Goal: Task Accomplishment & Management: Use online tool/utility

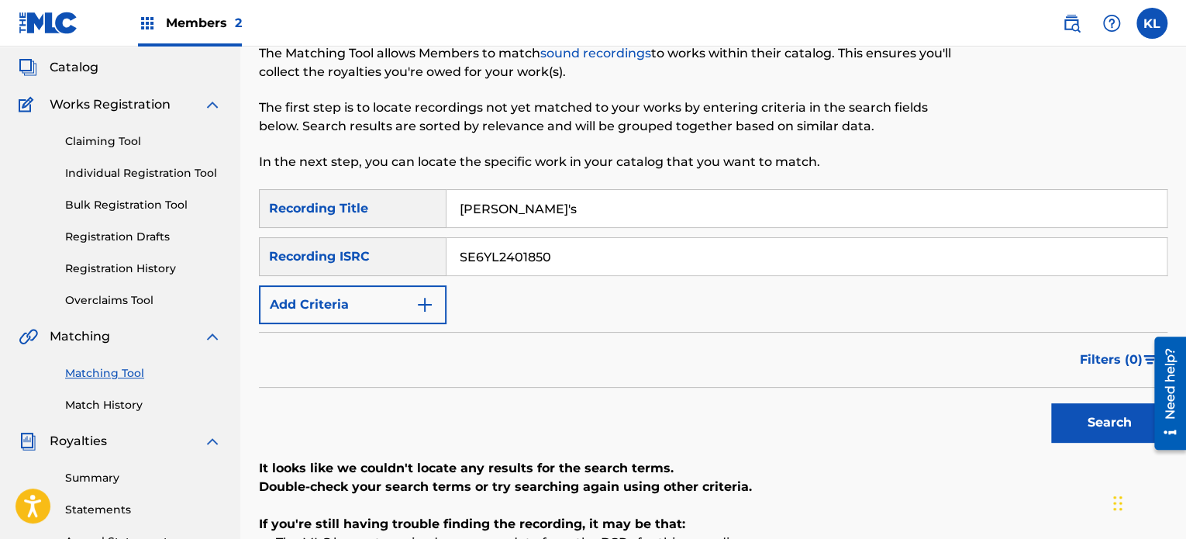
type input "[PERSON_NAME]'s"
paste input "200482"
type input "SE6YL2200482"
click at [1051, 403] on button "Search" at bounding box center [1109, 422] width 116 height 39
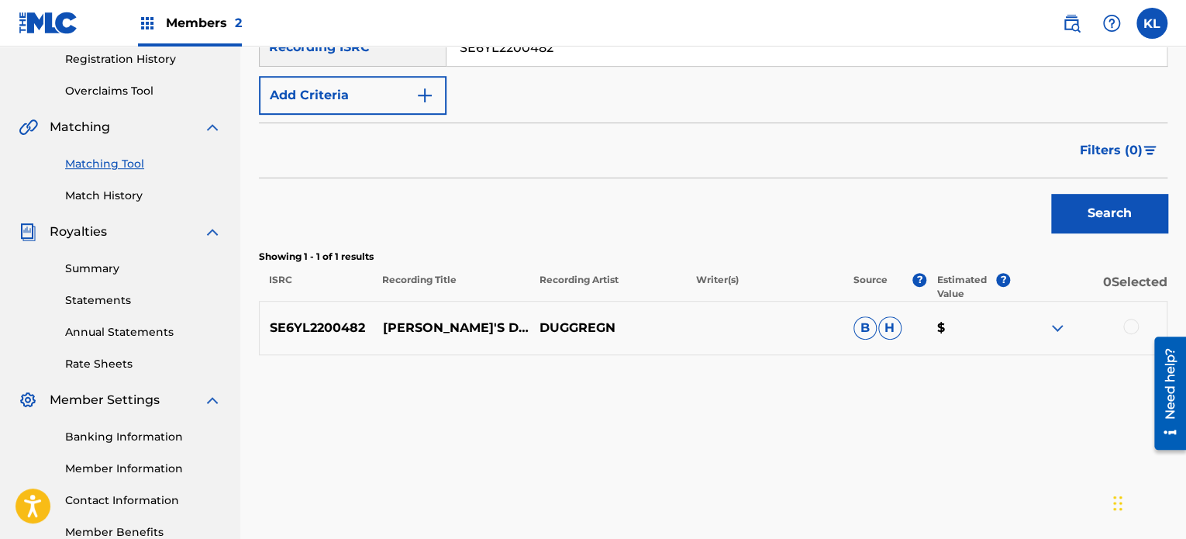
scroll to position [300, 0]
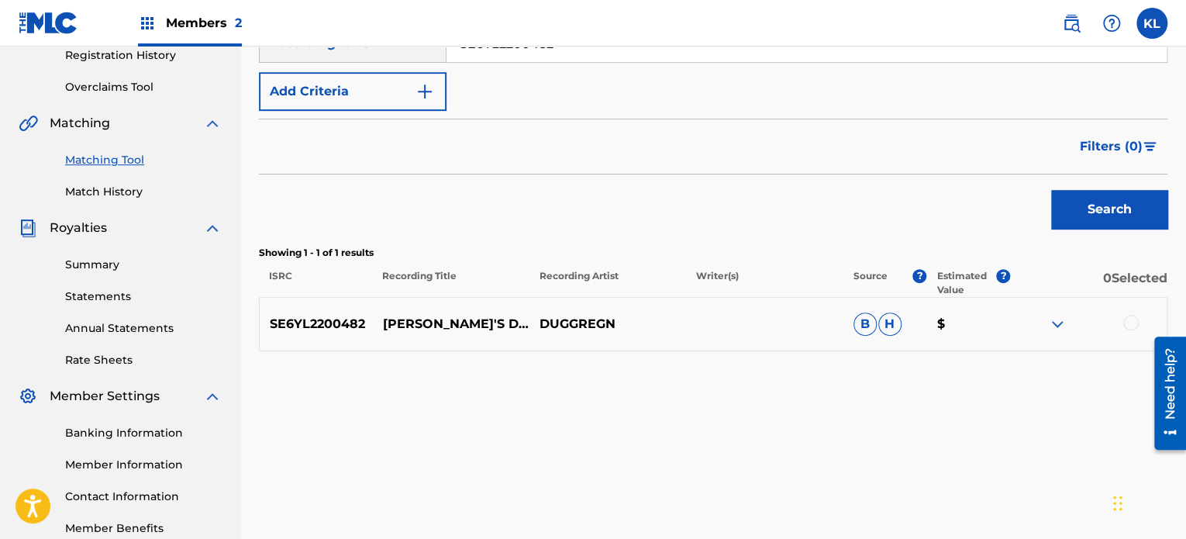
click at [1130, 320] on div at bounding box center [1131, 323] width 16 height 16
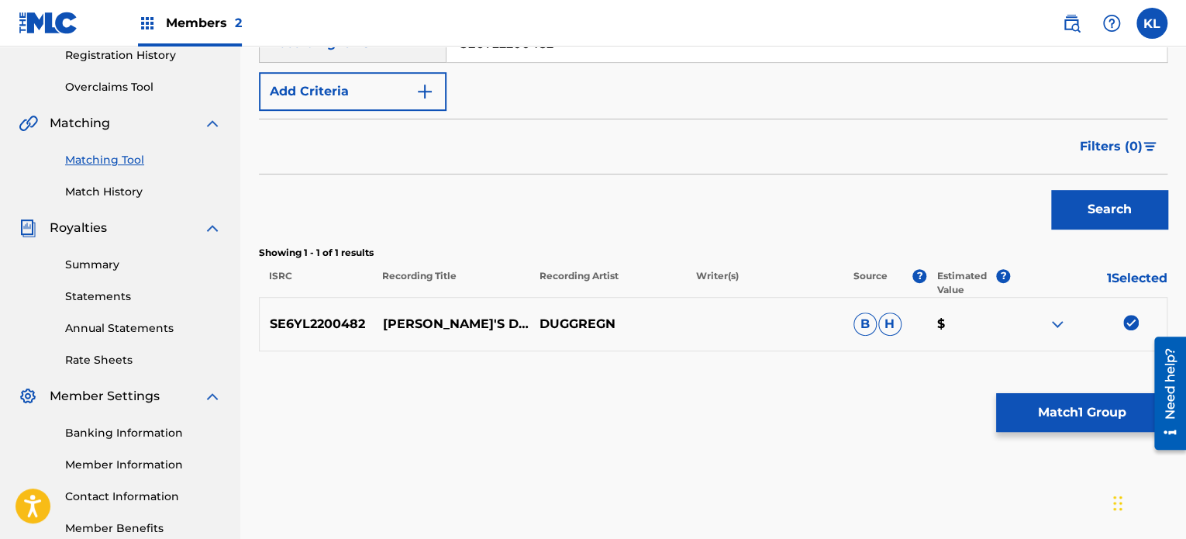
click at [1085, 419] on button "Match 1 Group" at bounding box center [1081, 412] width 171 height 39
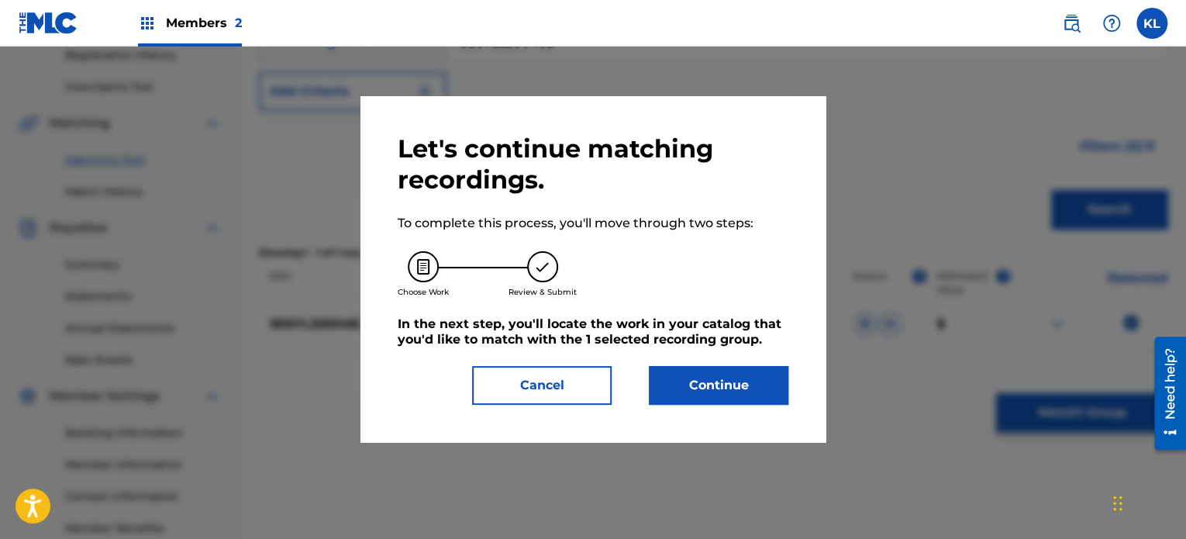
click at [701, 388] on button "Continue" at bounding box center [719, 385] width 140 height 39
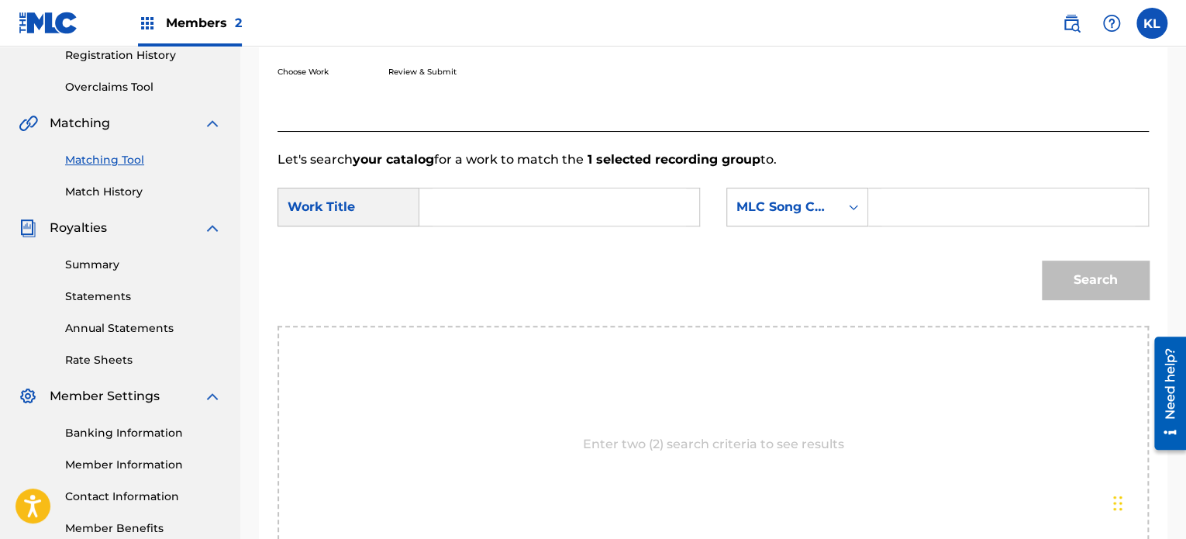
click at [507, 215] on input "Search Form" at bounding box center [560, 206] width 254 height 37
type input "[PERSON_NAME]'s"
paste input "JB79AT"
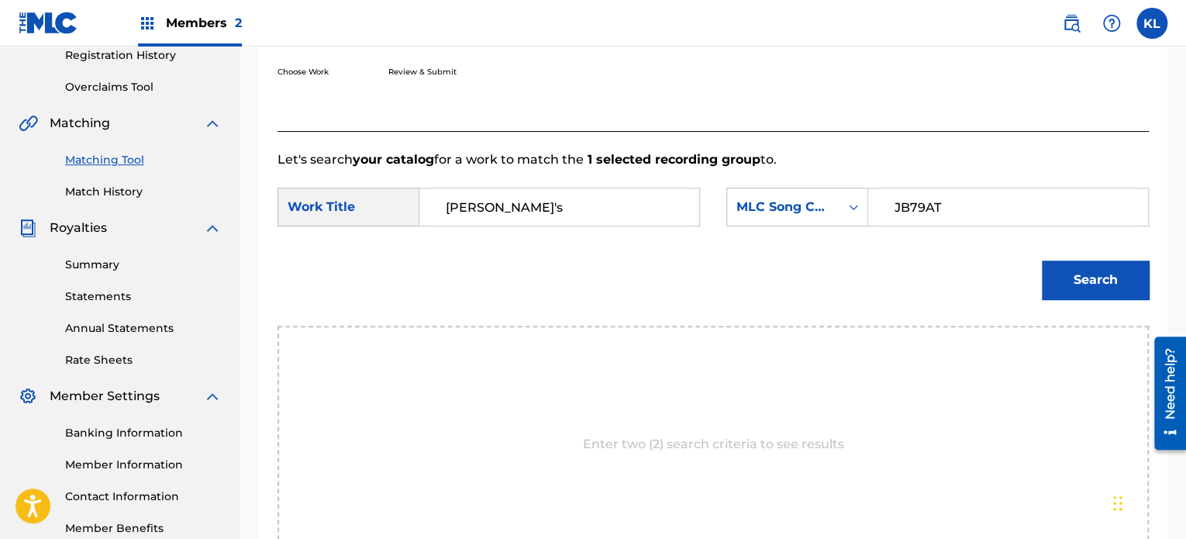
type input "JB79AT"
click at [1042, 260] on button "Search" at bounding box center [1095, 279] width 107 height 39
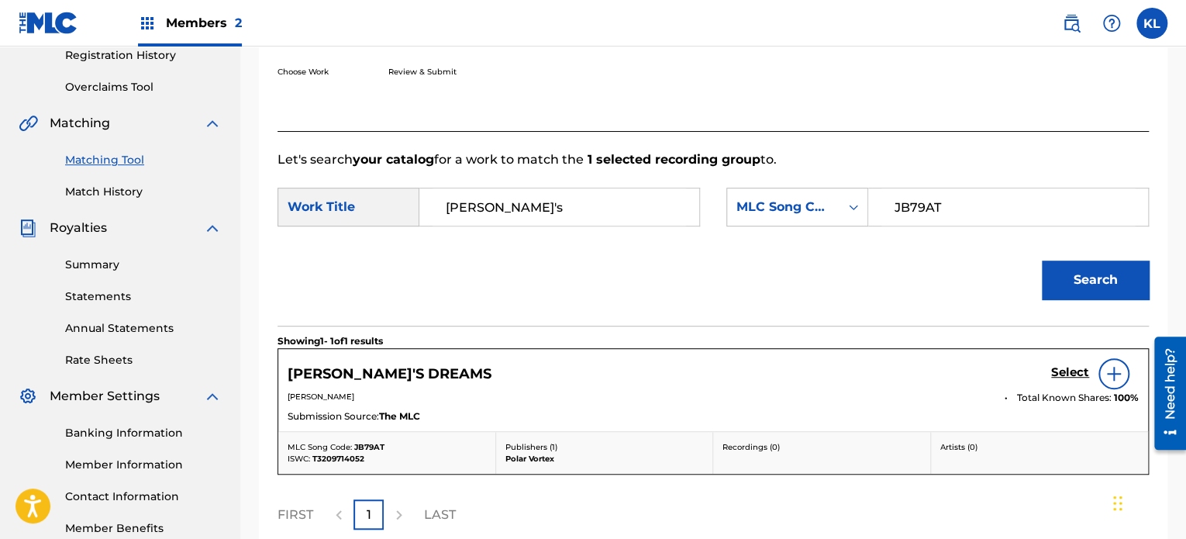
scroll to position [399, 0]
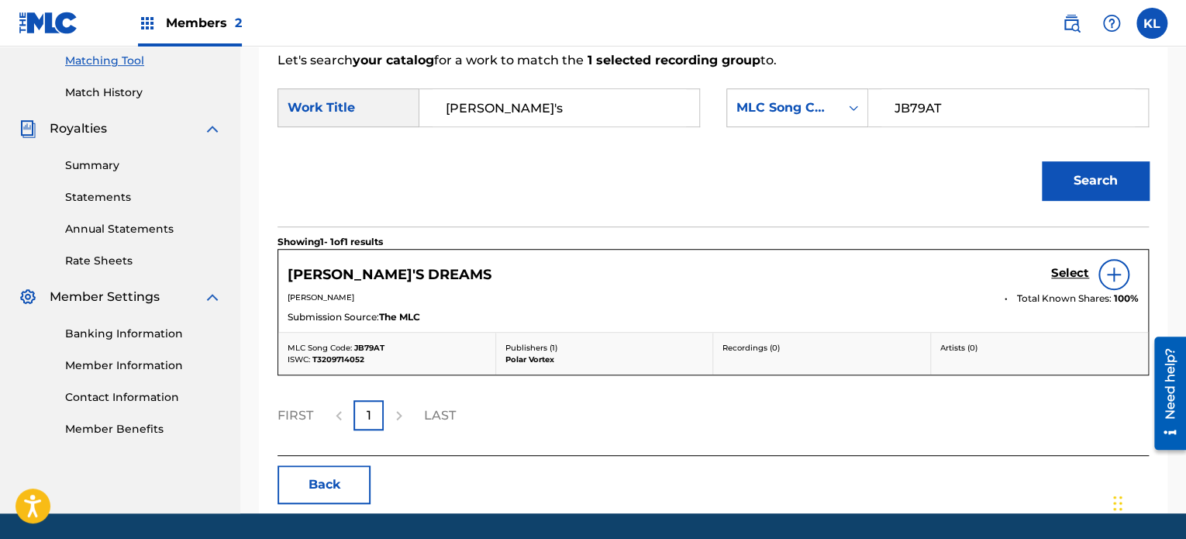
click at [1067, 272] on h5 "Select" at bounding box center [1070, 273] width 38 height 15
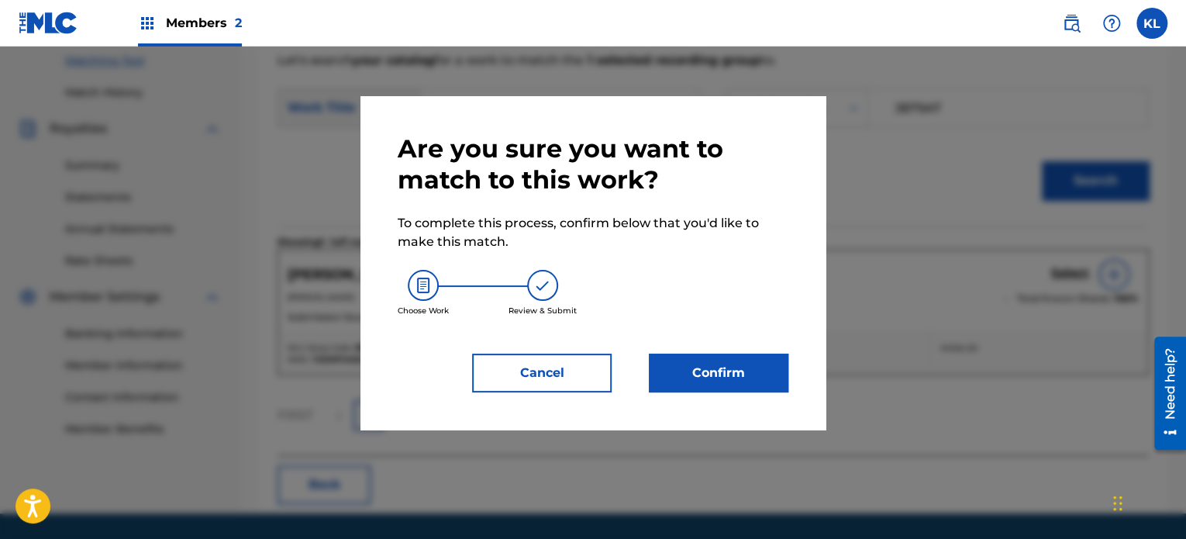
click at [715, 372] on button "Confirm" at bounding box center [719, 373] width 140 height 39
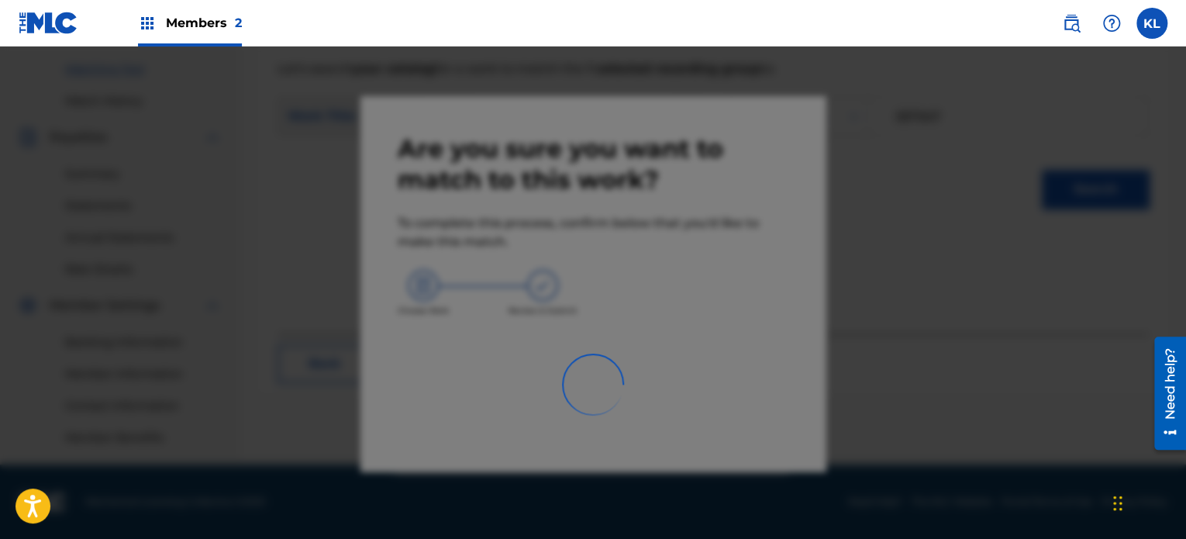
scroll to position [391, 0]
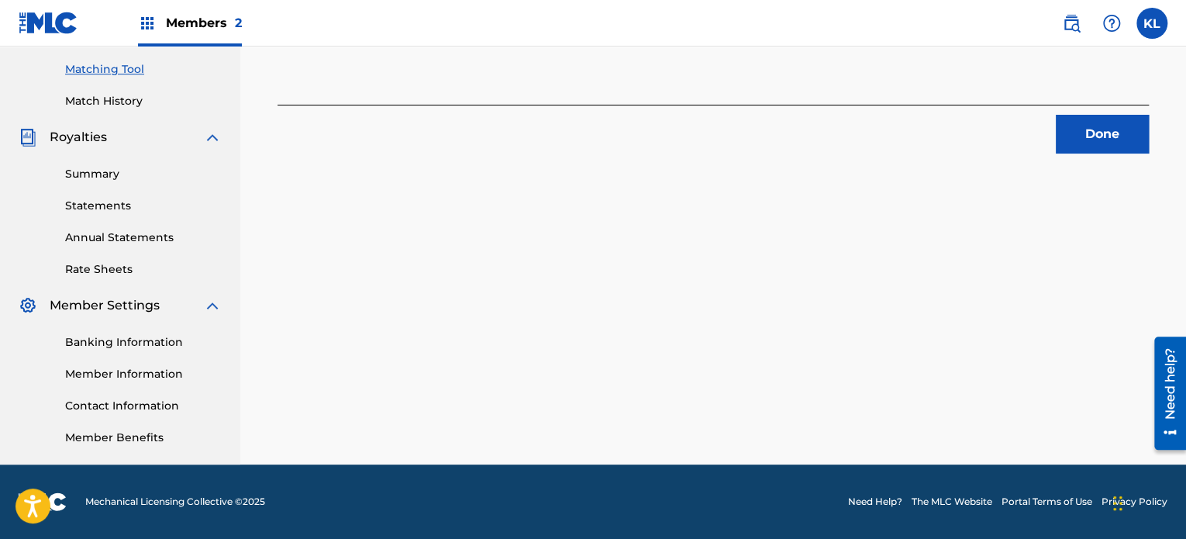
click at [1106, 135] on button "Done" at bounding box center [1102, 134] width 93 height 39
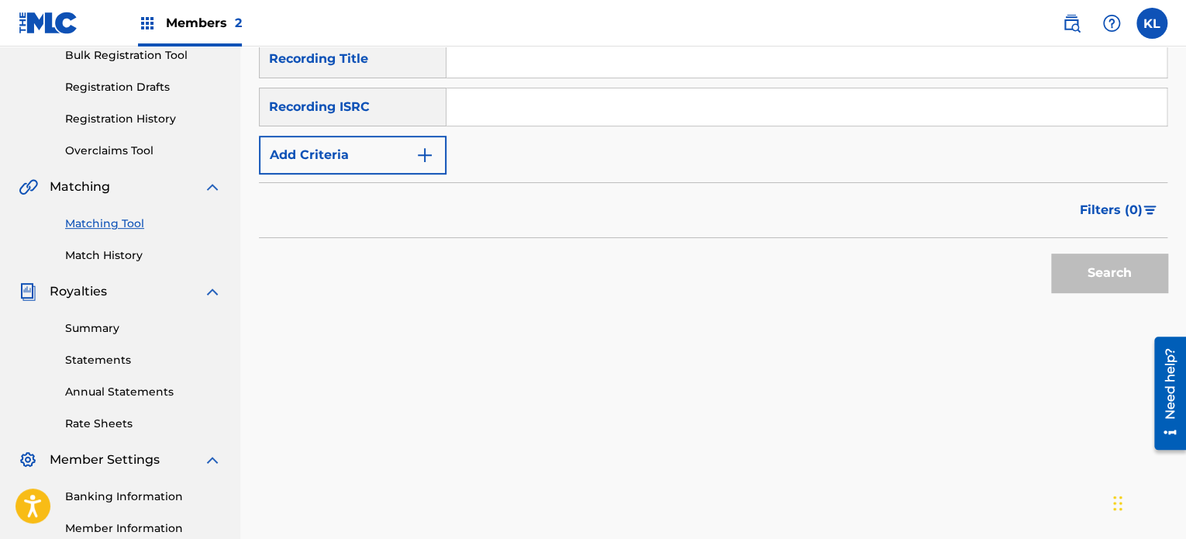
scroll to position [233, 0]
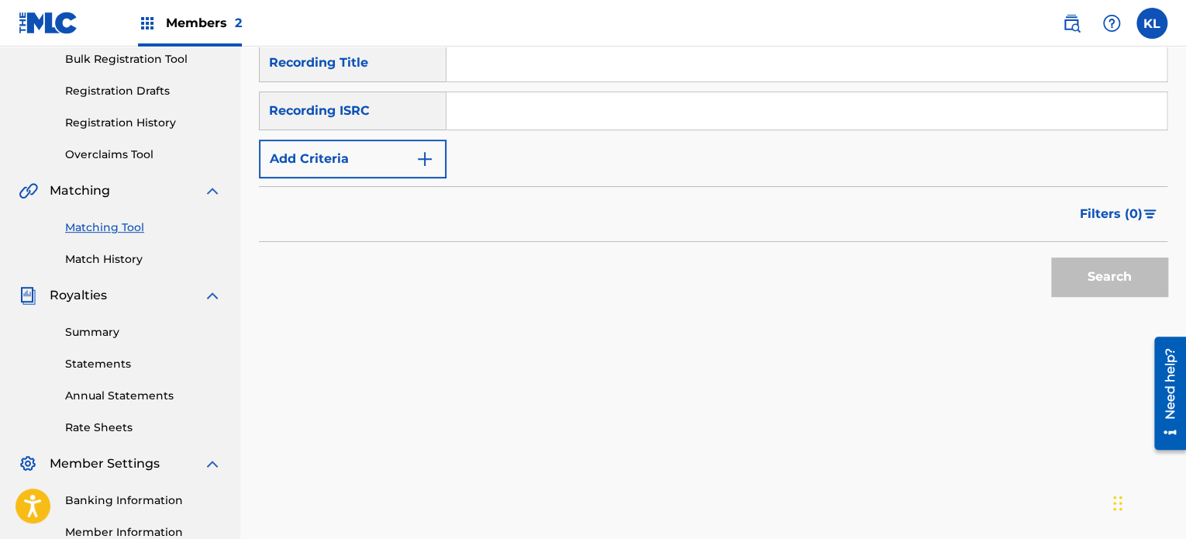
click at [527, 67] on input "Search Form" at bounding box center [807, 62] width 720 height 37
type input "night"
paste input "SE6YL2200403"
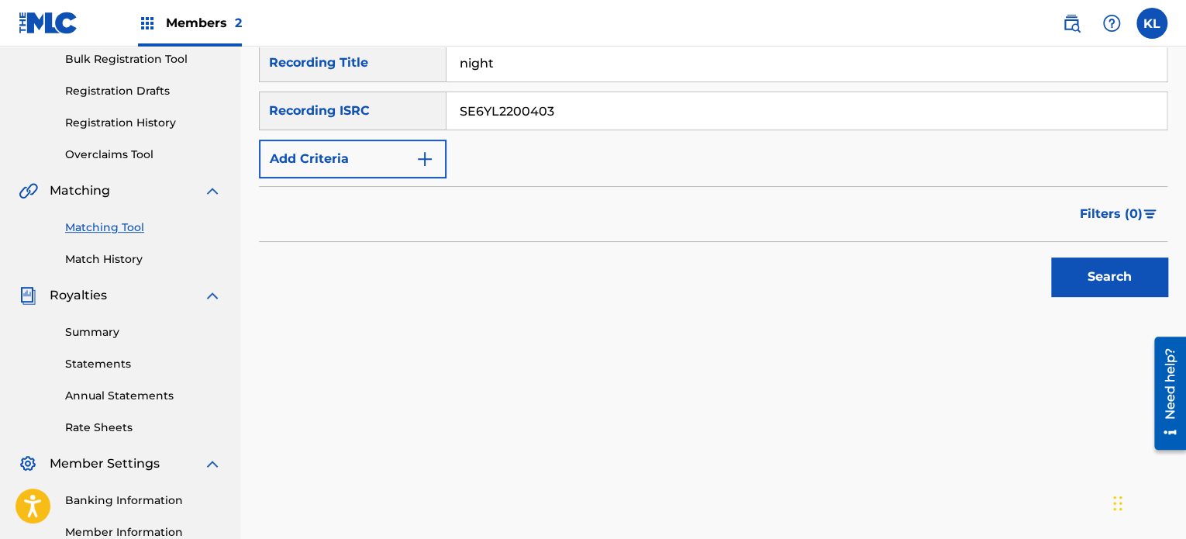
type input "SE6YL2200403"
click at [1051, 257] on button "Search" at bounding box center [1109, 276] width 116 height 39
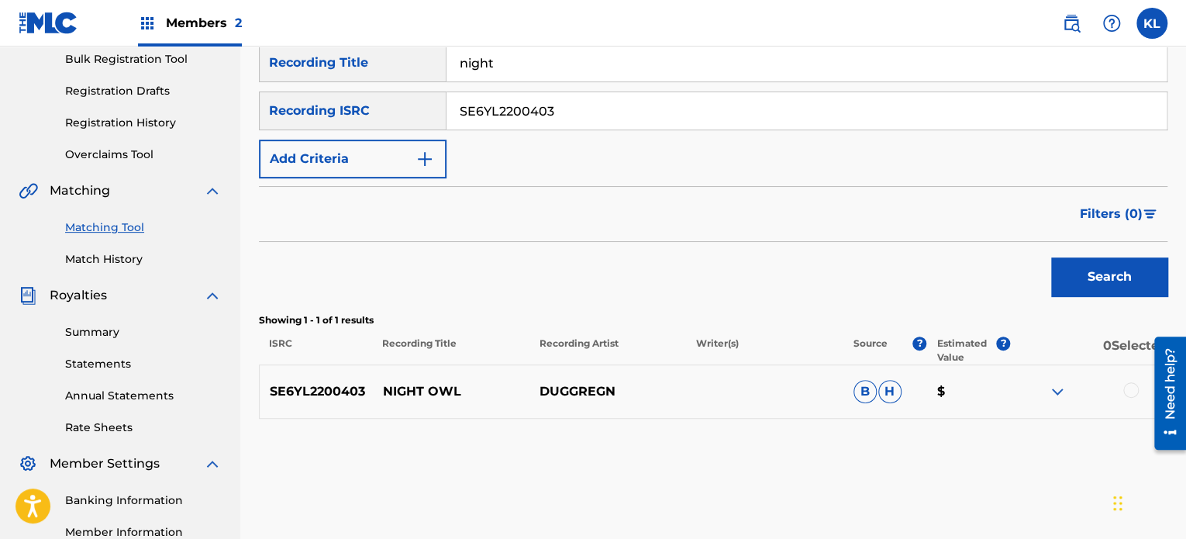
click at [1138, 387] on div at bounding box center [1088, 391] width 157 height 19
click at [1131, 385] on div at bounding box center [1131, 390] width 16 height 16
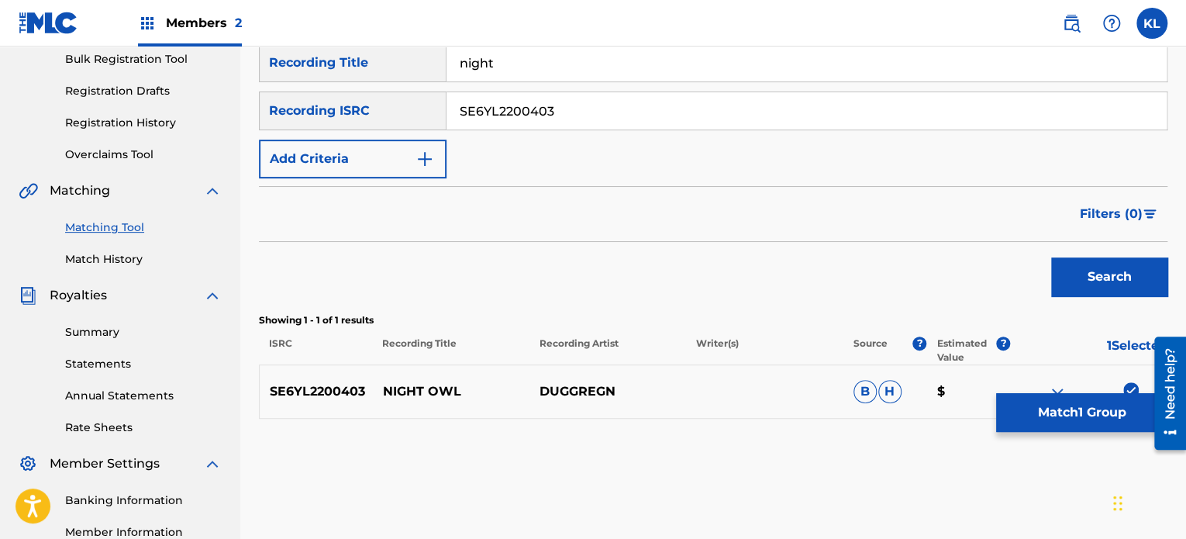
click at [1114, 409] on button "Match 1 Group" at bounding box center [1081, 412] width 171 height 39
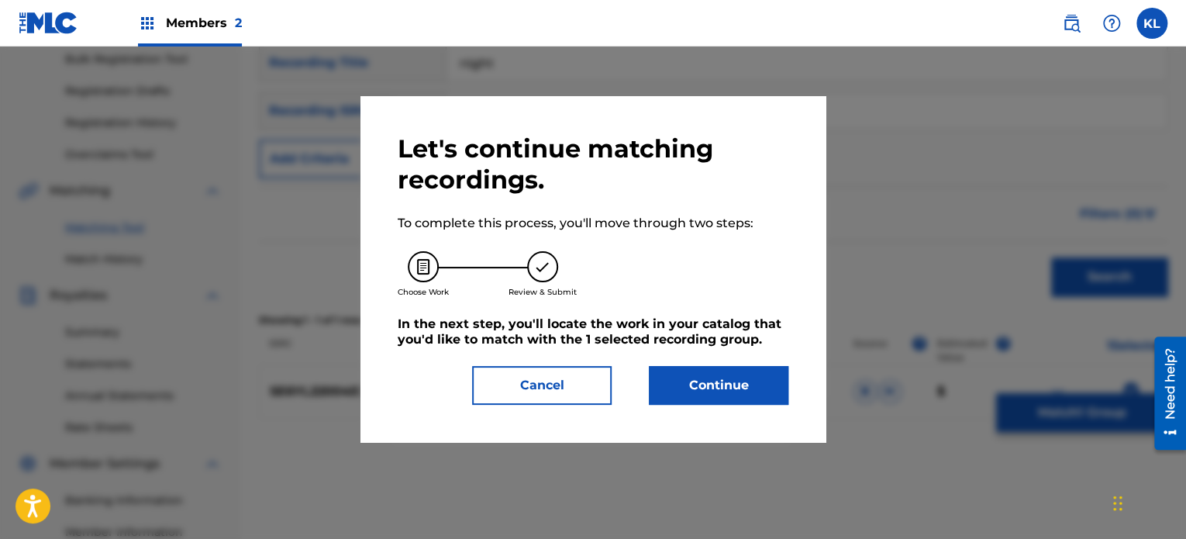
click at [773, 374] on button "Continue" at bounding box center [719, 385] width 140 height 39
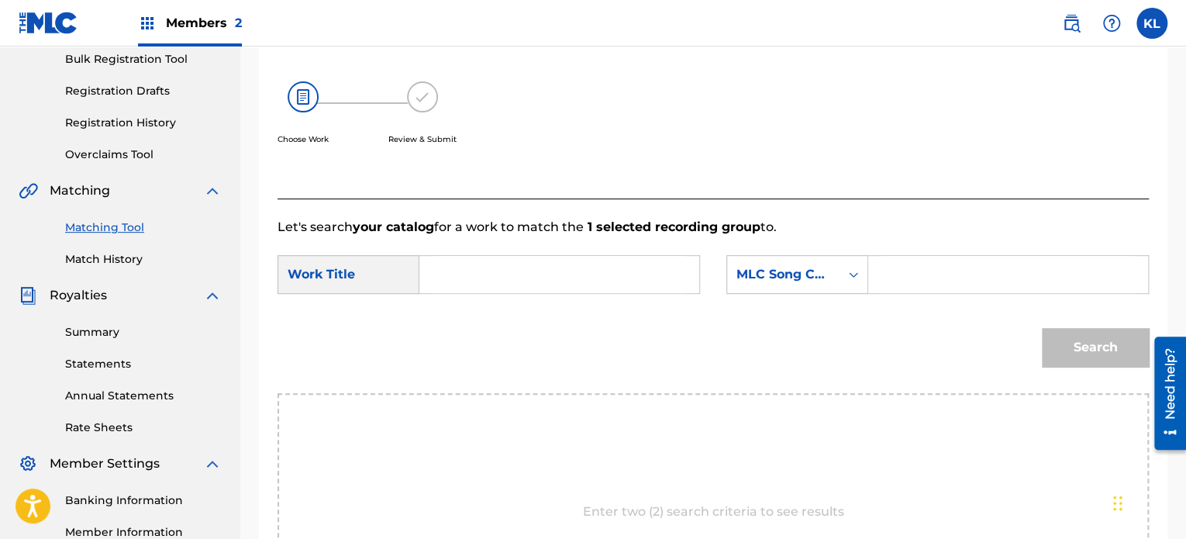
click at [519, 255] on div "Search Form" at bounding box center [559, 274] width 281 height 39
click at [516, 275] on input "Search Form" at bounding box center [560, 274] width 254 height 37
type input "night"
paste input "NH00BJ"
type input "NH00BJ"
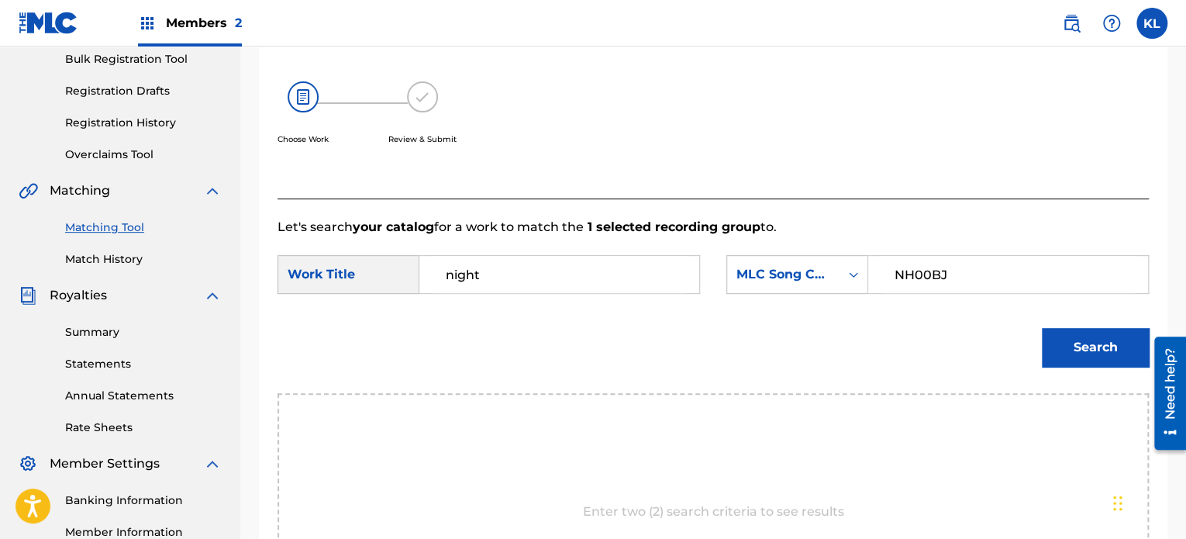
click at [1042, 328] on button "Search" at bounding box center [1095, 347] width 107 height 39
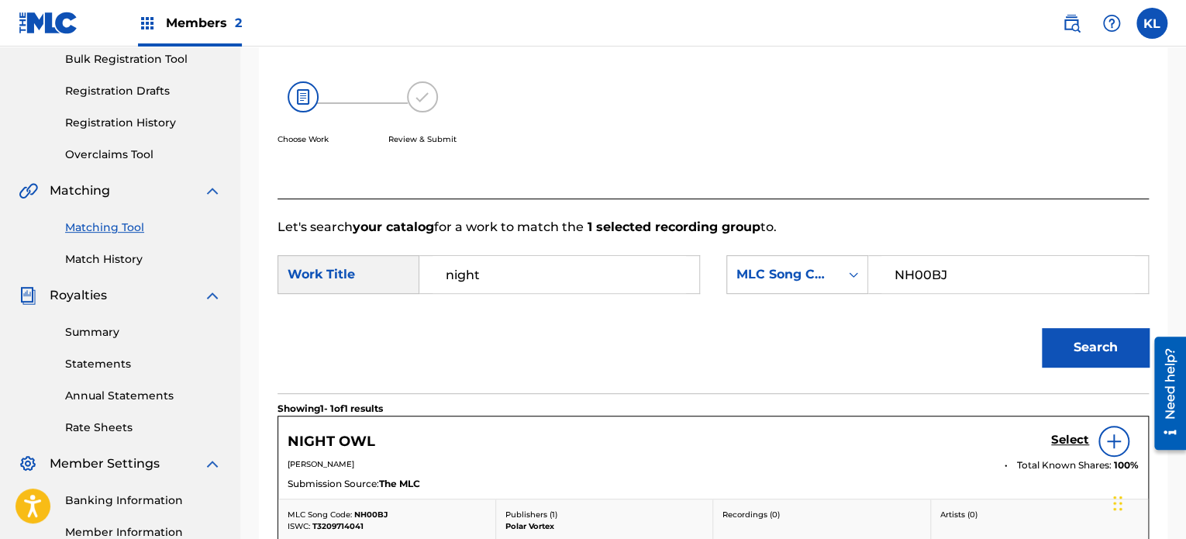
scroll to position [447, 0]
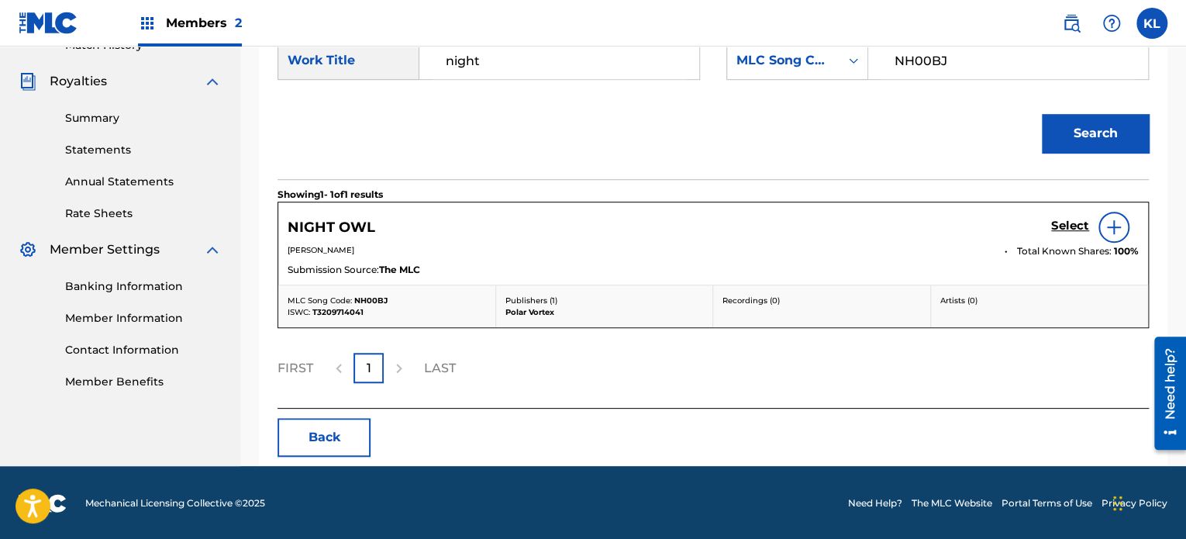
click at [1069, 226] on h5 "Select" at bounding box center [1070, 226] width 38 height 15
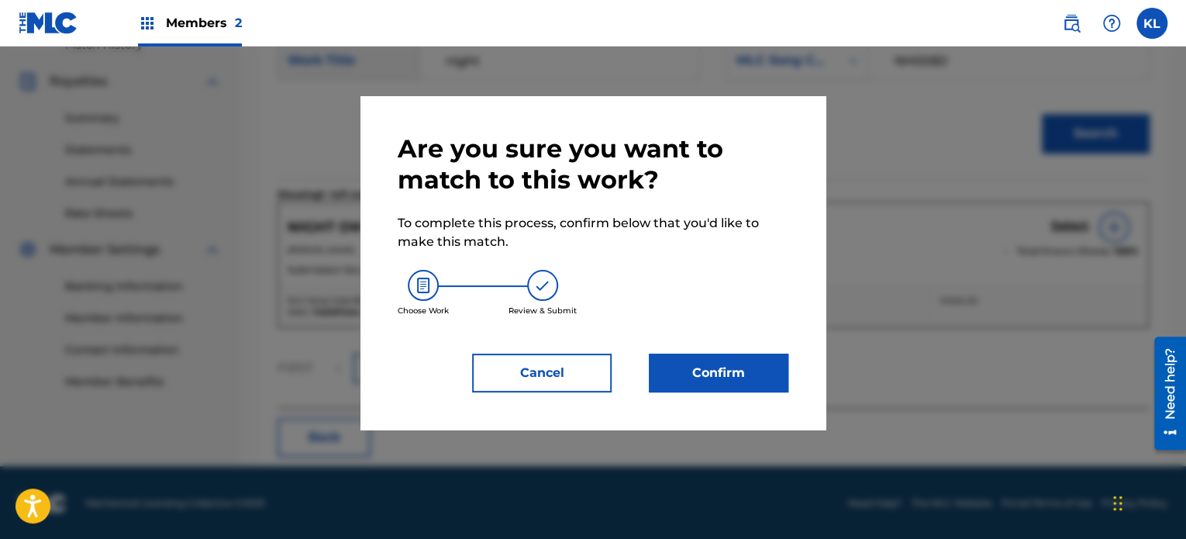
click at [719, 365] on button "Confirm" at bounding box center [719, 373] width 140 height 39
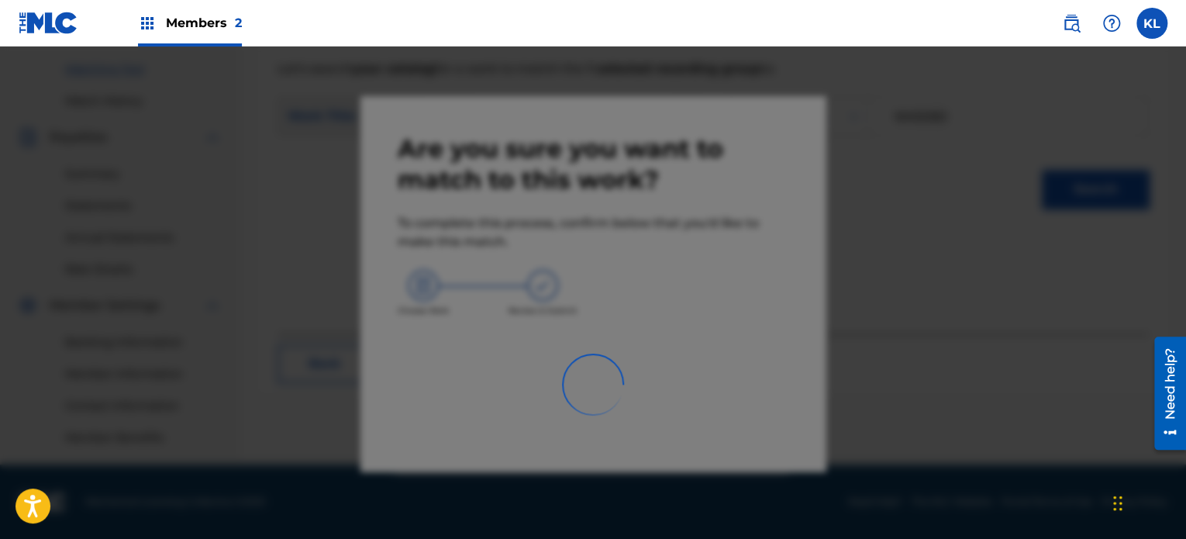
scroll to position [391, 0]
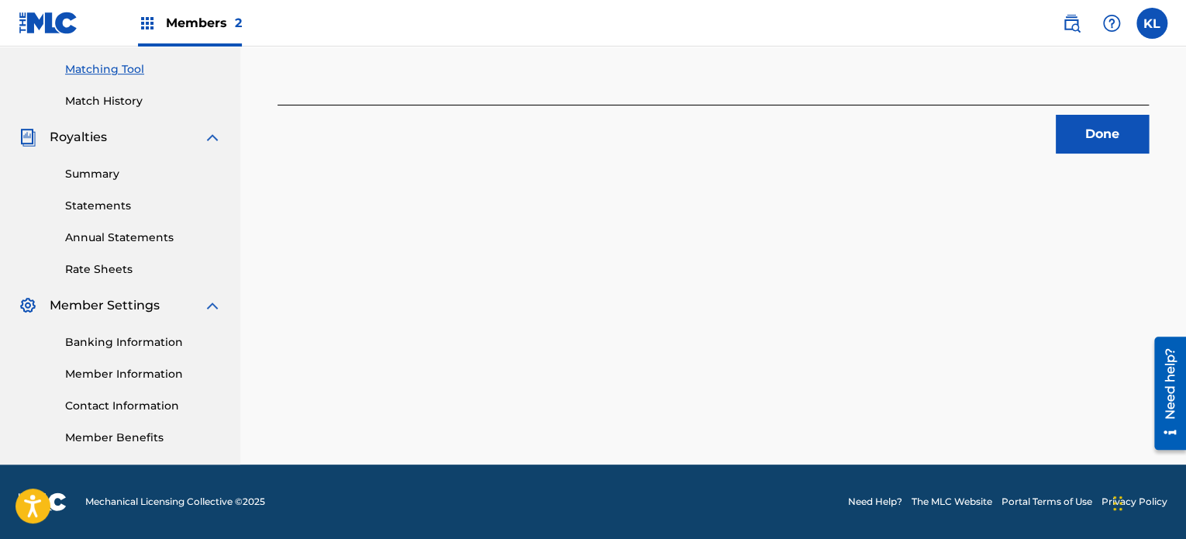
click at [1109, 126] on button "Done" at bounding box center [1102, 134] width 93 height 39
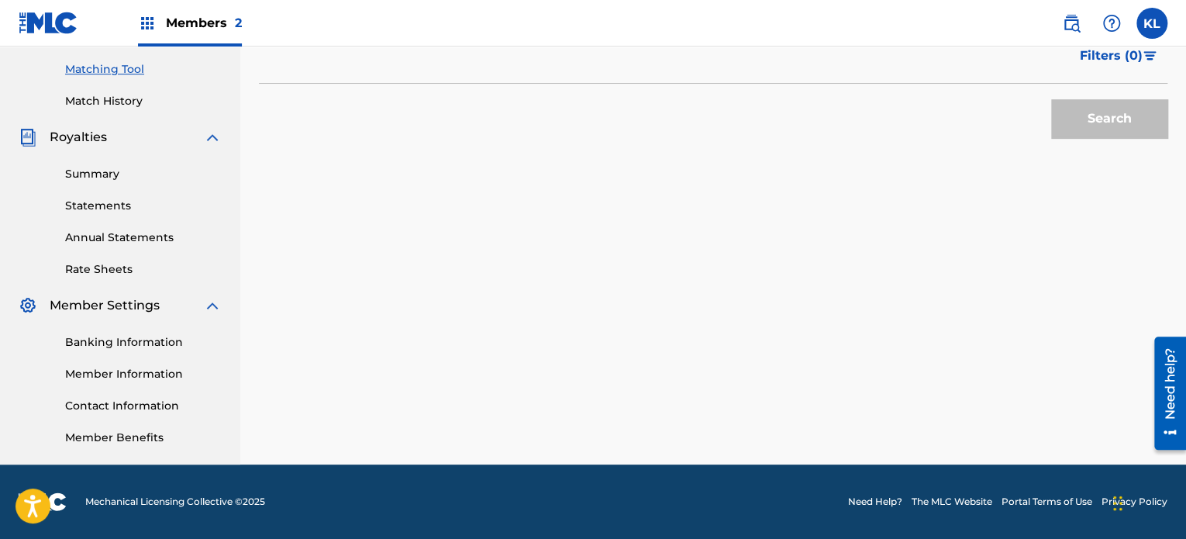
scroll to position [174, 0]
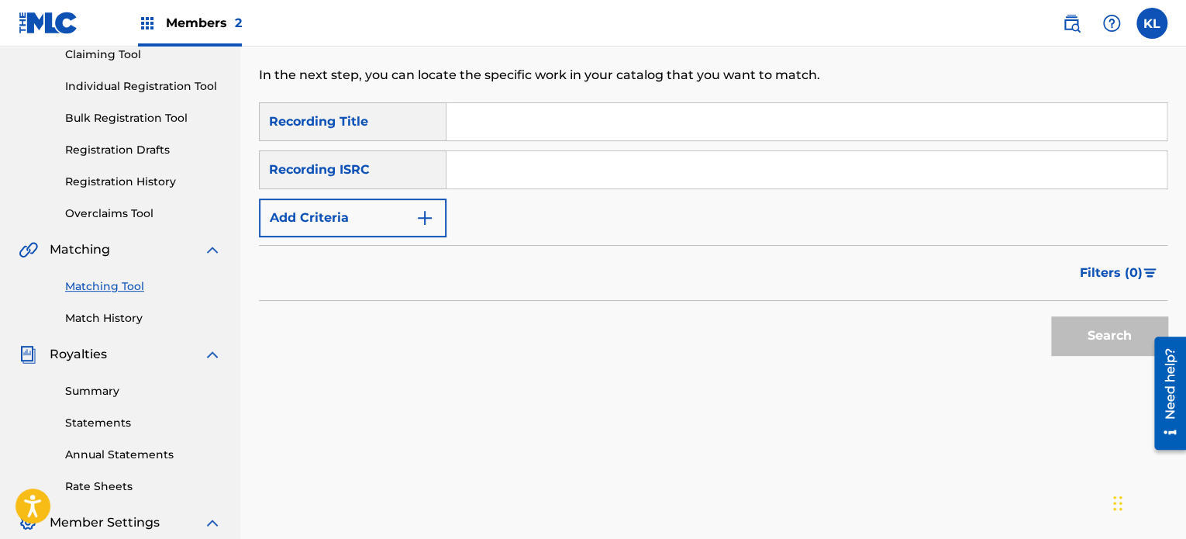
click at [493, 105] on input "Search Form" at bounding box center [807, 121] width 720 height 37
paste input "OSCILLATION"
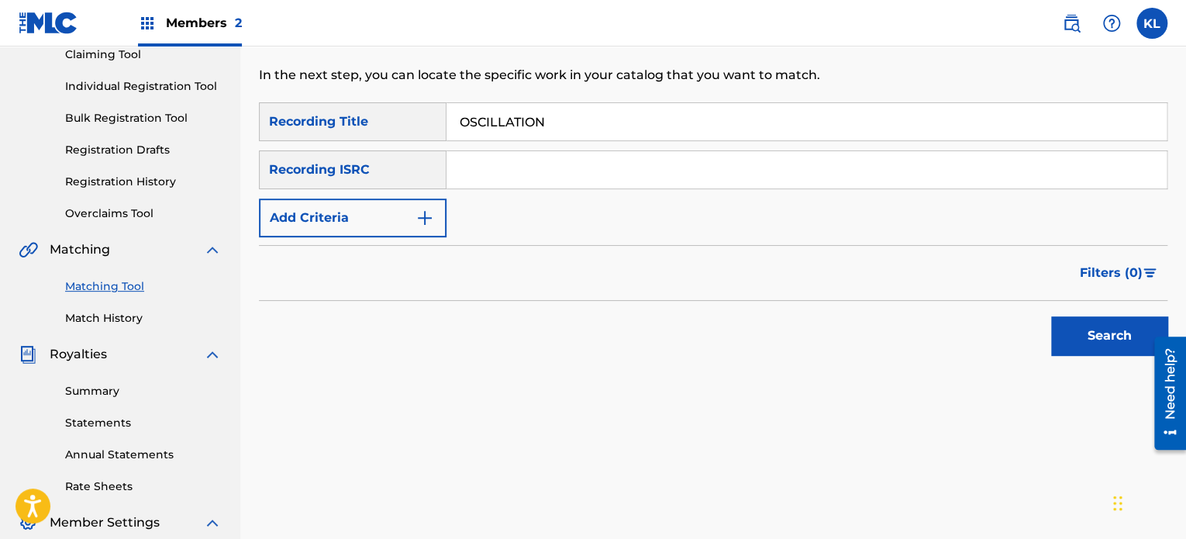
type input "OSCILLATION"
paste input "SE6YL2200501"
click at [513, 171] on input "Search Form" at bounding box center [807, 169] width 720 height 37
type input "SE6YL2200501"
click at [1089, 333] on button "Search" at bounding box center [1109, 335] width 116 height 39
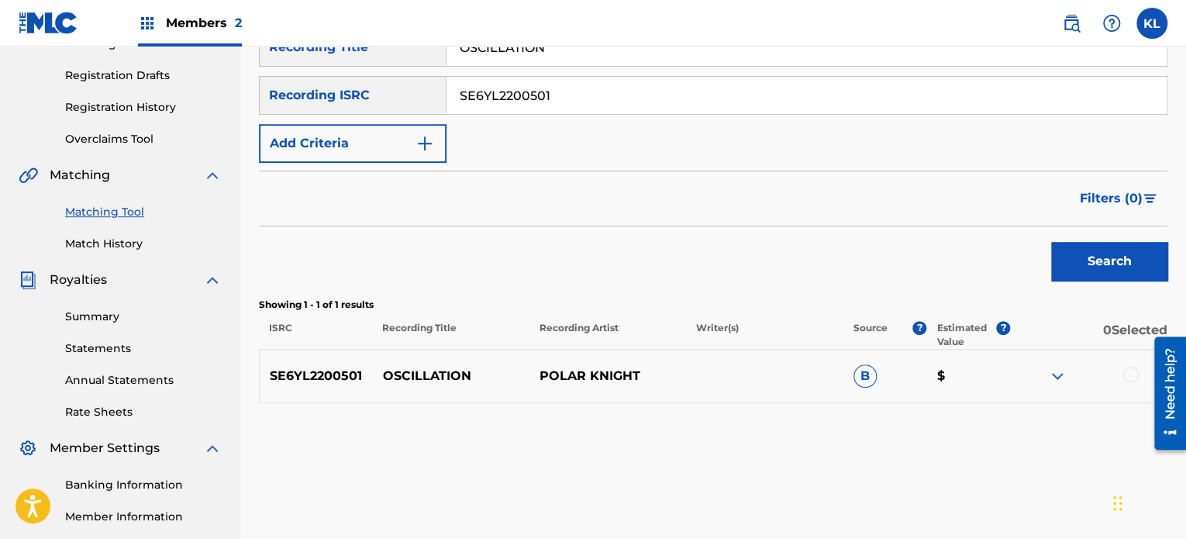
scroll to position [250, 0]
click at [1131, 375] on div at bounding box center [1131, 373] width 16 height 16
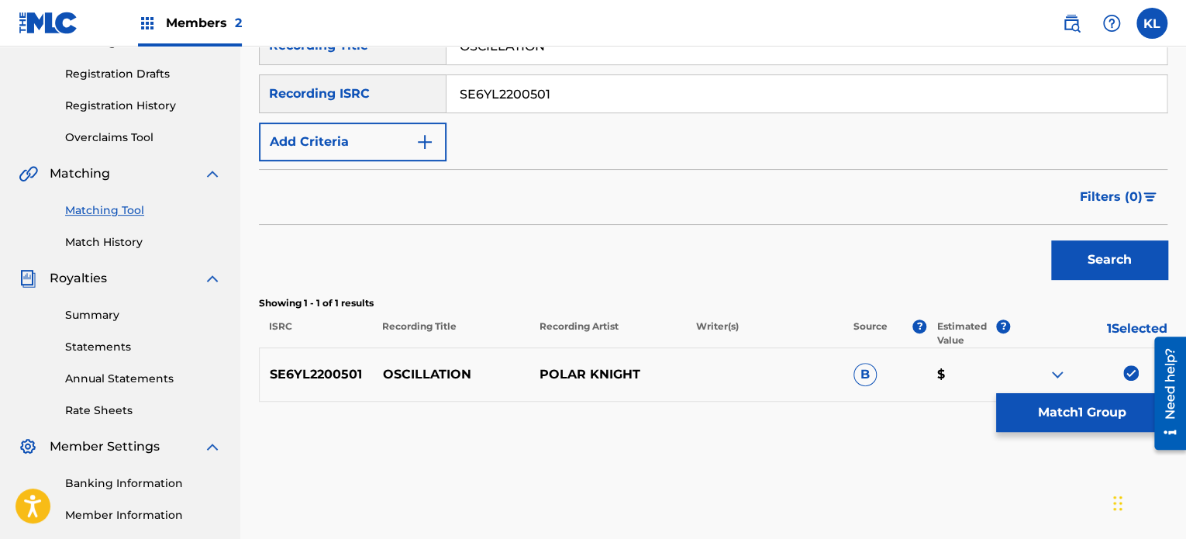
click at [1095, 418] on button "Match 1 Group" at bounding box center [1081, 412] width 171 height 39
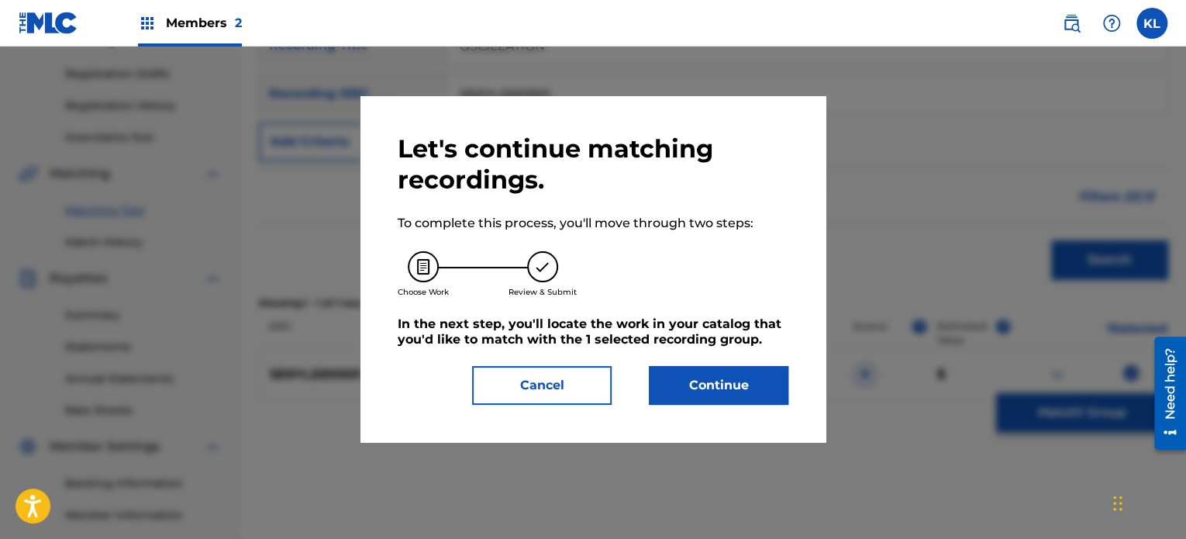
click at [761, 399] on button "Continue" at bounding box center [719, 385] width 140 height 39
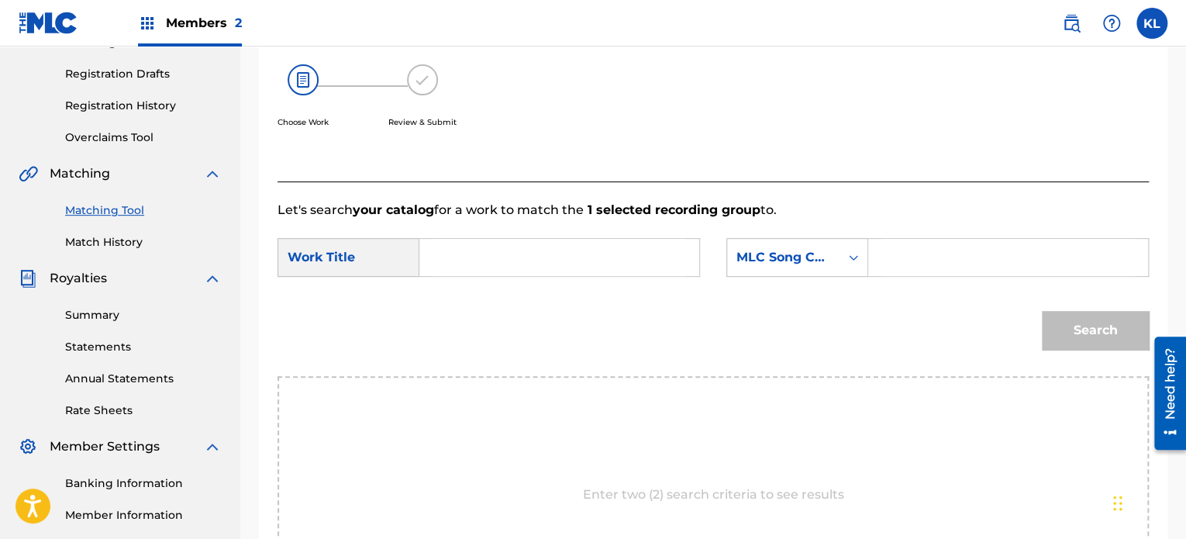
paste input "OSCILLATION"
click at [497, 256] on input "Search Form" at bounding box center [560, 257] width 254 height 37
type input "OSCILLATION"
paste input "OE3XV5"
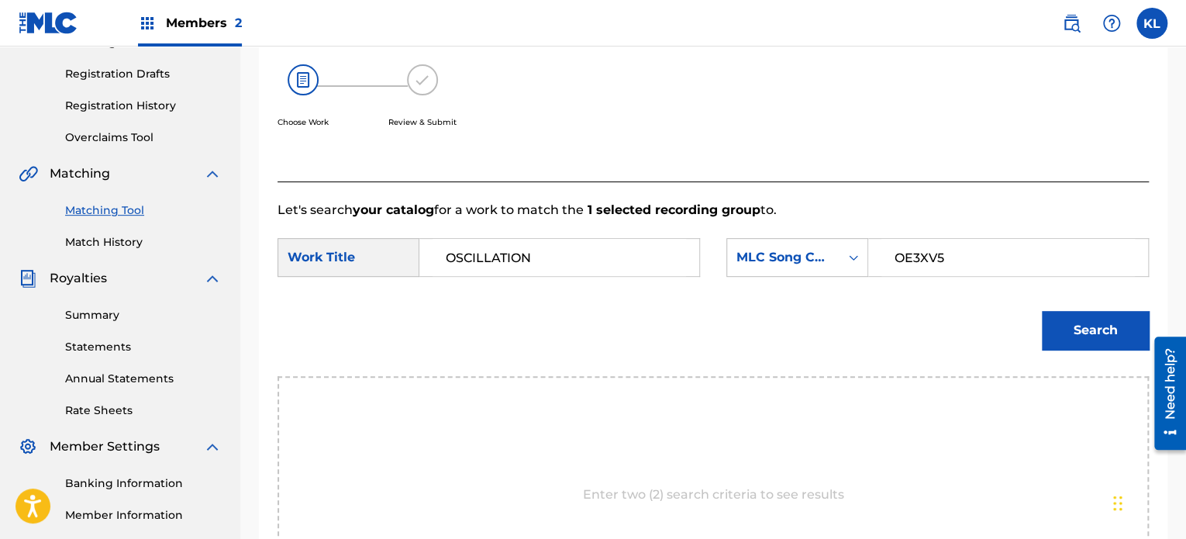
type input "OE3XV5"
click at [1132, 332] on button "Search" at bounding box center [1095, 330] width 107 height 39
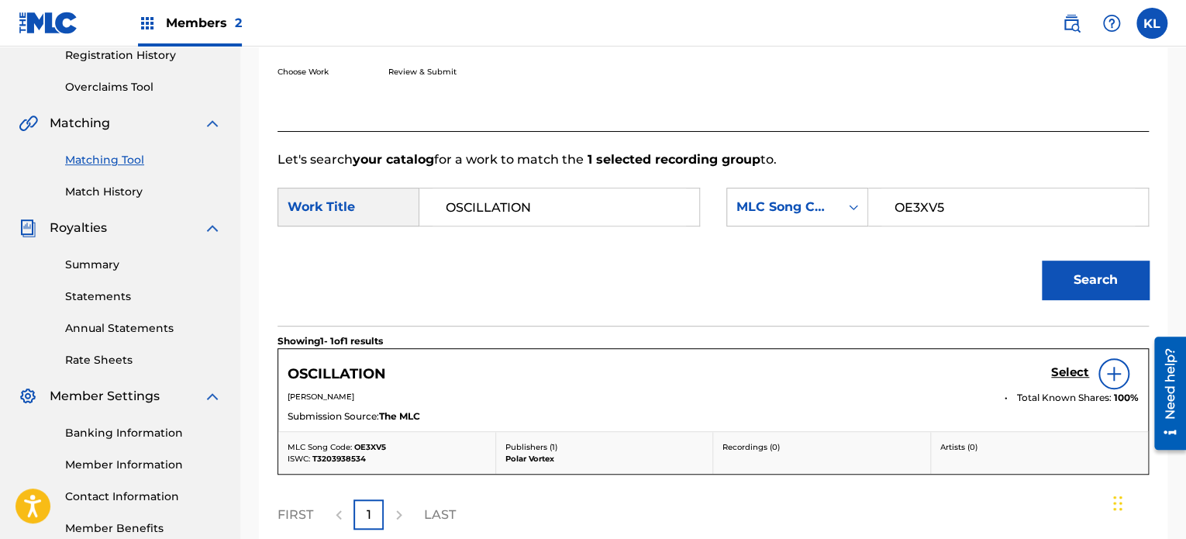
scroll to position [378, 0]
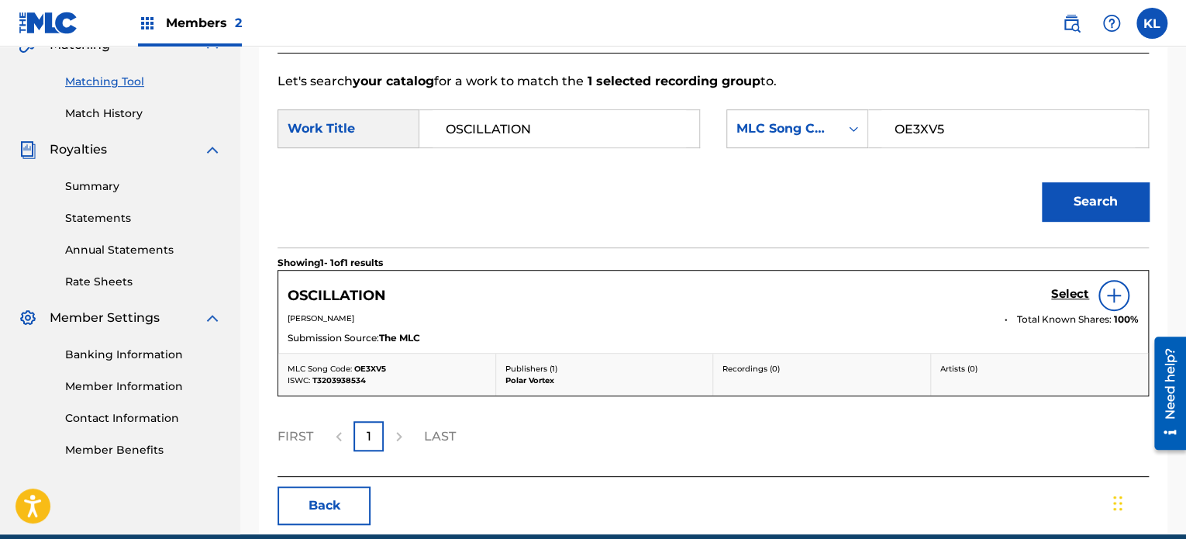
click at [1073, 296] on h5 "Select" at bounding box center [1070, 294] width 38 height 15
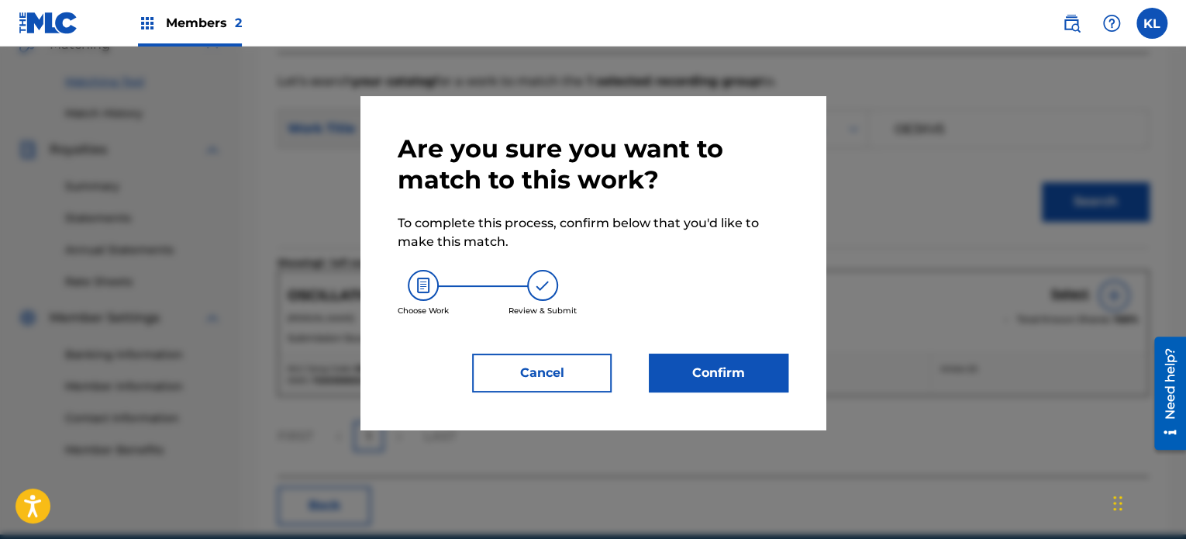
click at [769, 356] on button "Confirm" at bounding box center [719, 373] width 140 height 39
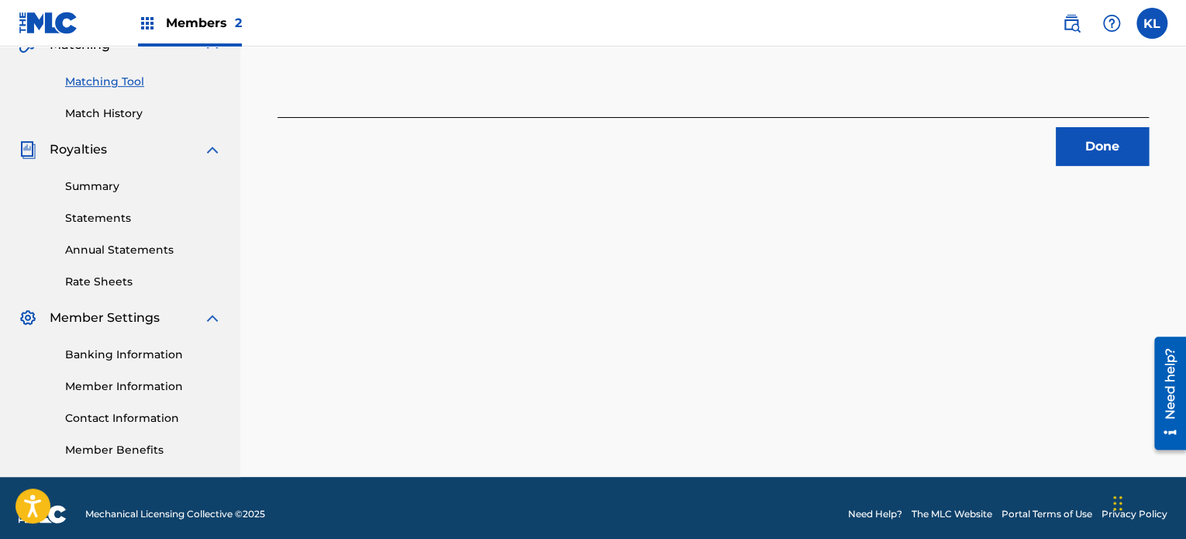
click at [1095, 140] on button "Done" at bounding box center [1102, 146] width 93 height 39
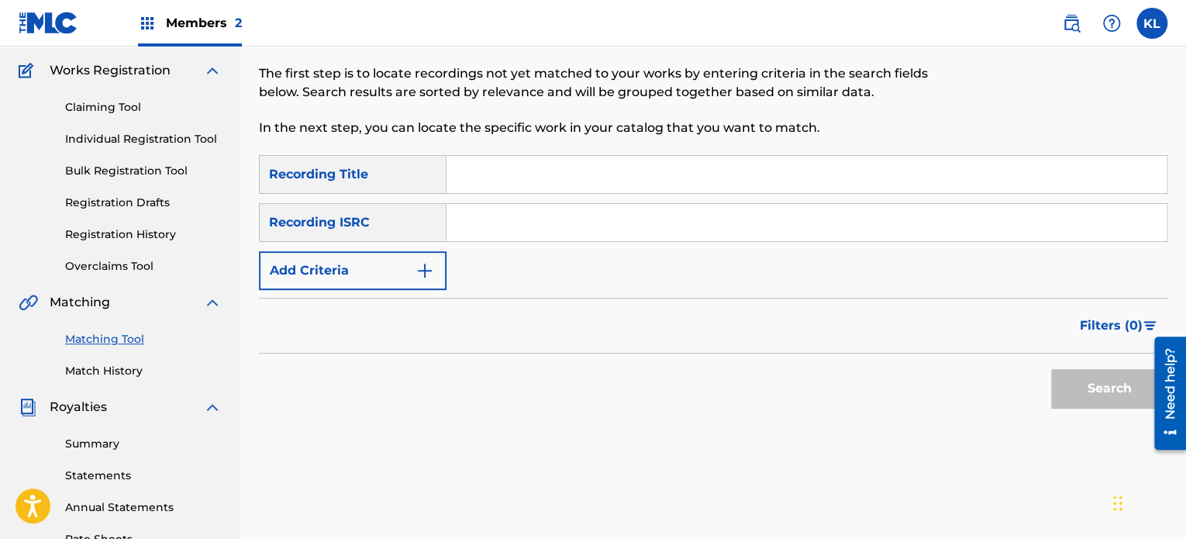
scroll to position [102, 0]
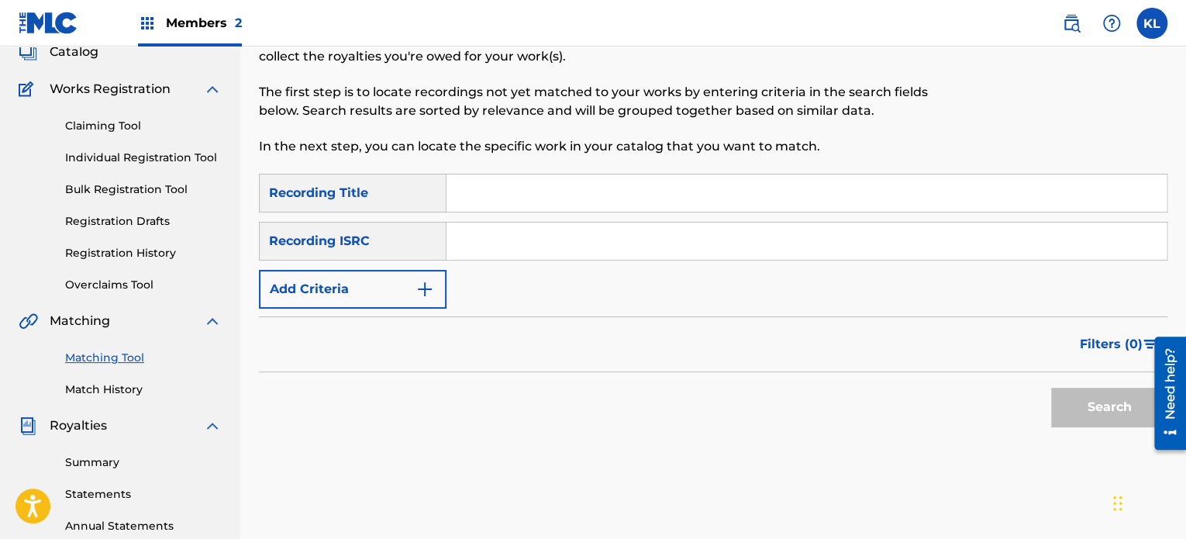
click at [616, 195] on input "Search Form" at bounding box center [807, 192] width 720 height 37
paste input "[PERSON_NAME]"
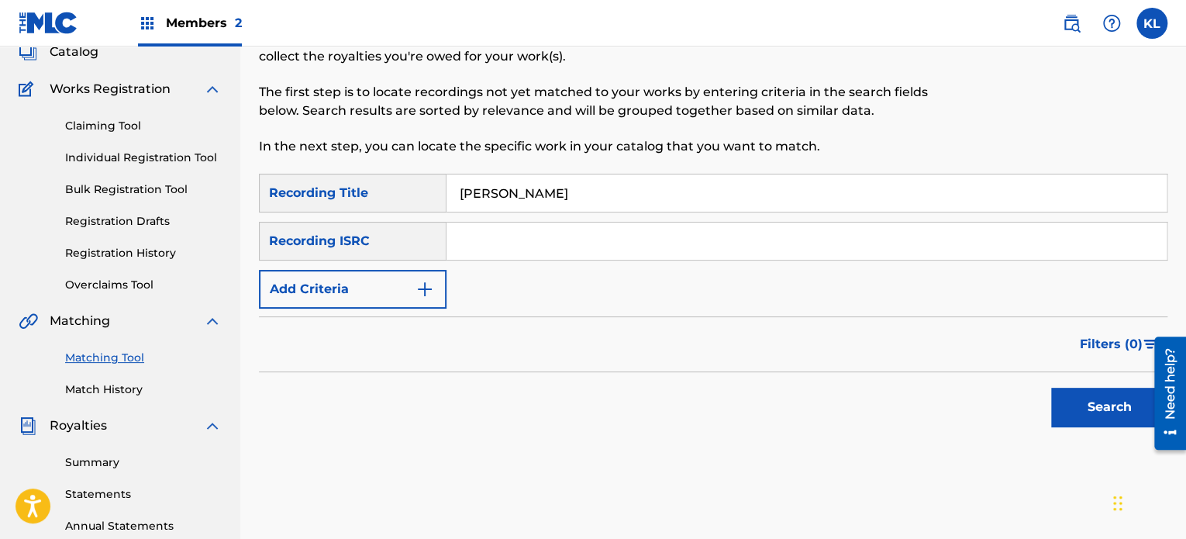
type input "[PERSON_NAME]"
click at [499, 253] on input "Search Form" at bounding box center [807, 241] width 720 height 37
paste input "SE6YL2200246"
type input "SE6YL2200246"
click at [1100, 405] on button "Search" at bounding box center [1109, 407] width 116 height 39
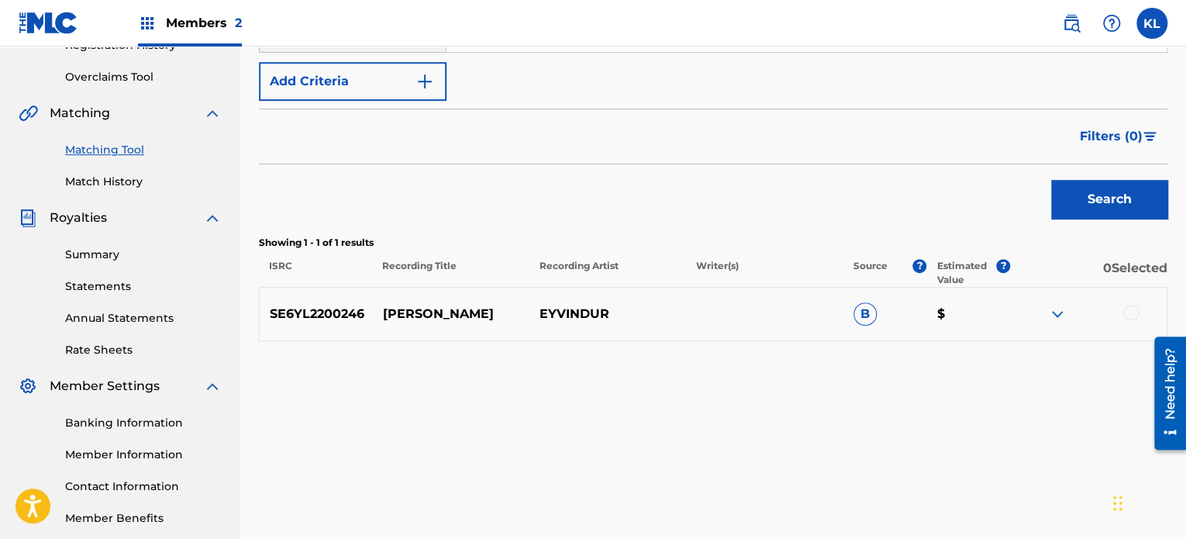
scroll to position [316, 0]
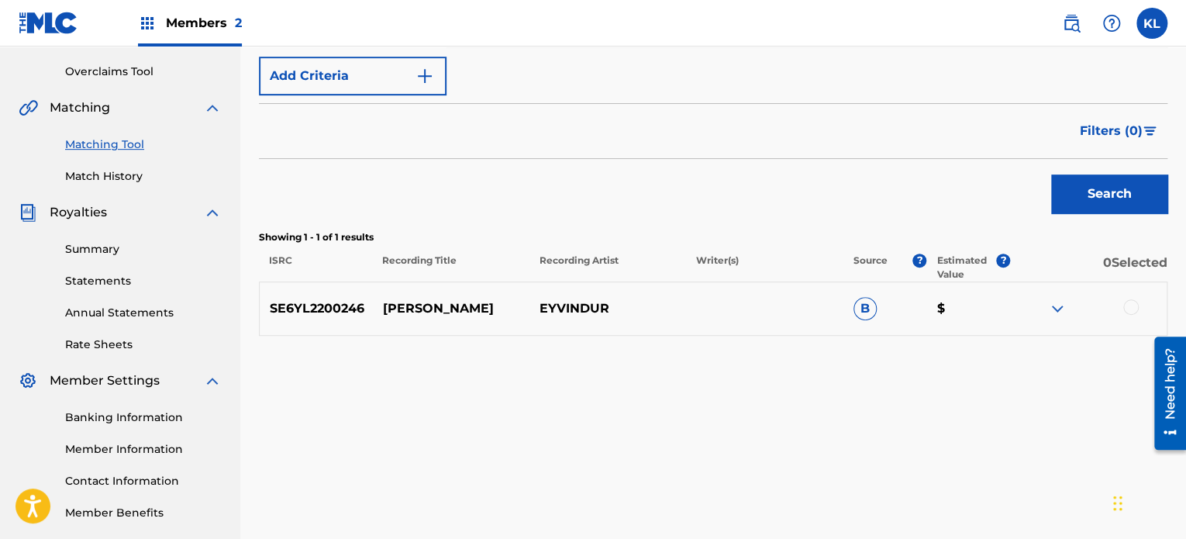
click at [1129, 303] on div at bounding box center [1131, 307] width 16 height 16
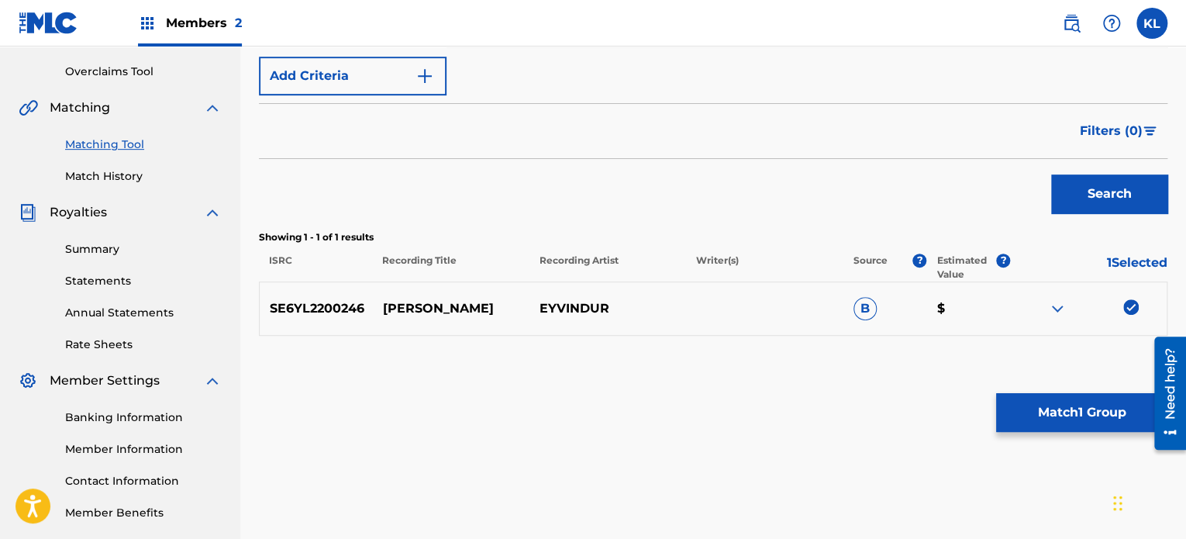
click at [1088, 411] on button "Match 1 Group" at bounding box center [1081, 412] width 171 height 39
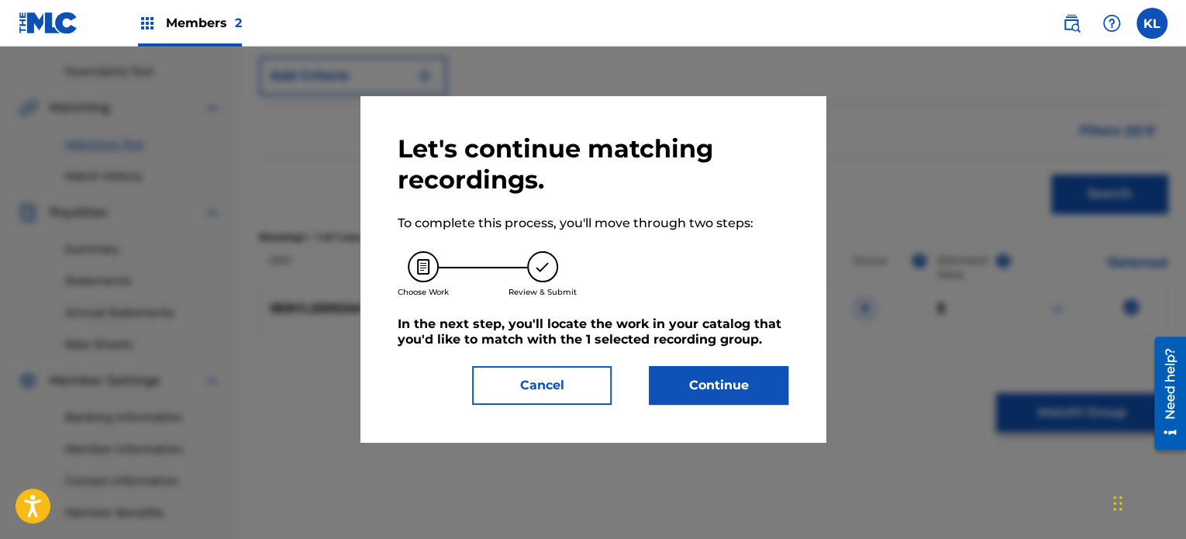
click at [704, 369] on button "Continue" at bounding box center [719, 385] width 140 height 39
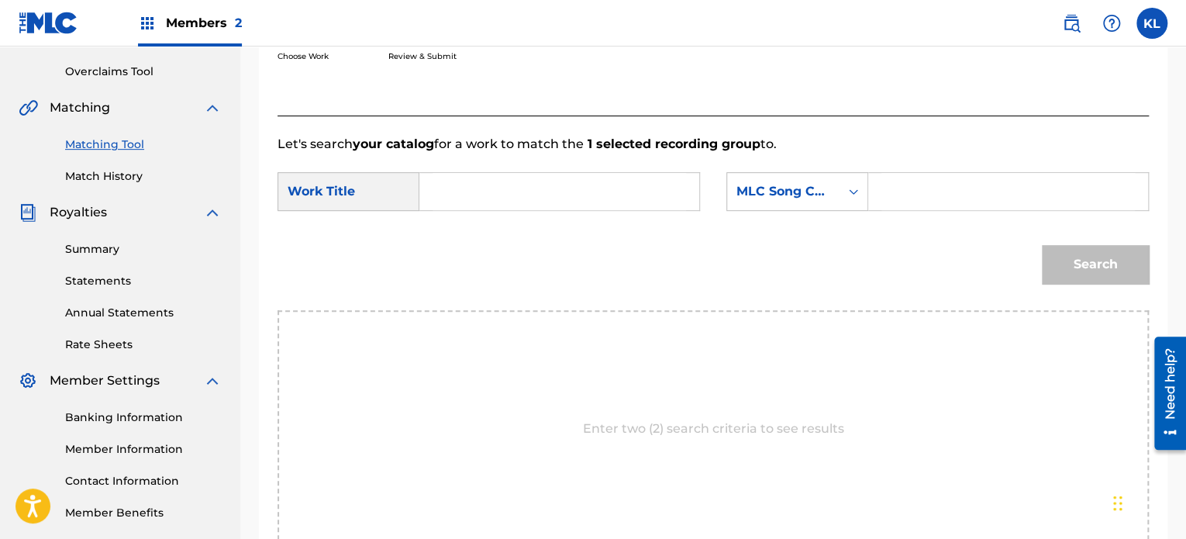
click at [488, 173] on input "Search Form" at bounding box center [560, 191] width 254 height 37
paste input "PLASS"
type input "PLASS"
paste input "PJ1841"
type input "PJ1841"
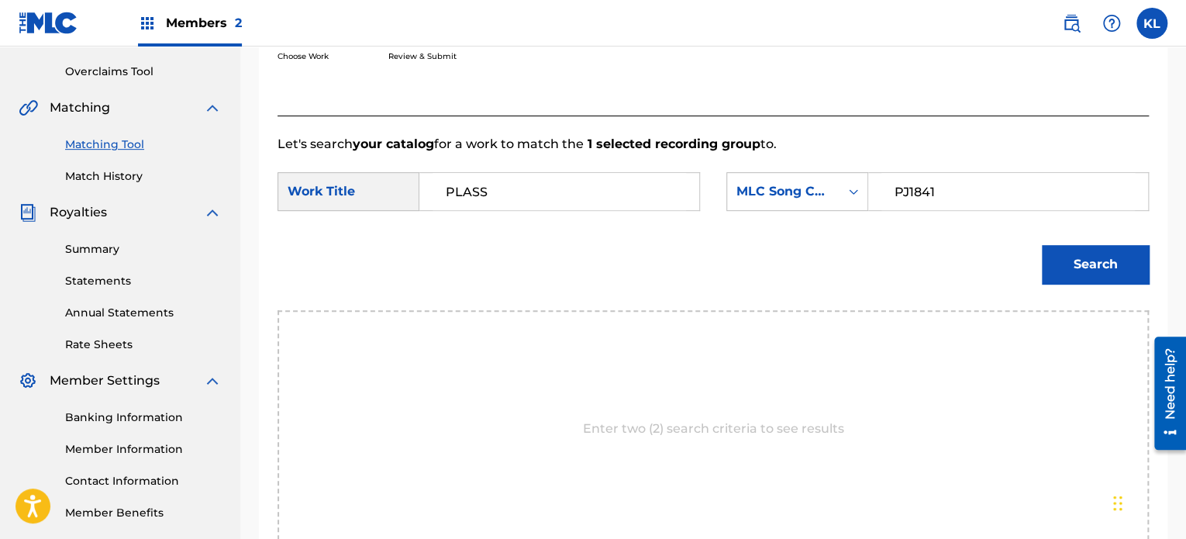
click at [1076, 269] on button "Search" at bounding box center [1095, 264] width 107 height 39
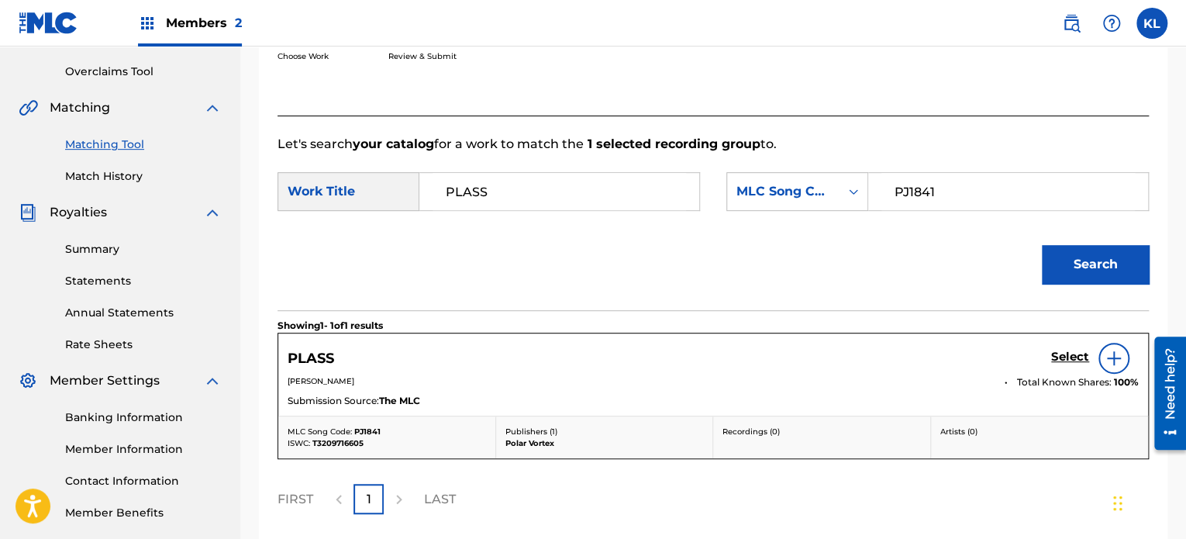
click at [1068, 354] on h5 "Select" at bounding box center [1070, 357] width 38 height 15
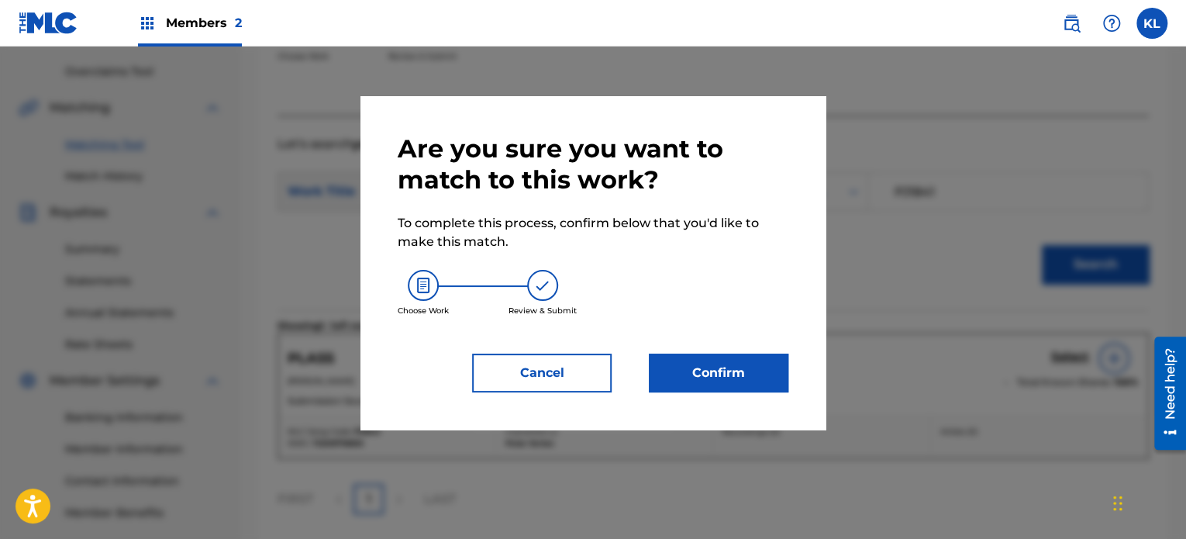
click at [783, 376] on button "Confirm" at bounding box center [719, 373] width 140 height 39
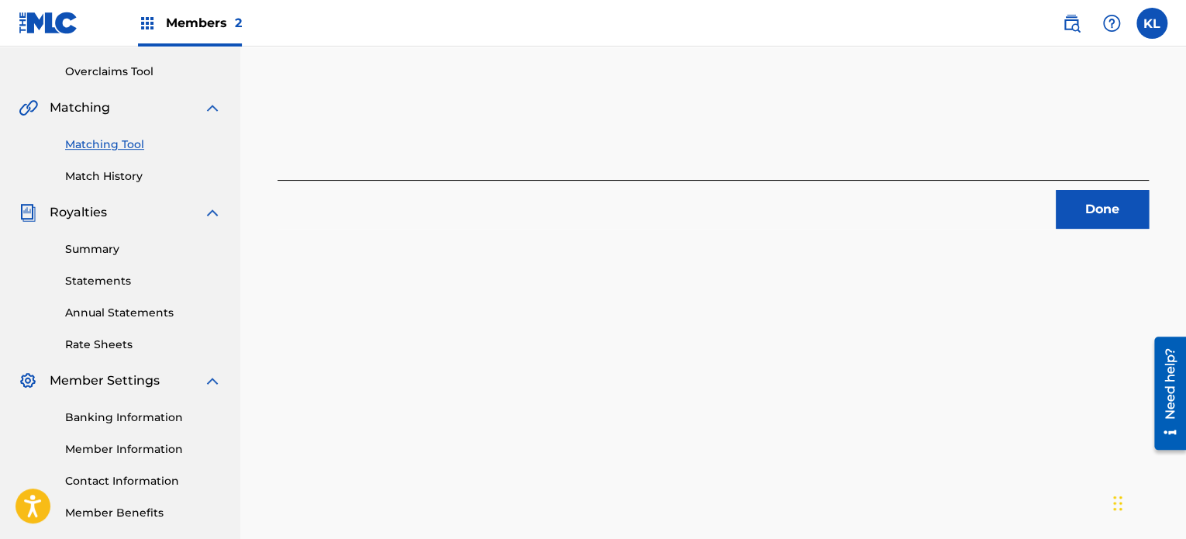
click at [1113, 223] on button "Done" at bounding box center [1102, 209] width 93 height 39
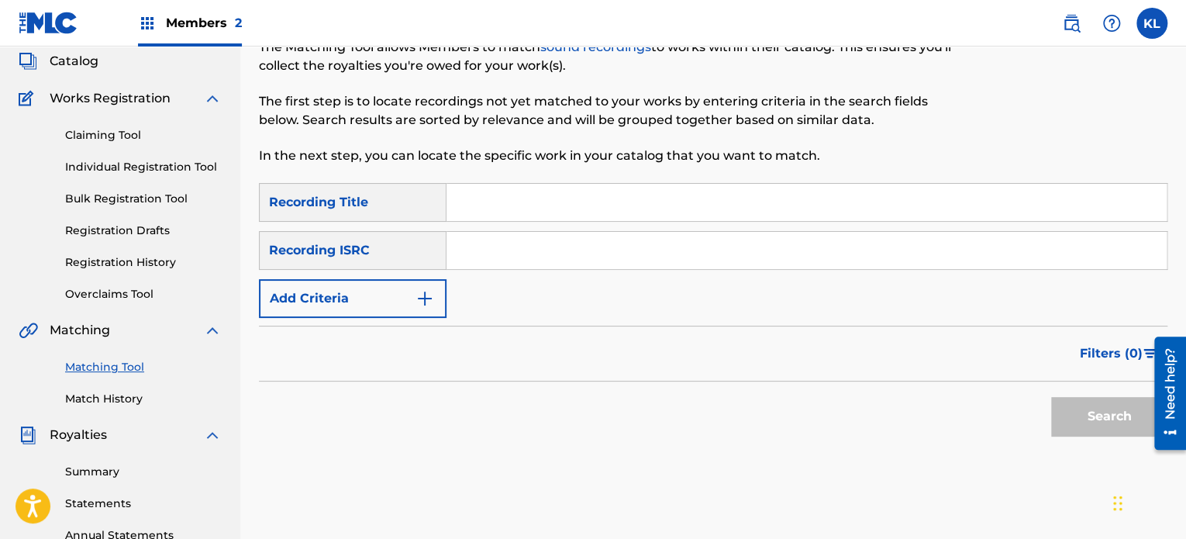
scroll to position [86, 0]
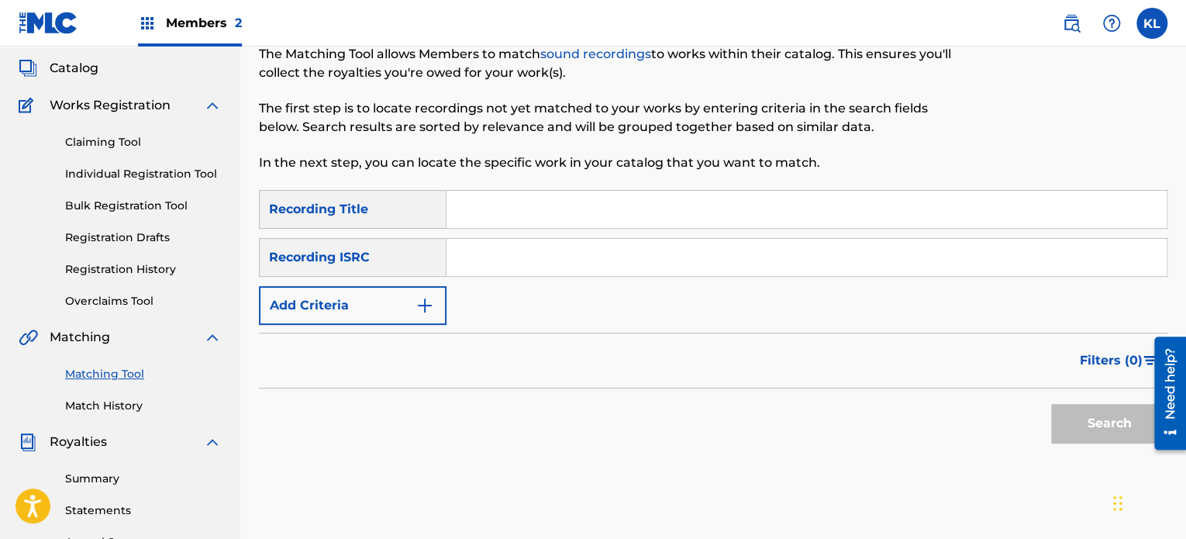
paste input "POUROVER"
click at [480, 208] on input "Search Form" at bounding box center [807, 209] width 720 height 37
type input "POUROVER"
paste input "SE6YL2200483"
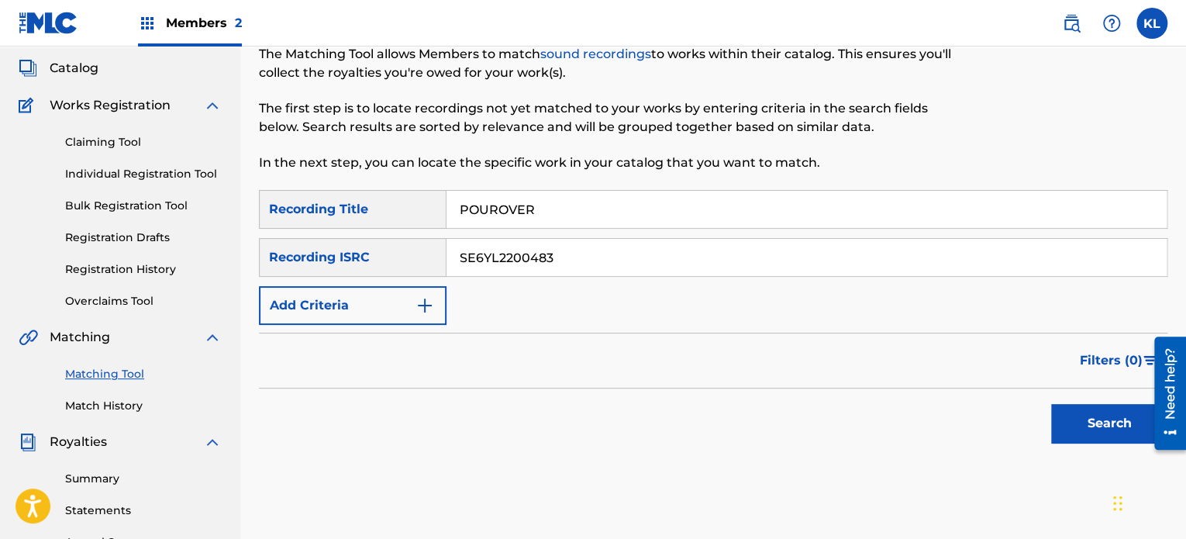
type input "SE6YL2200483"
click at [1051, 404] on button "Search" at bounding box center [1109, 423] width 116 height 39
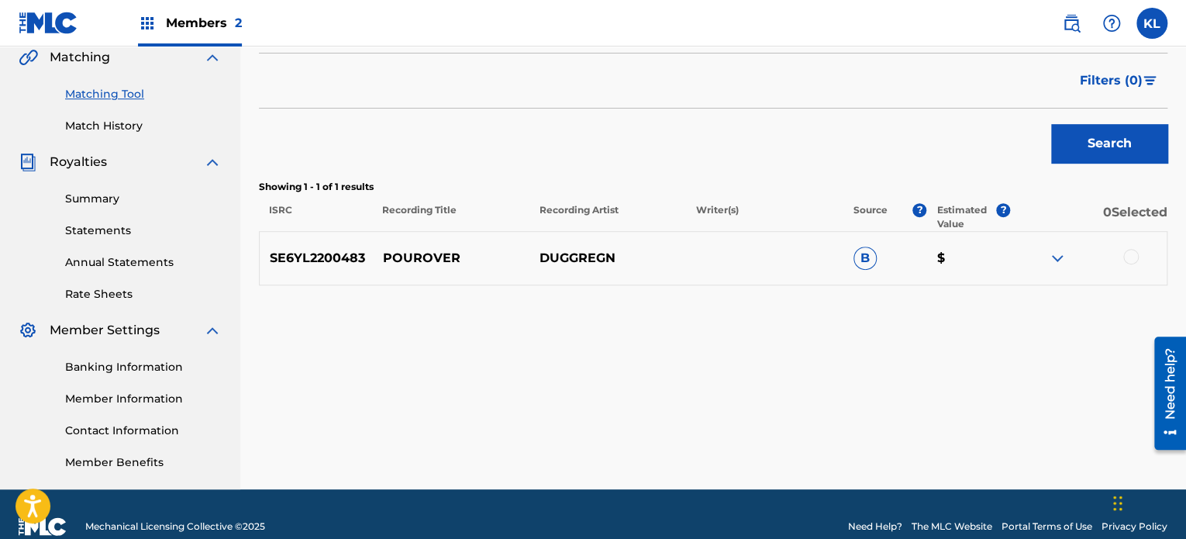
scroll to position [367, 0]
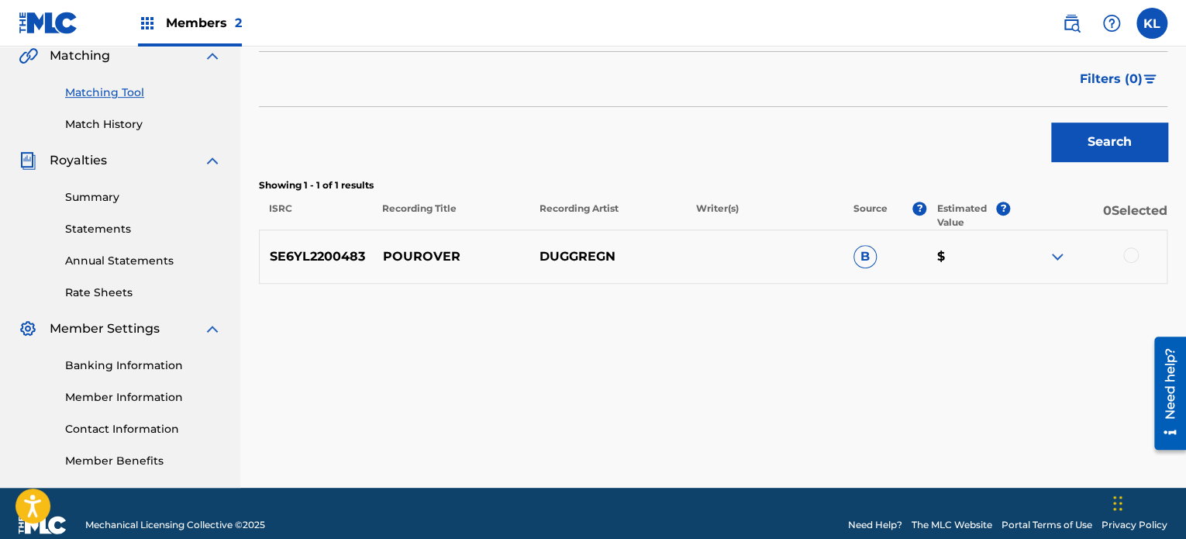
click at [1132, 257] on div at bounding box center [1131, 255] width 16 height 16
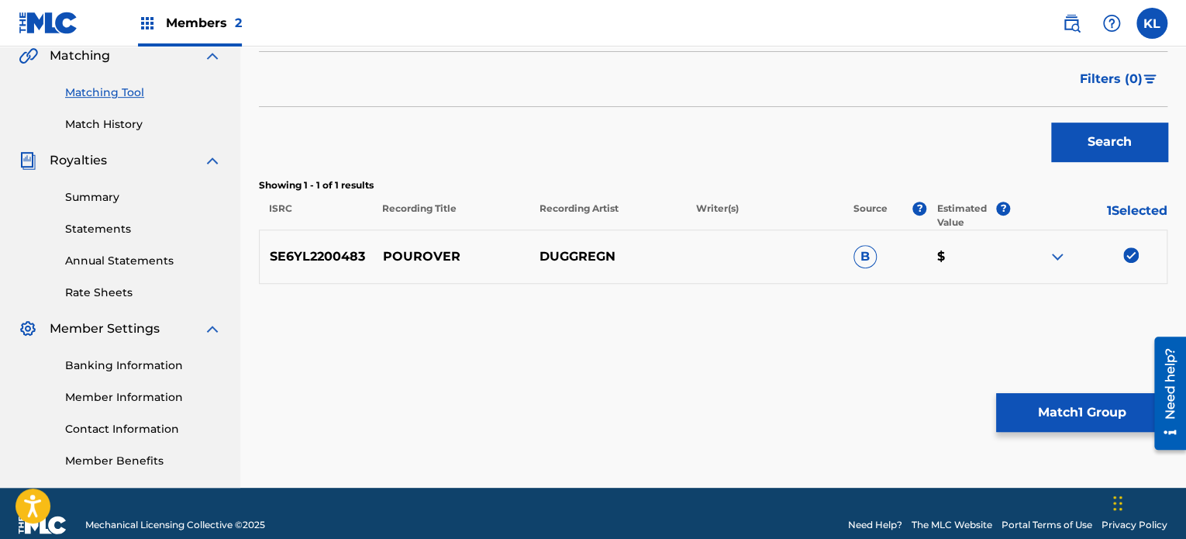
click at [1059, 424] on button "Match 1 Group" at bounding box center [1081, 412] width 171 height 39
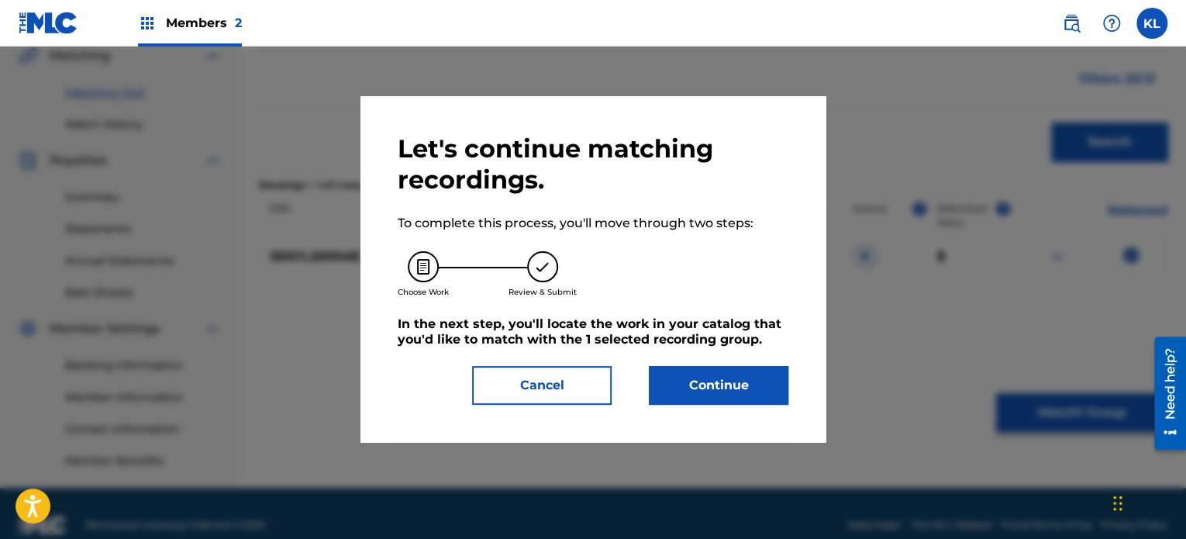
click at [716, 377] on button "Continue" at bounding box center [719, 385] width 140 height 39
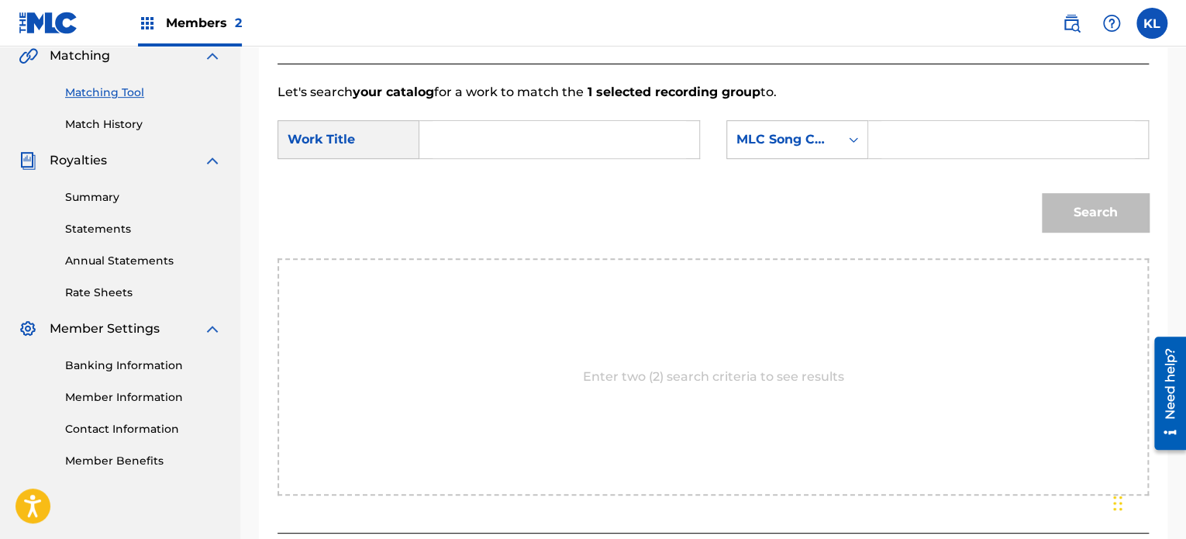
click at [465, 156] on input "Search Form" at bounding box center [560, 139] width 254 height 37
type input "pourover"
paste input "PI8HGJ"
type input "PI8HGJ"
click at [1078, 229] on button "Search" at bounding box center [1095, 212] width 107 height 39
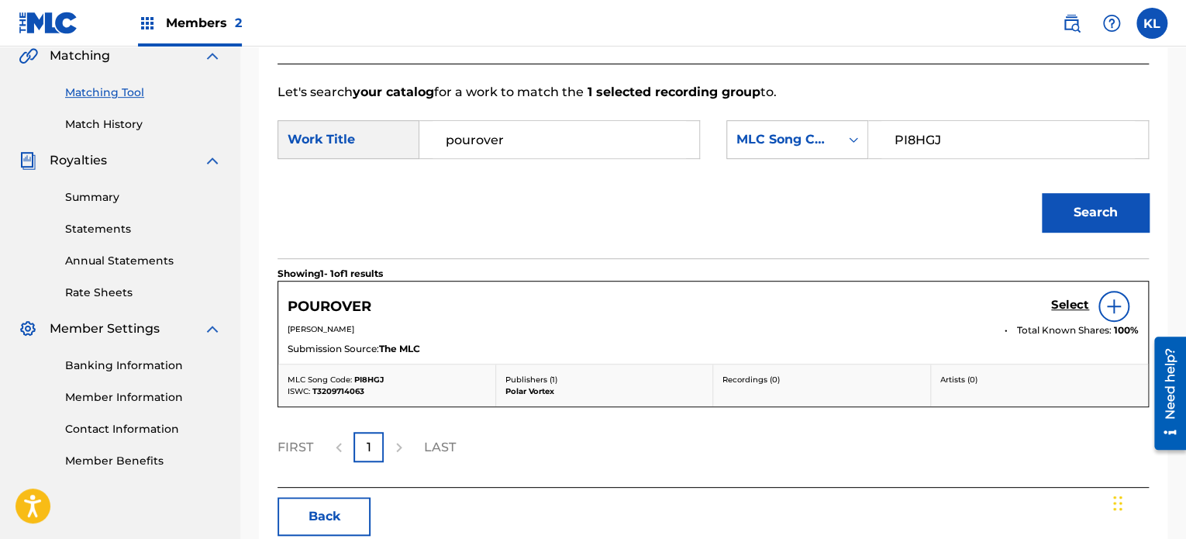
click at [1071, 302] on h5 "Select" at bounding box center [1070, 305] width 38 height 15
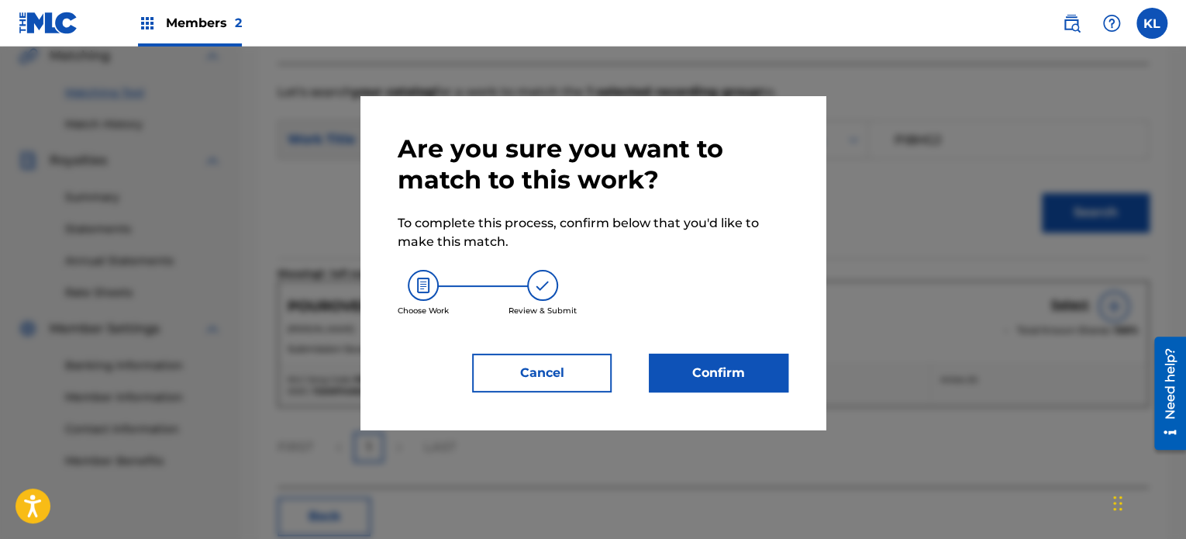
click at [715, 378] on button "Confirm" at bounding box center [719, 373] width 140 height 39
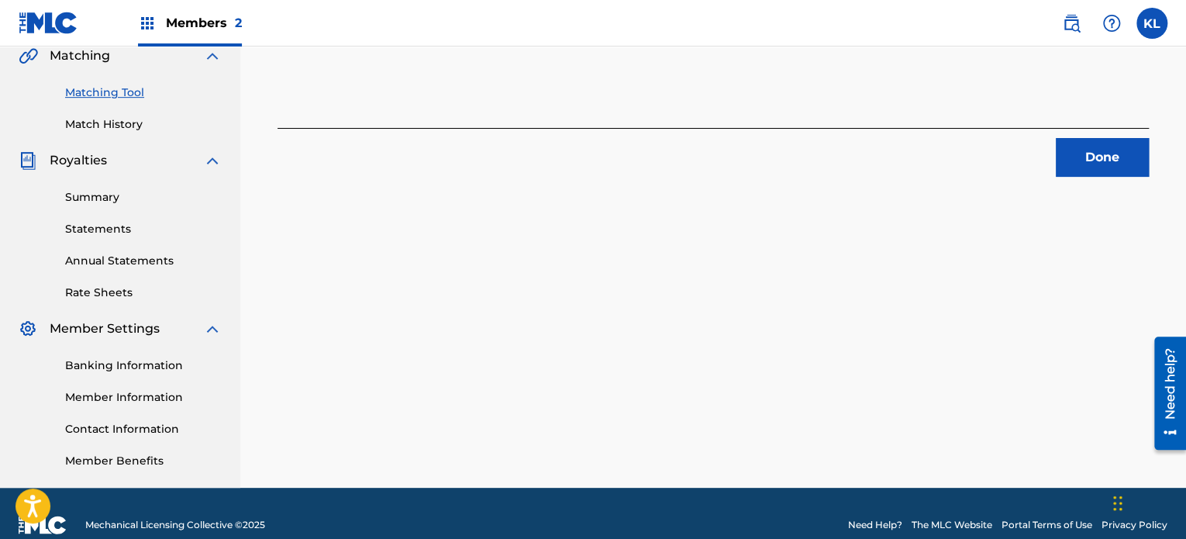
click at [1090, 158] on button "Done" at bounding box center [1102, 157] width 93 height 39
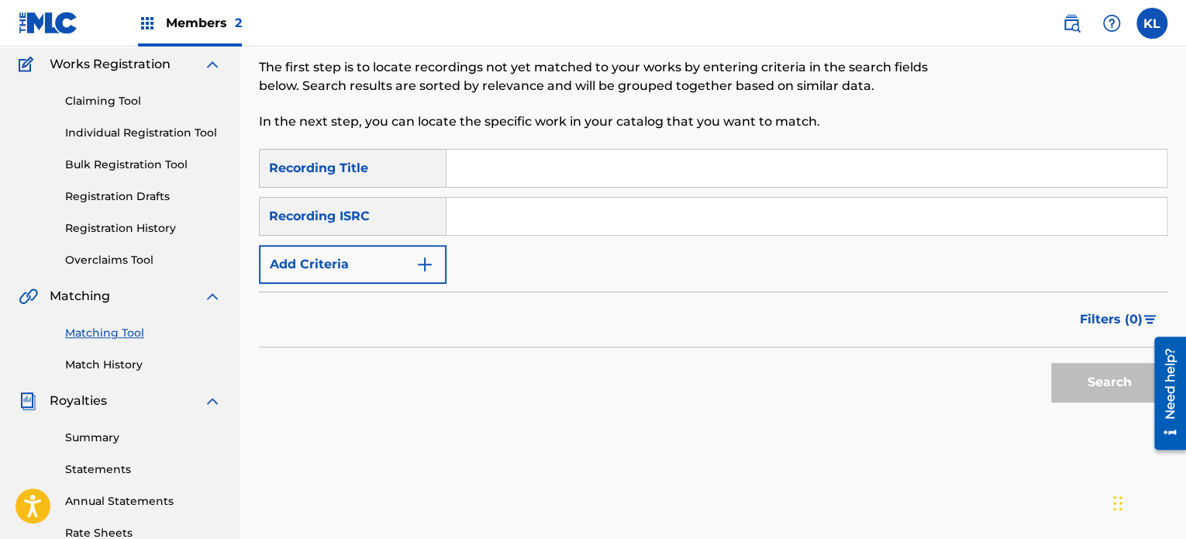
scroll to position [126, 0]
click at [616, 163] on input "Search Form" at bounding box center [807, 168] width 720 height 37
type input "quest"
paste input "SE6YL2200231"
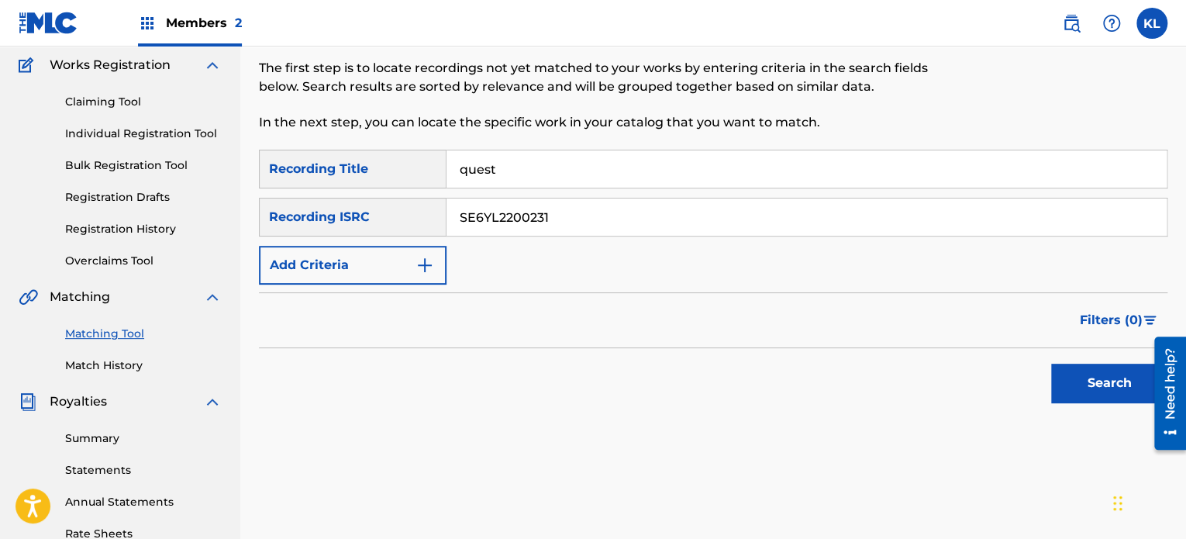
type input "SE6YL2200231"
click at [1051, 364] on button "Search" at bounding box center [1109, 383] width 116 height 39
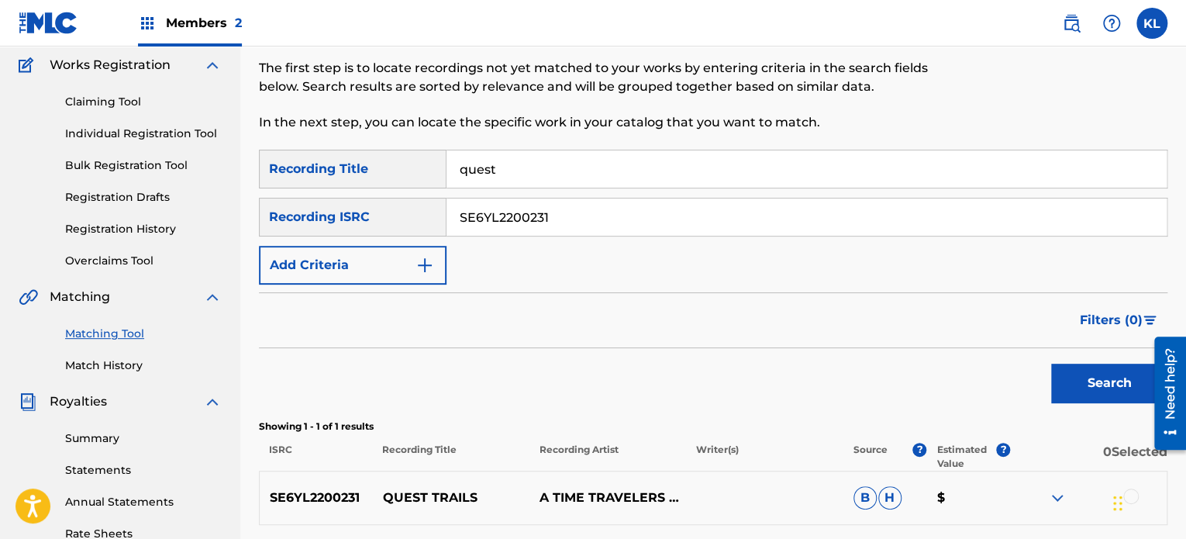
scroll to position [391, 0]
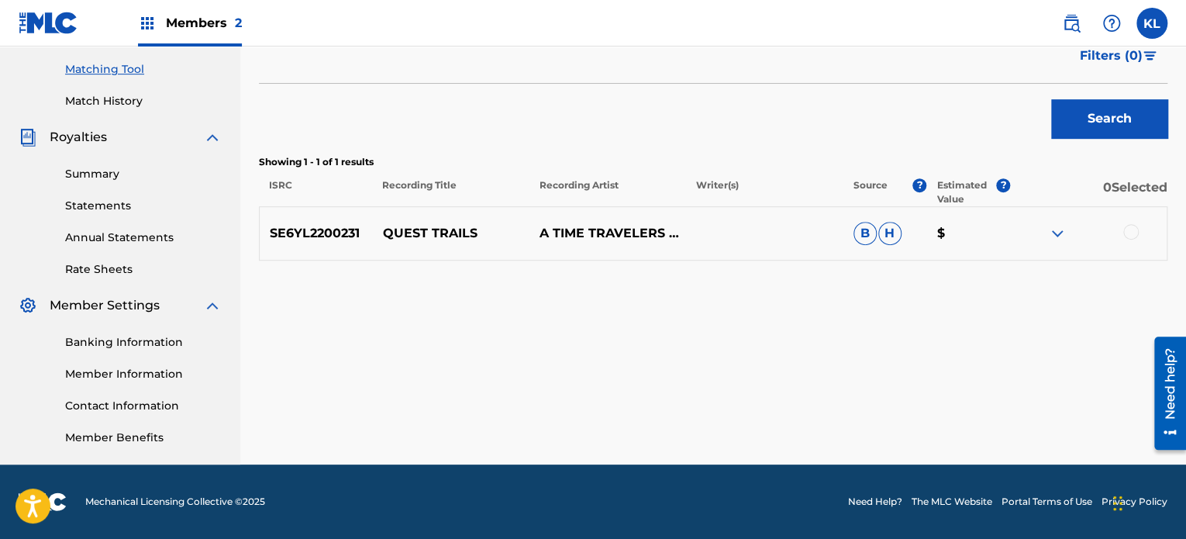
click at [1130, 229] on div at bounding box center [1131, 232] width 16 height 16
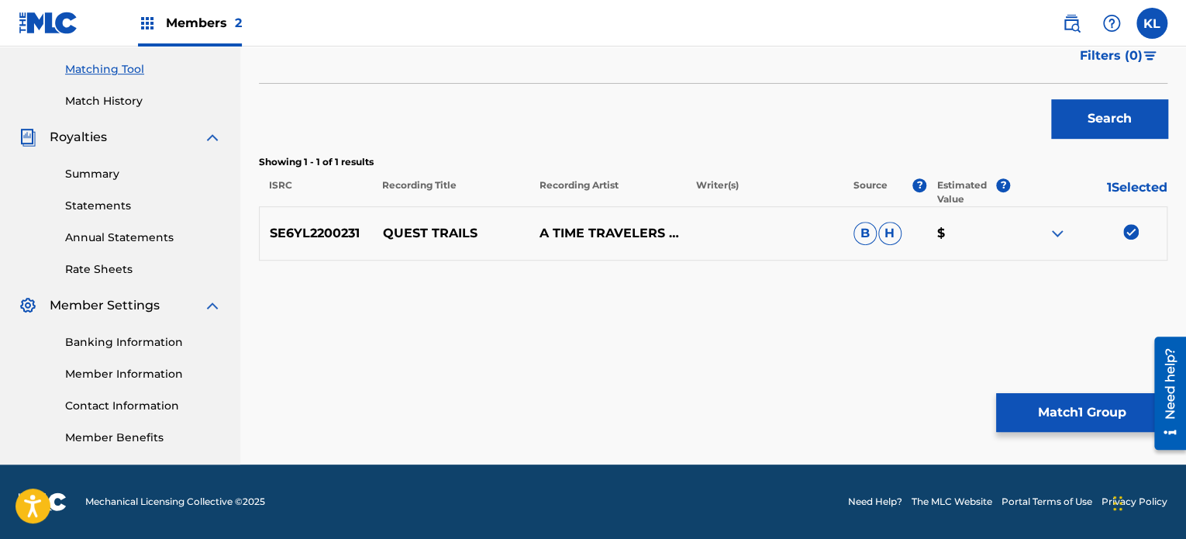
click at [1080, 417] on button "Match 1 Group" at bounding box center [1081, 412] width 171 height 39
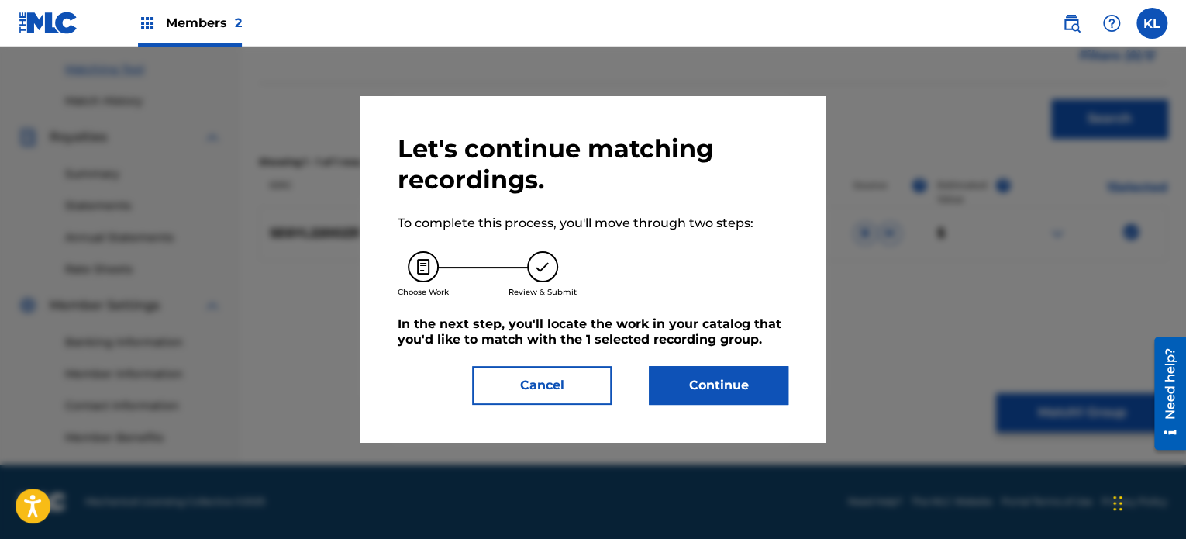
click at [723, 379] on button "Continue" at bounding box center [719, 385] width 140 height 39
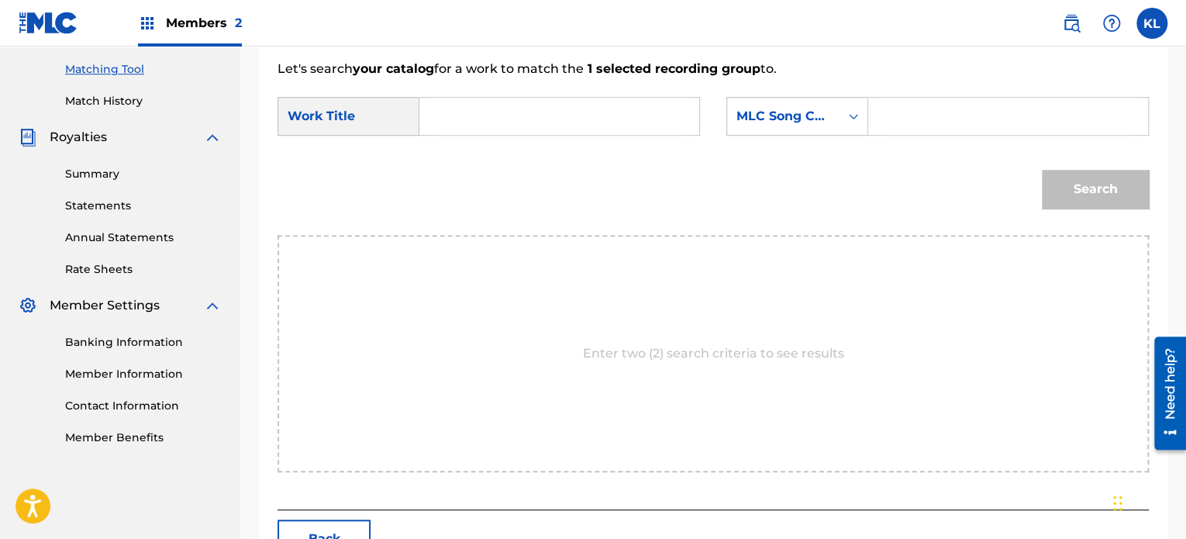
click at [474, 98] on input "Search Form" at bounding box center [560, 116] width 254 height 37
type input "quest"
paste input "QB1I4W"
type input "QB1I4W"
click at [1042, 170] on button "Search" at bounding box center [1095, 189] width 107 height 39
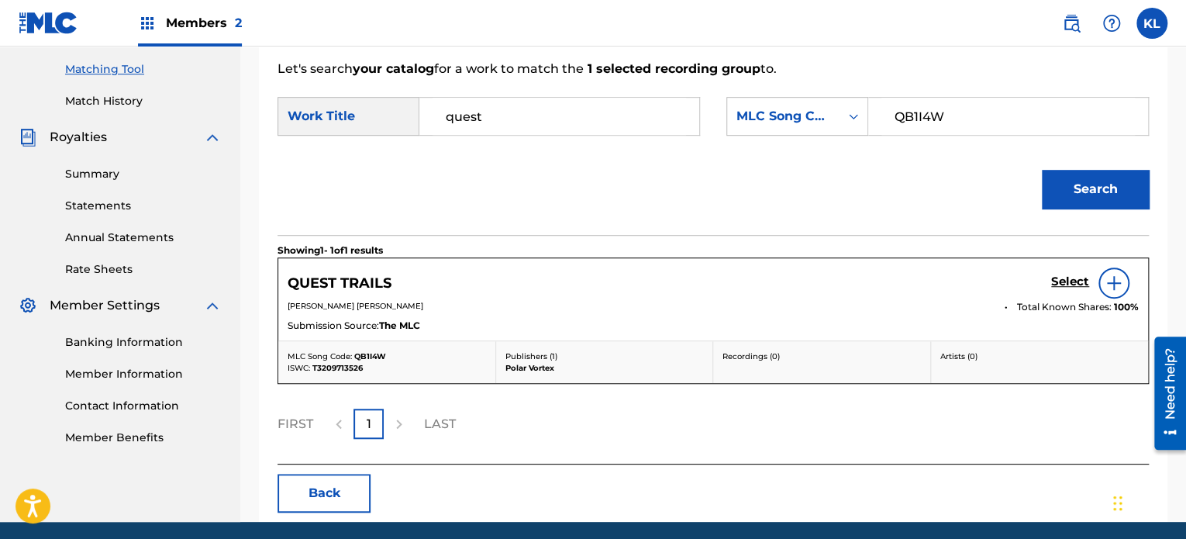
click at [1071, 278] on h5 "Select" at bounding box center [1070, 281] width 38 height 15
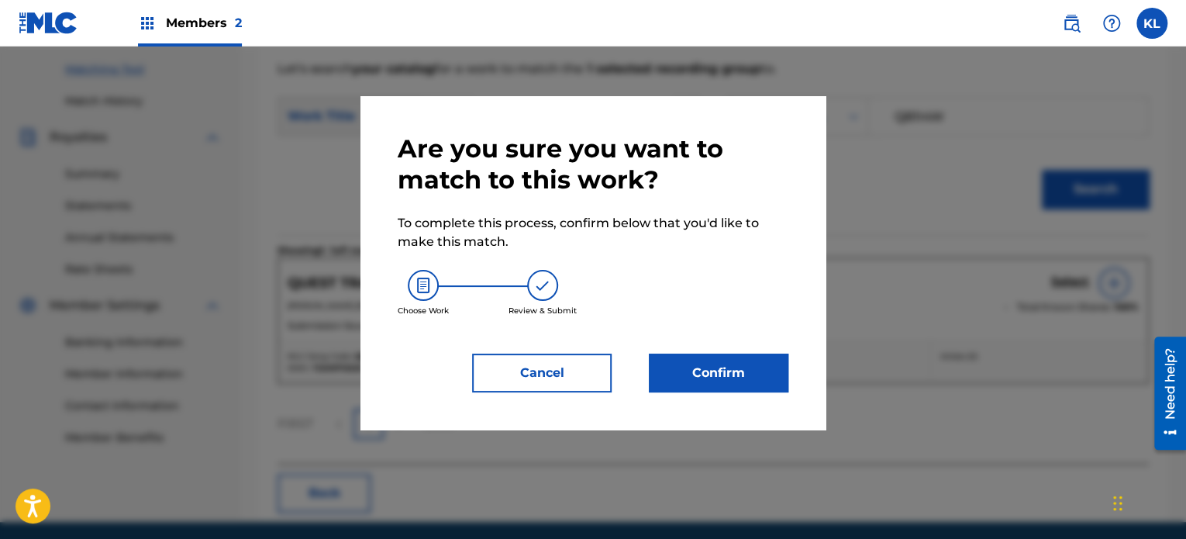
click at [743, 374] on button "Confirm" at bounding box center [719, 373] width 140 height 39
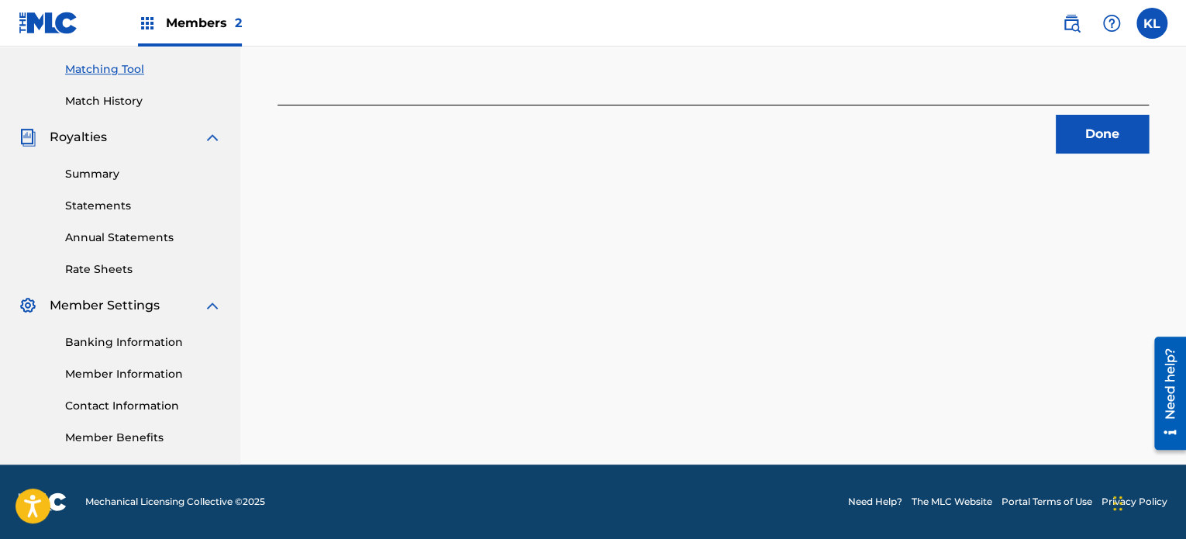
scroll to position [248, 0]
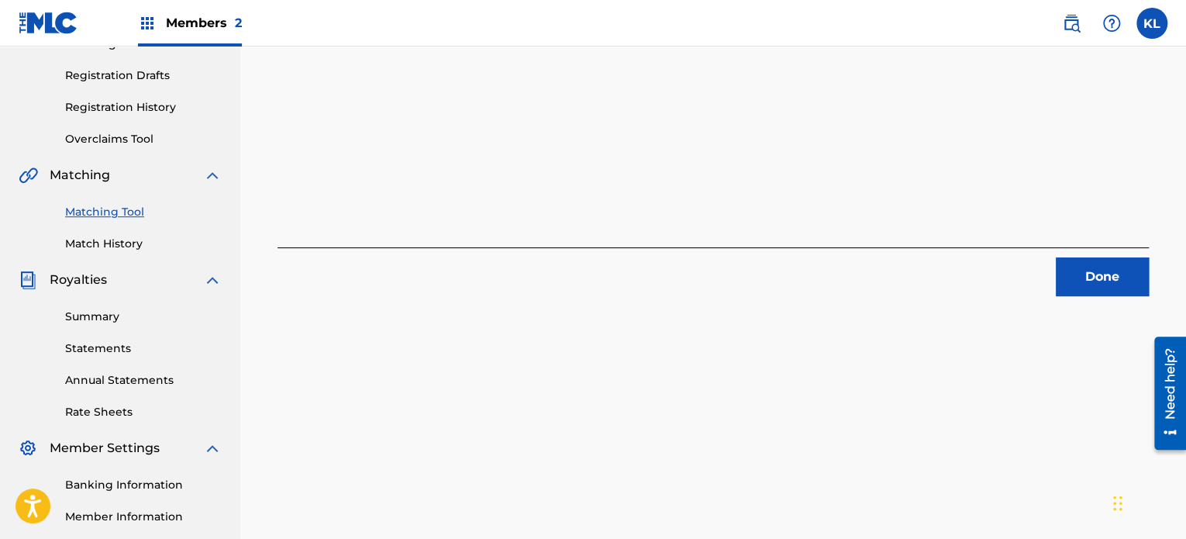
click at [1141, 277] on button "Done" at bounding box center [1102, 276] width 93 height 39
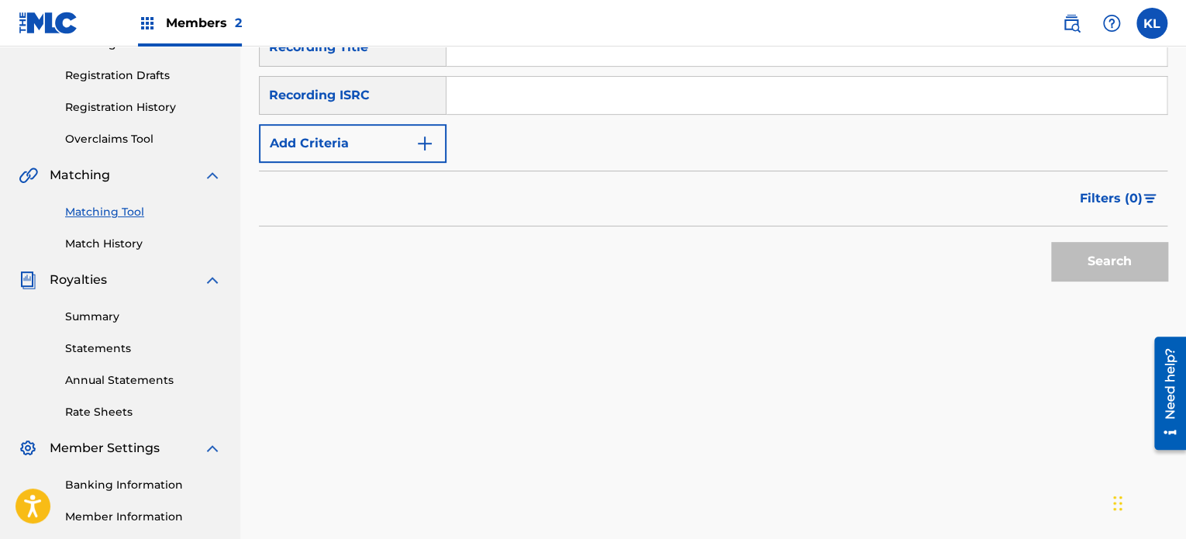
scroll to position [42, 0]
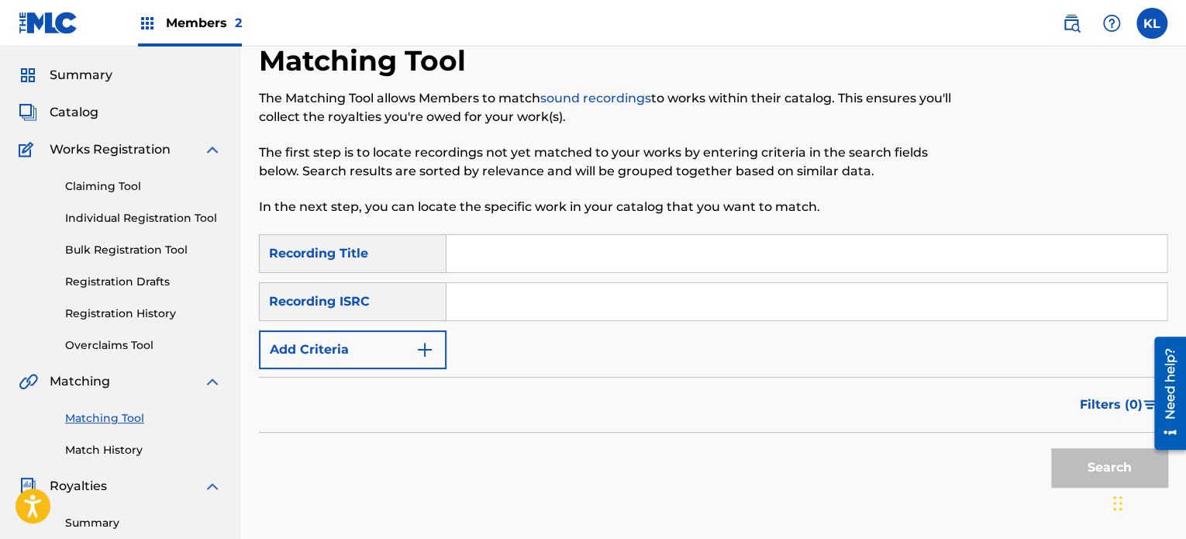
click at [481, 236] on input "Search Form" at bounding box center [807, 253] width 720 height 37
type input "terrace"
paste input "SE6YL2200478"
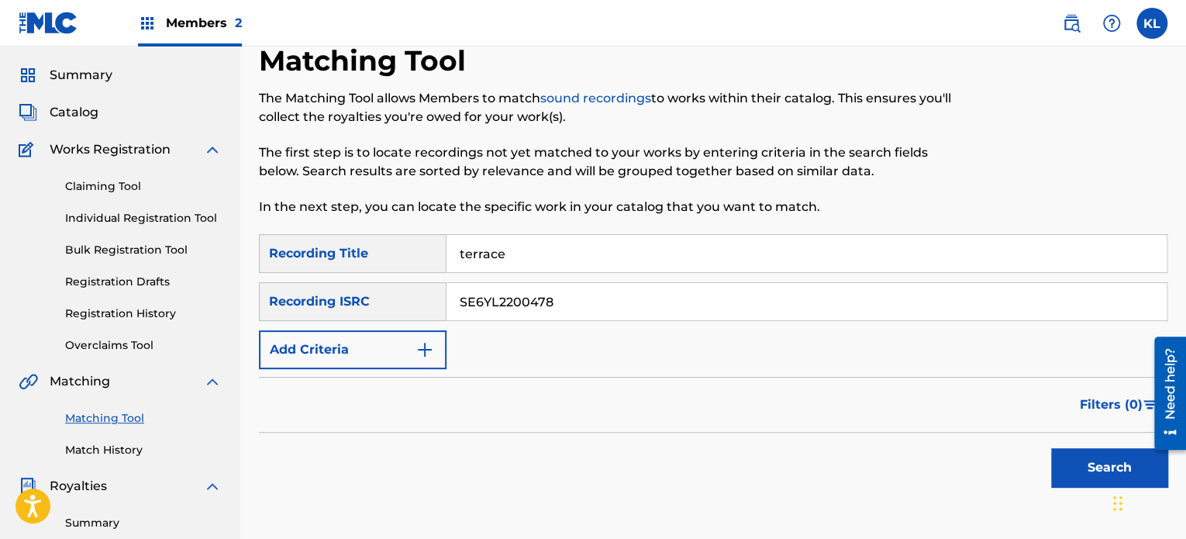
type input "SE6YL2200478"
click at [1051, 448] on button "Search" at bounding box center [1109, 467] width 116 height 39
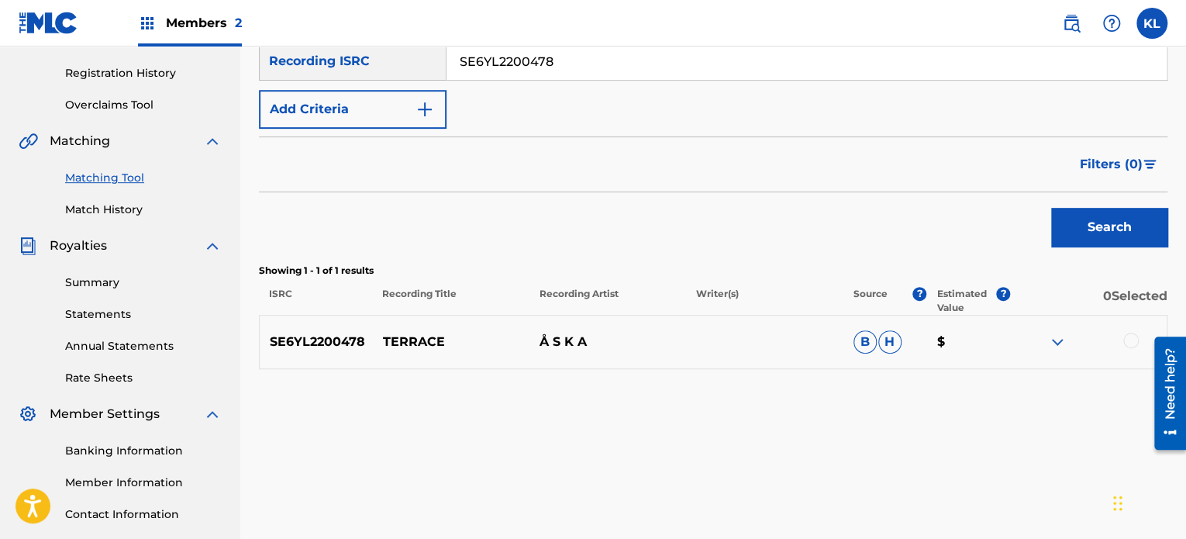
scroll to position [284, 0]
click at [1136, 340] on div at bounding box center [1131, 339] width 16 height 16
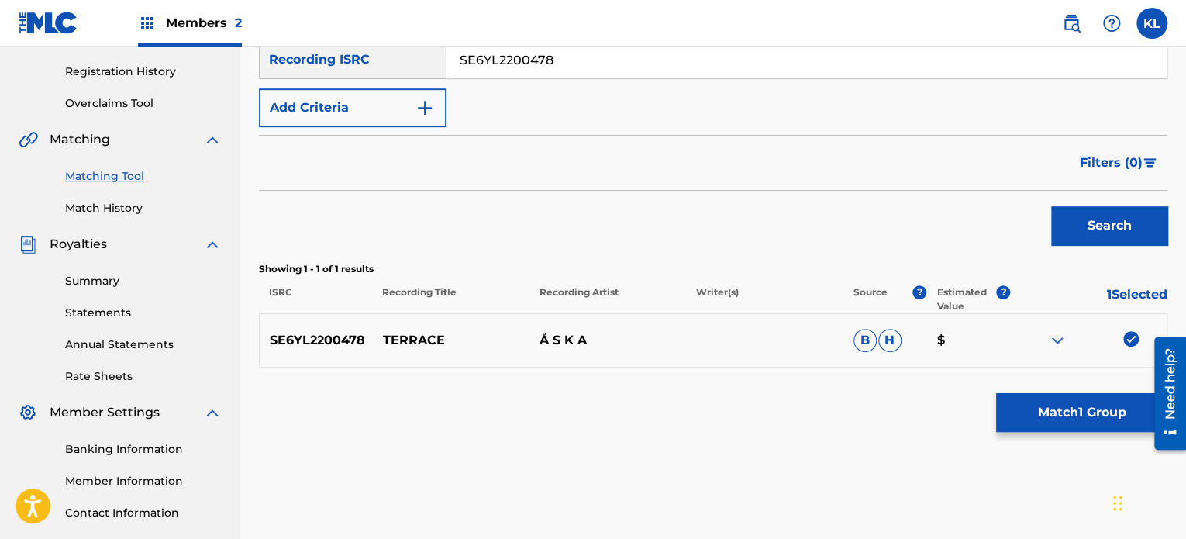
click at [1044, 426] on button "Match 1 Group" at bounding box center [1081, 412] width 171 height 39
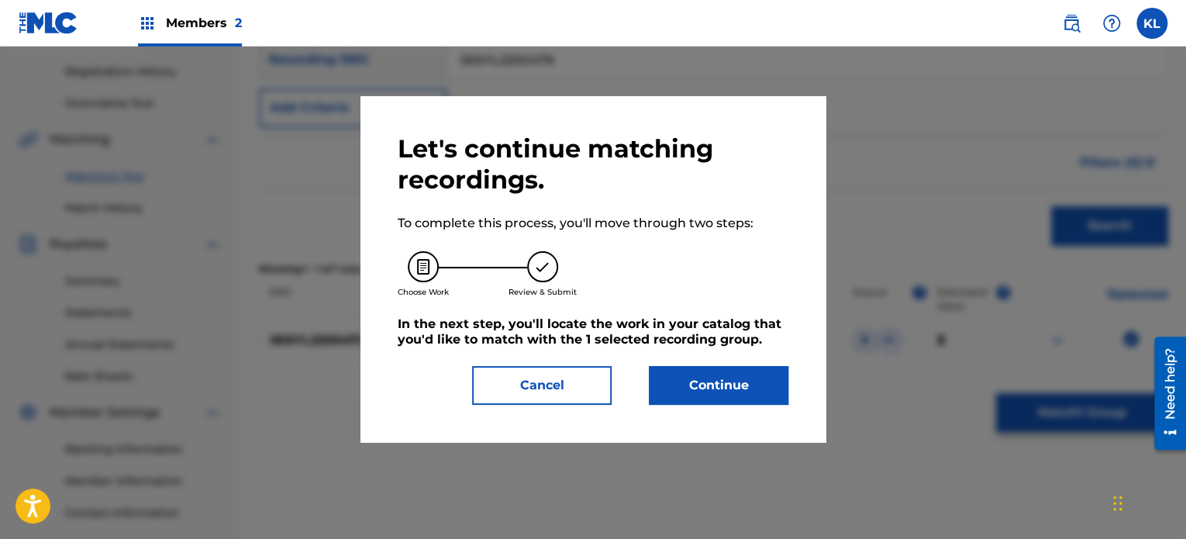
click at [725, 372] on button "Continue" at bounding box center [719, 385] width 140 height 39
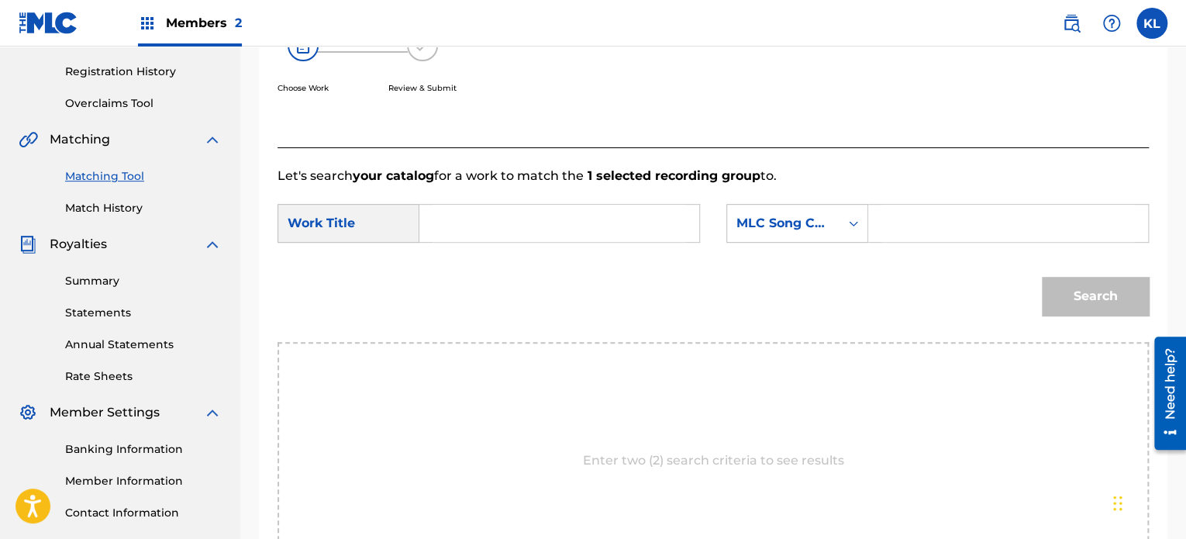
click at [547, 225] on input "Search Form" at bounding box center [560, 223] width 254 height 37
type input "terrace"
paste input "TB6F2N"
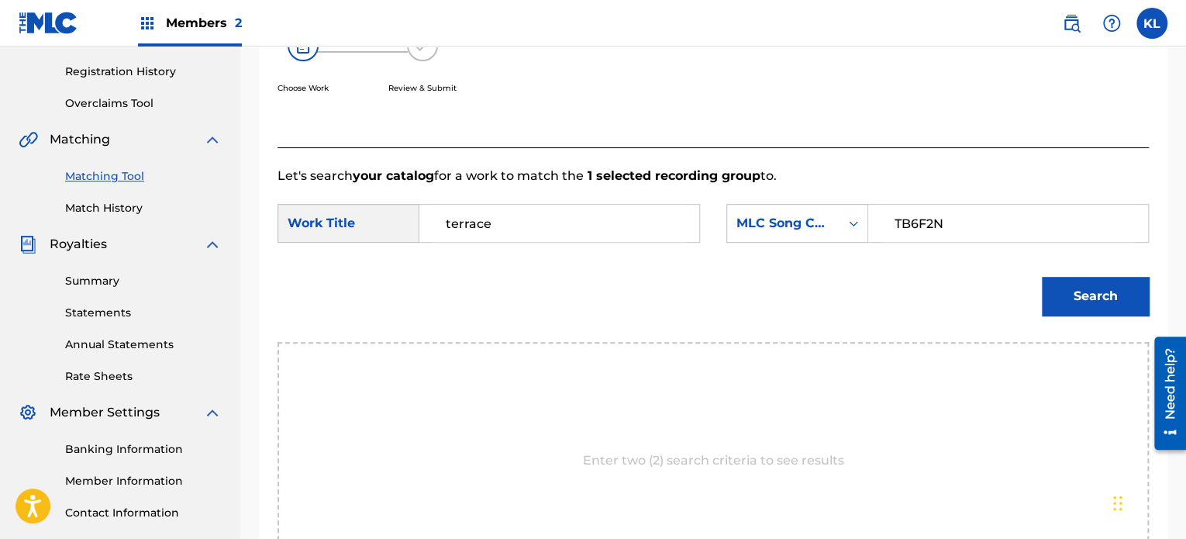
type input "TB6F2N"
click at [1042, 277] on button "Search" at bounding box center [1095, 296] width 107 height 39
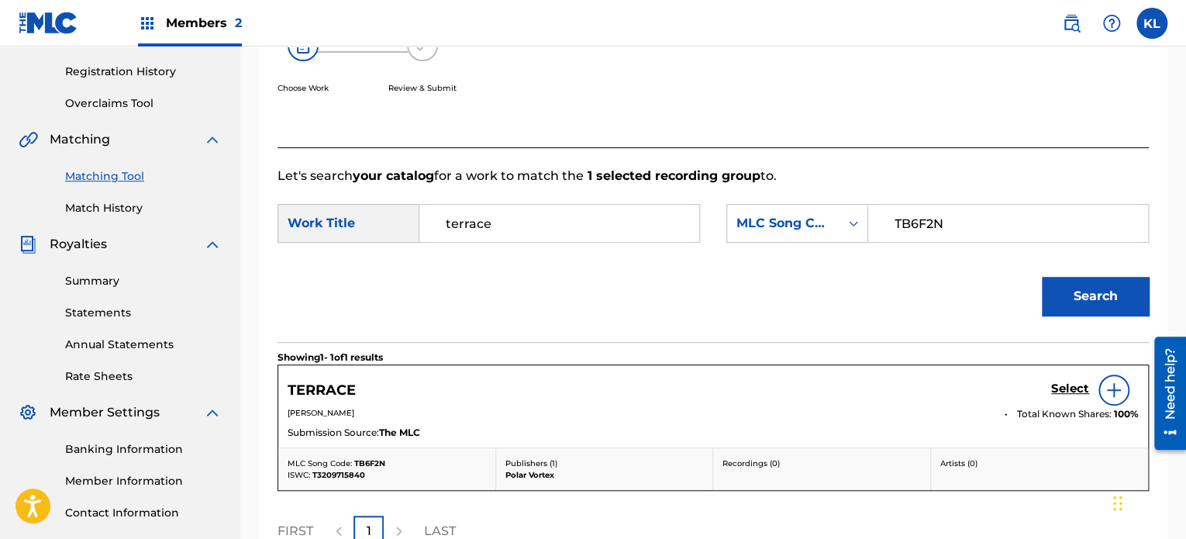
scroll to position [447, 0]
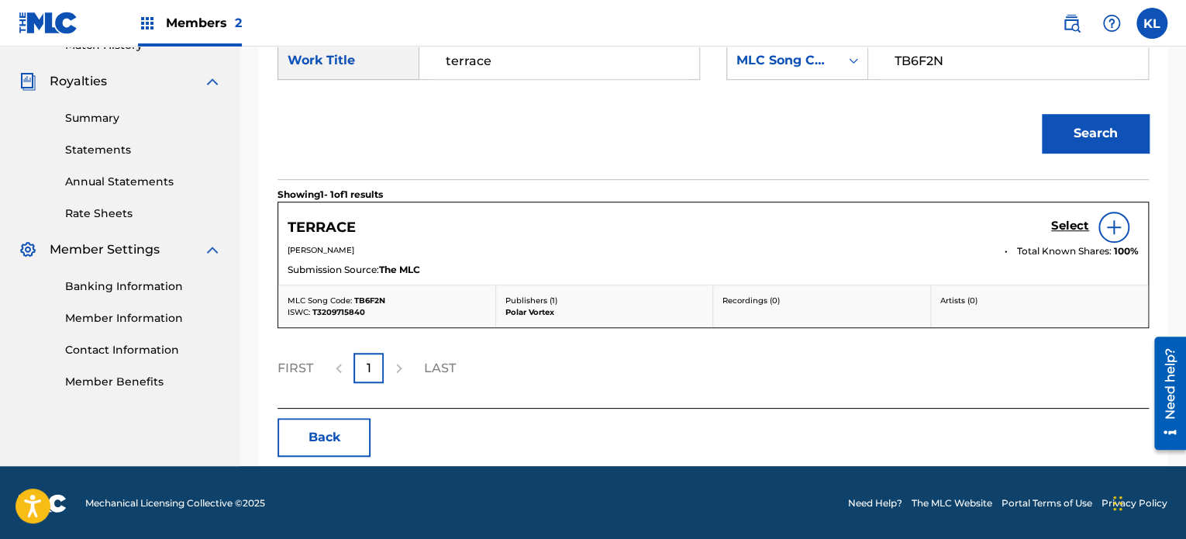
click at [1064, 228] on h5 "Select" at bounding box center [1070, 226] width 38 height 15
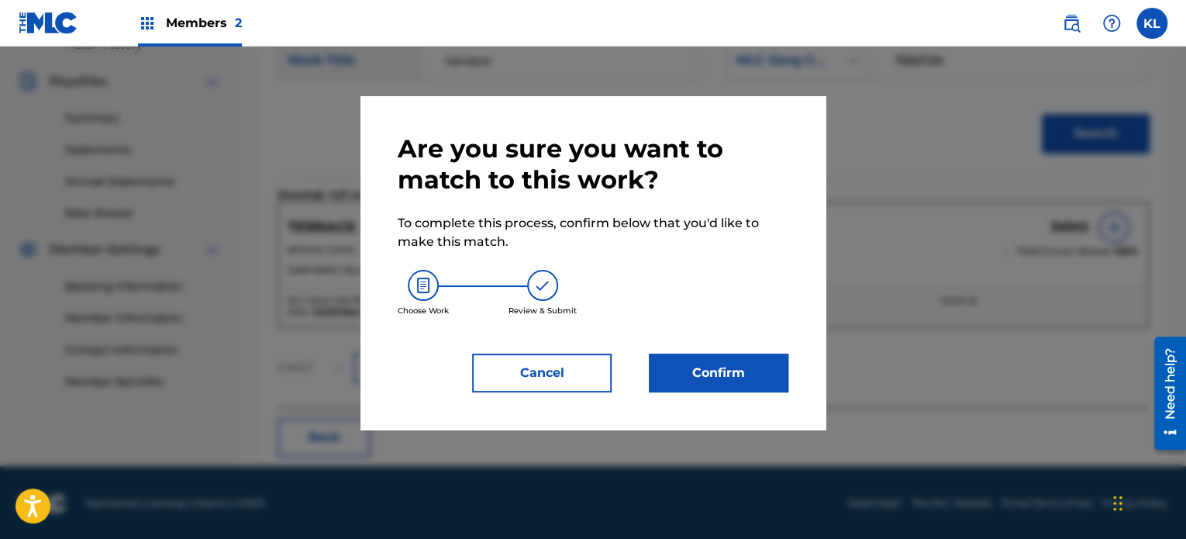
click at [751, 385] on button "Confirm" at bounding box center [719, 373] width 140 height 39
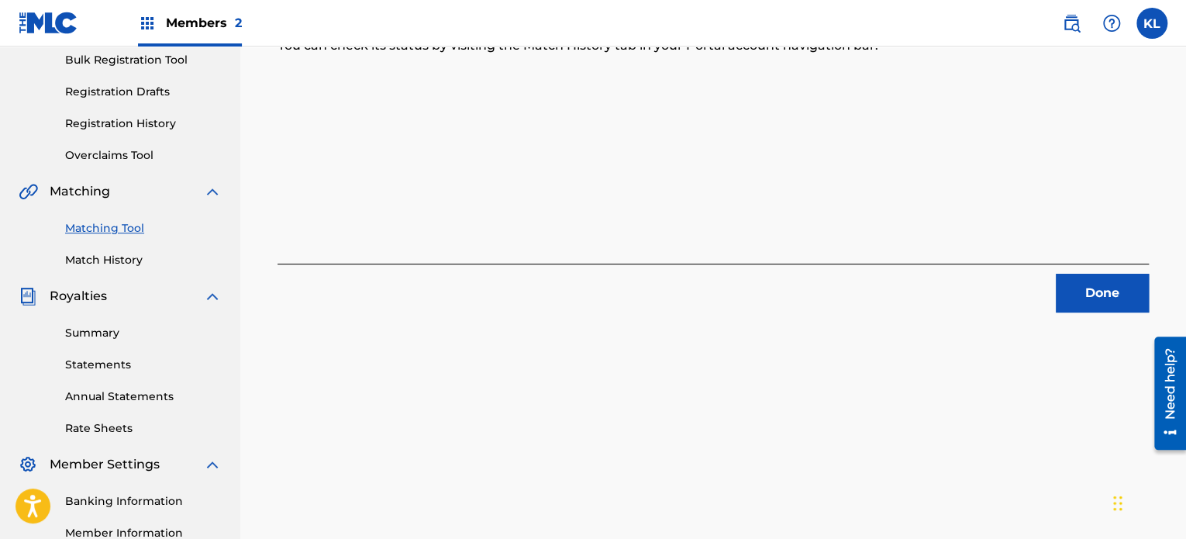
scroll to position [228, 0]
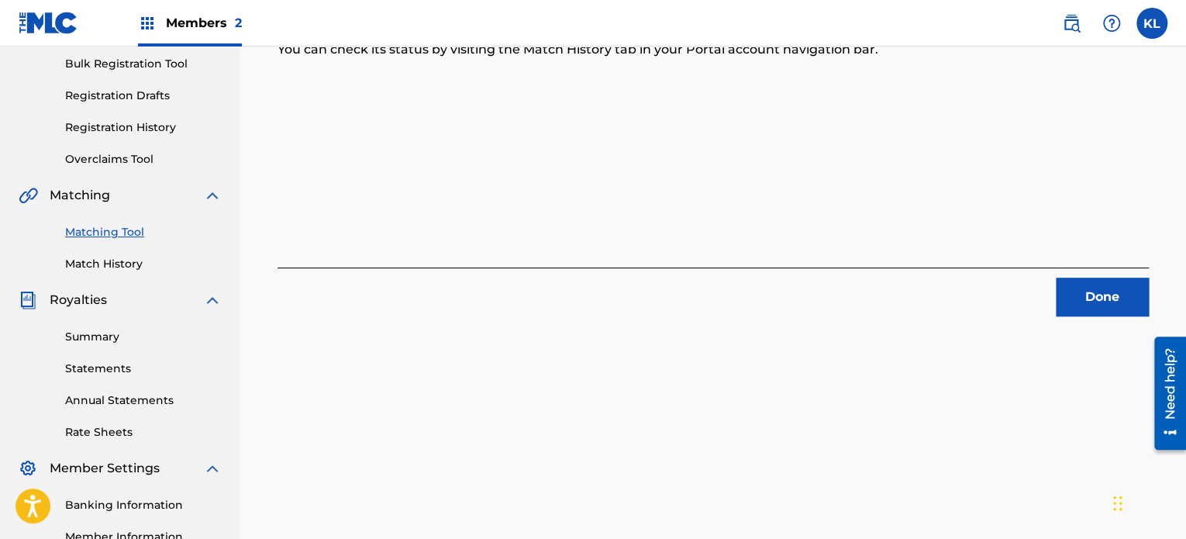
click at [1087, 298] on button "Done" at bounding box center [1102, 297] width 93 height 39
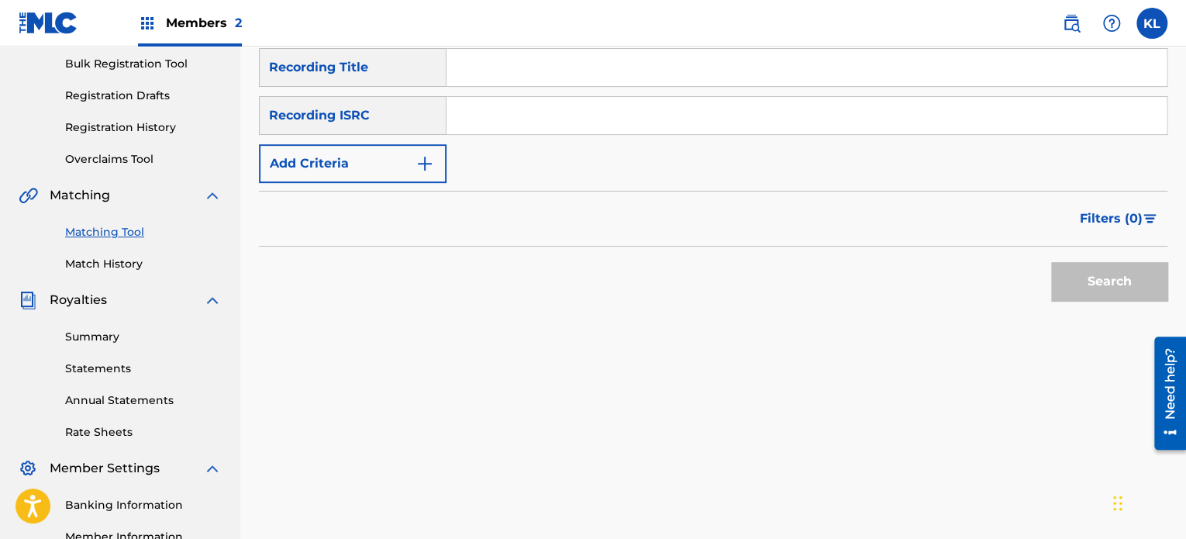
scroll to position [98, 0]
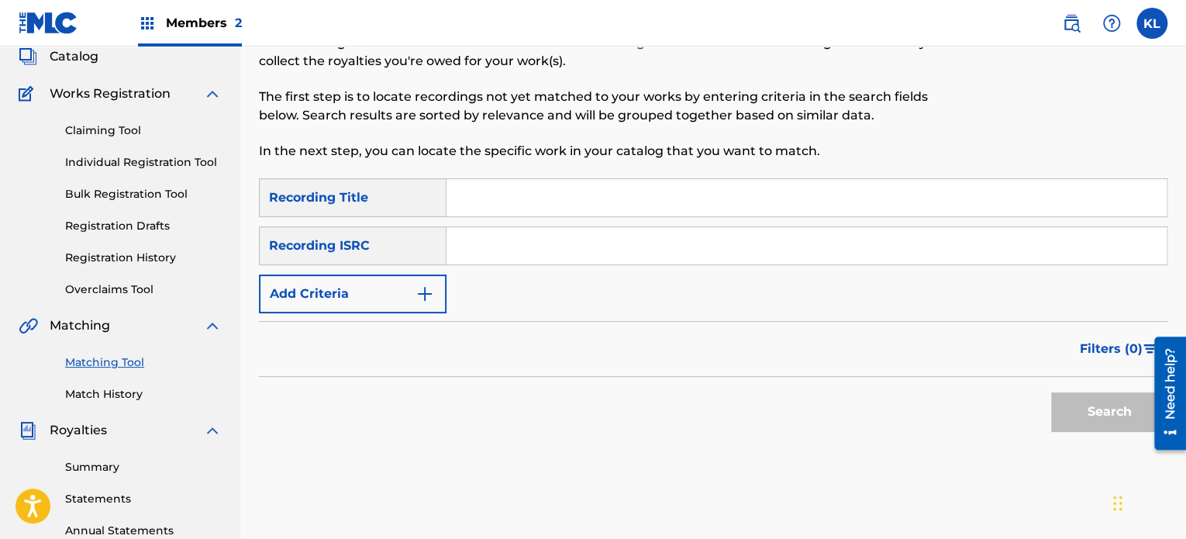
click at [484, 202] on input "Search Form" at bounding box center [807, 197] width 720 height 37
type input "vor"
paste input "SE6YL2200491"
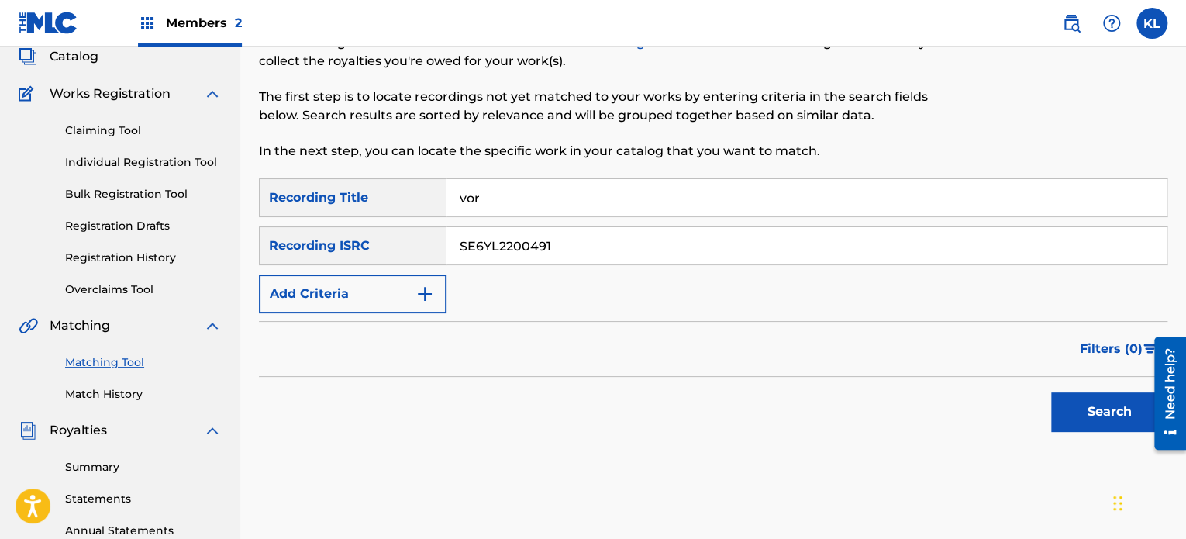
type input "SE6YL2200491"
click at [1051, 392] on button "Search" at bounding box center [1109, 411] width 116 height 39
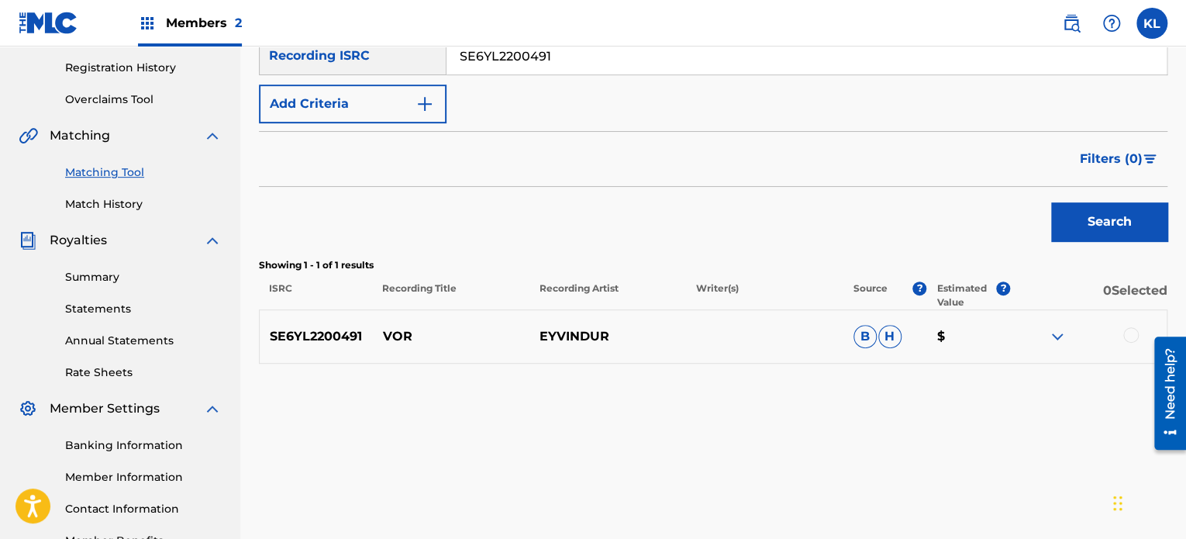
scroll to position [287, 0]
click at [1125, 334] on div at bounding box center [1131, 336] width 16 height 16
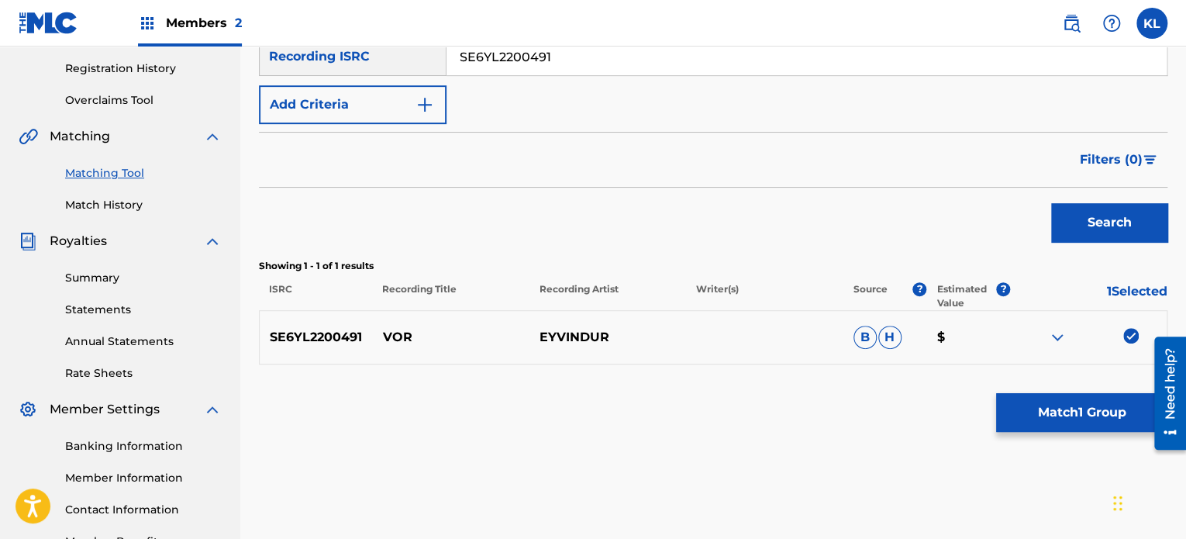
click at [1065, 405] on button "Match 1 Group" at bounding box center [1081, 412] width 171 height 39
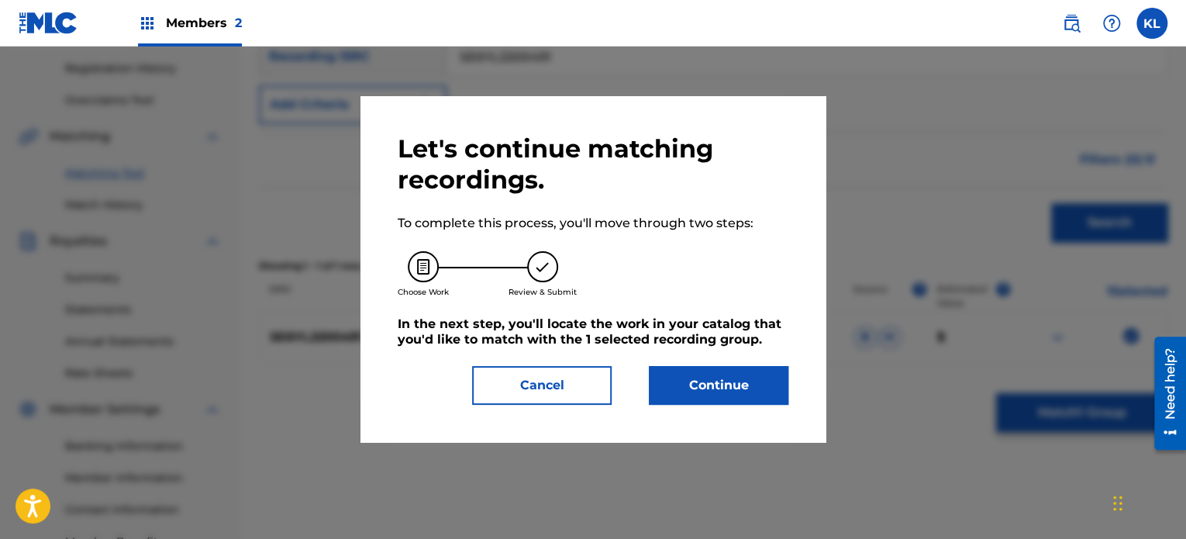
click at [698, 384] on button "Continue" at bounding box center [719, 385] width 140 height 39
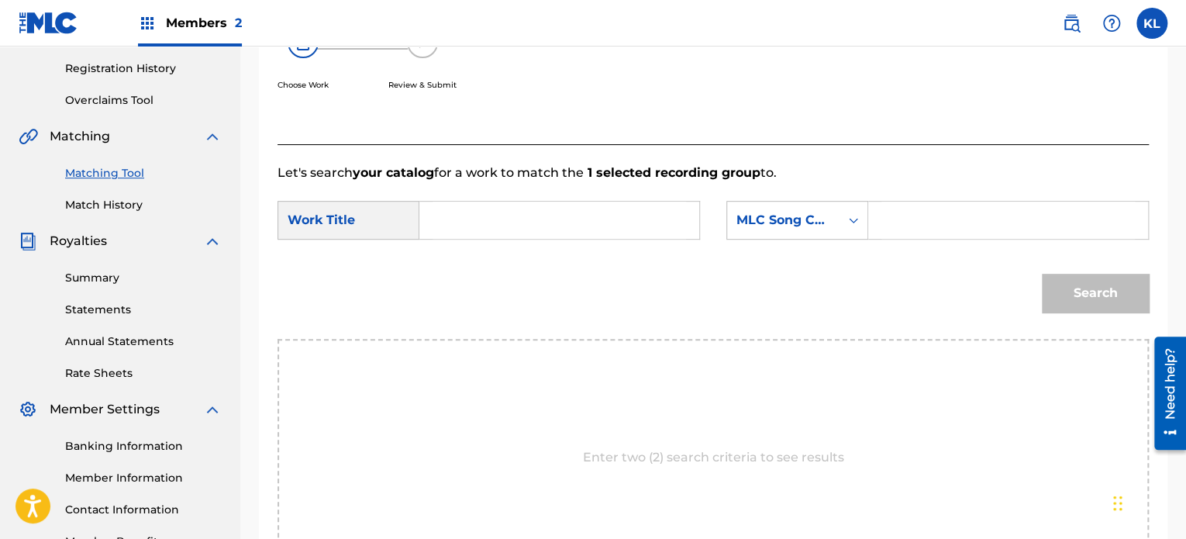
click at [486, 226] on input "Search Form" at bounding box center [560, 220] width 254 height 37
type input "vor"
paste input "VB8E2W"
type input "VB8E2W"
click at [1042, 274] on button "Search" at bounding box center [1095, 293] width 107 height 39
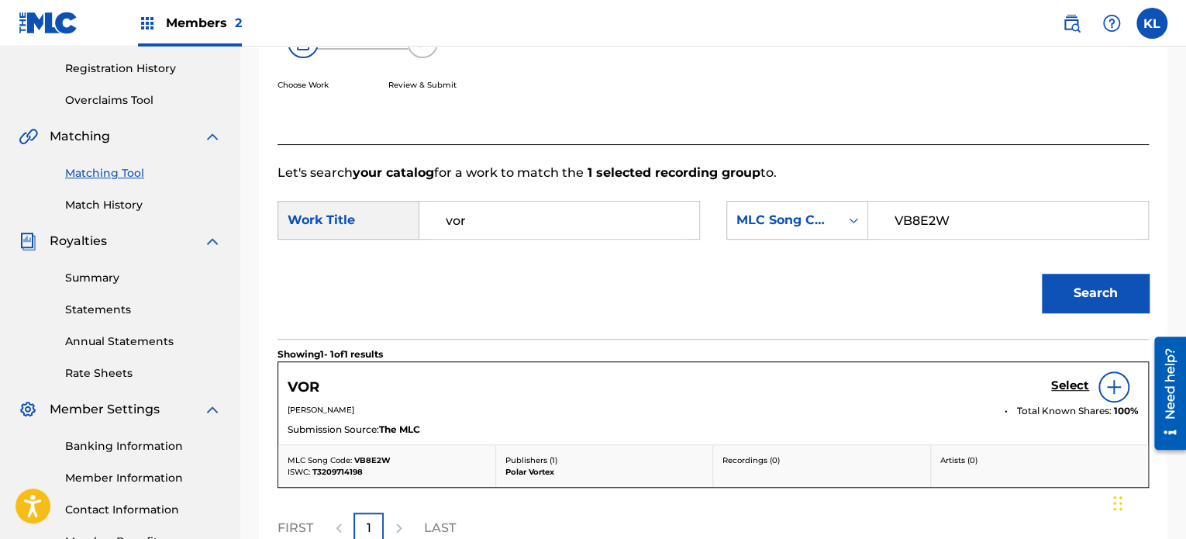
scroll to position [367, 0]
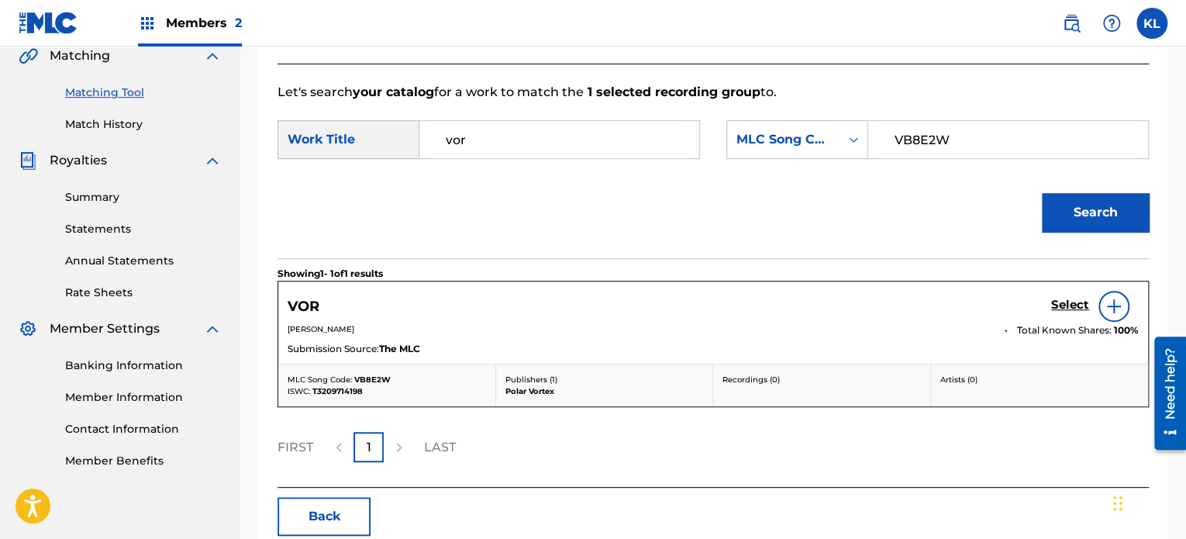
click at [1064, 306] on h5 "Select" at bounding box center [1070, 305] width 38 height 15
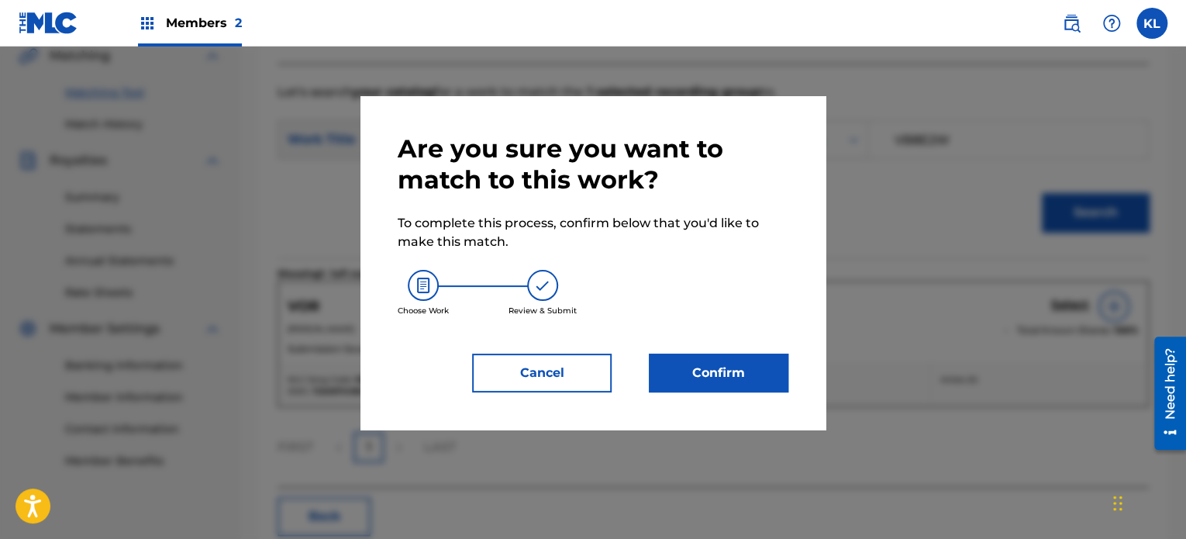
click at [741, 381] on button "Confirm" at bounding box center [719, 373] width 140 height 39
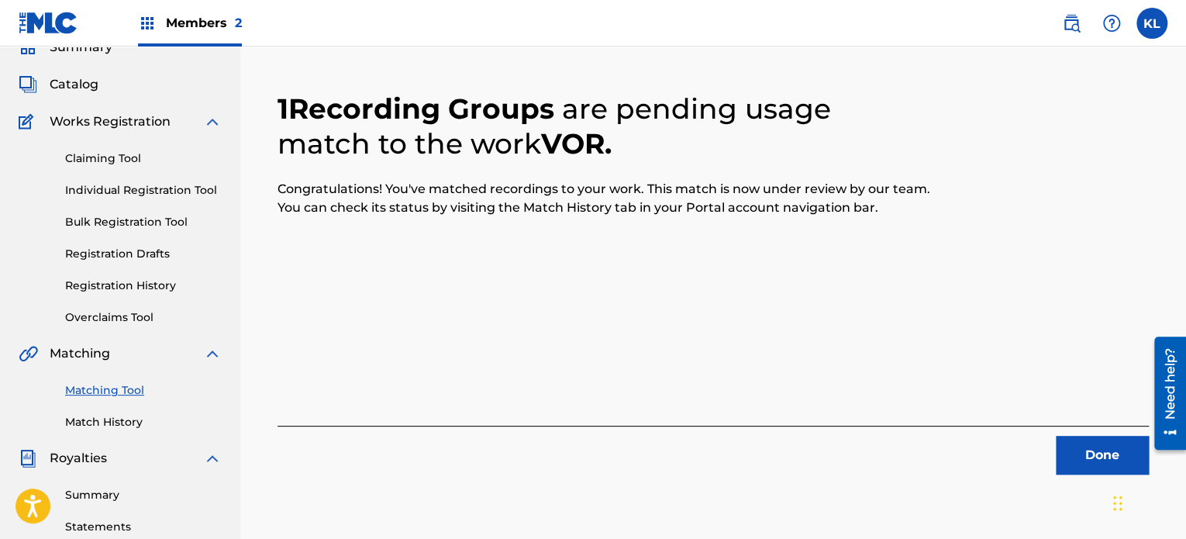
scroll to position [68, 0]
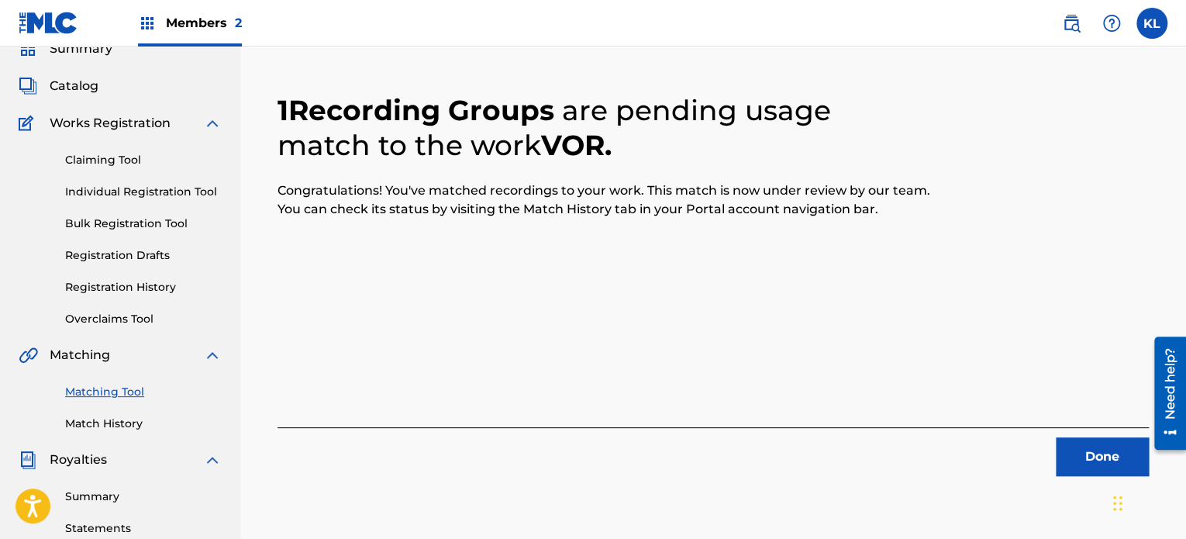
click at [1092, 466] on button "Done" at bounding box center [1102, 456] width 93 height 39
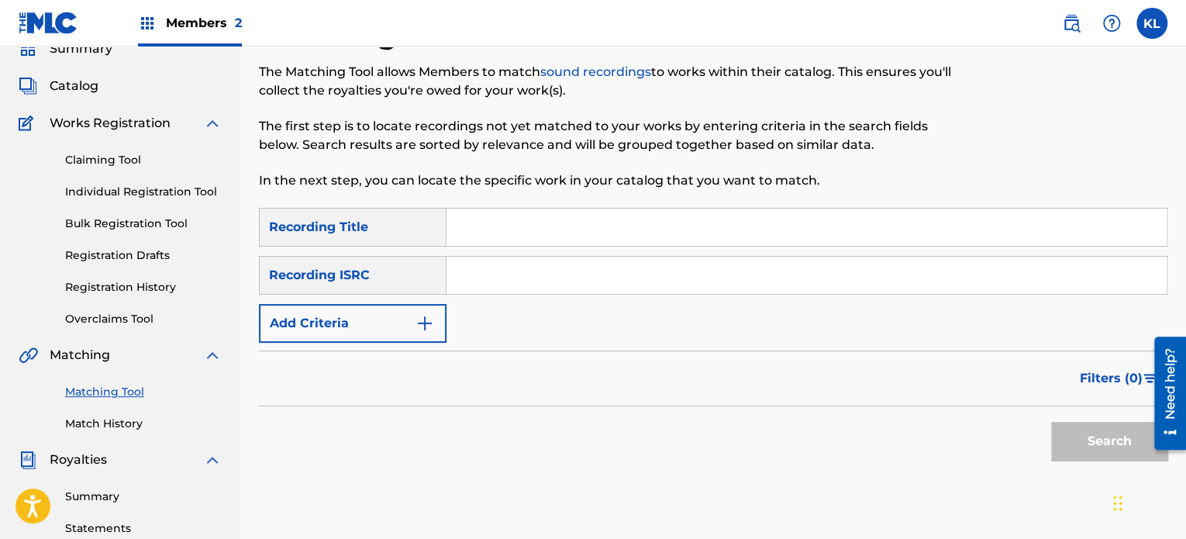
click at [488, 232] on input "Search Form" at bounding box center [807, 227] width 720 height 37
type input "waterfall"
paste input "SE6YL2200420"
type input "SE6YL2200420"
click at [1051, 422] on button "Search" at bounding box center [1109, 441] width 116 height 39
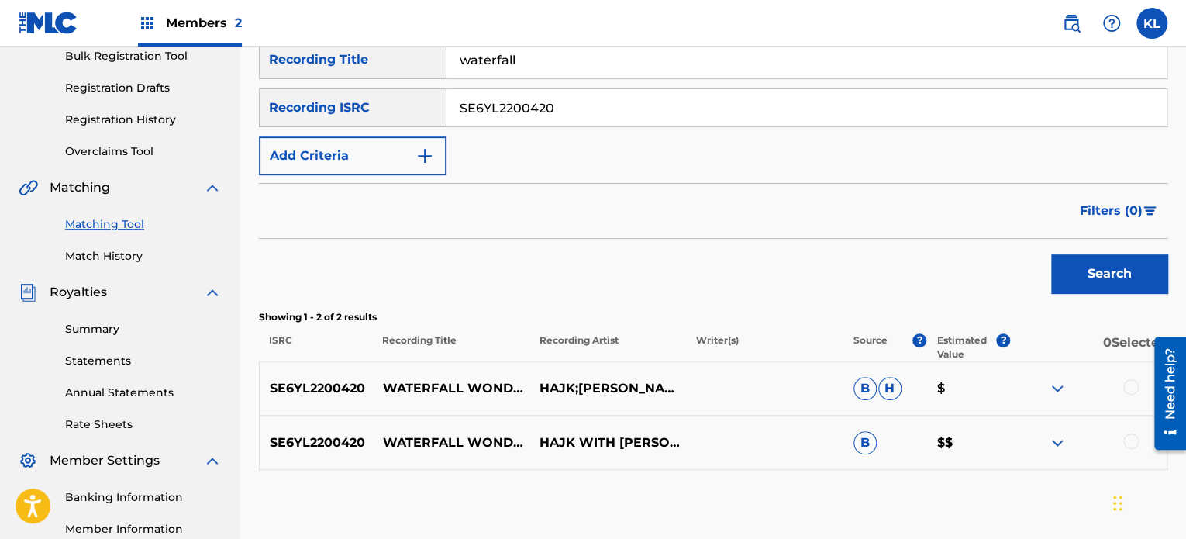
scroll to position [302, 0]
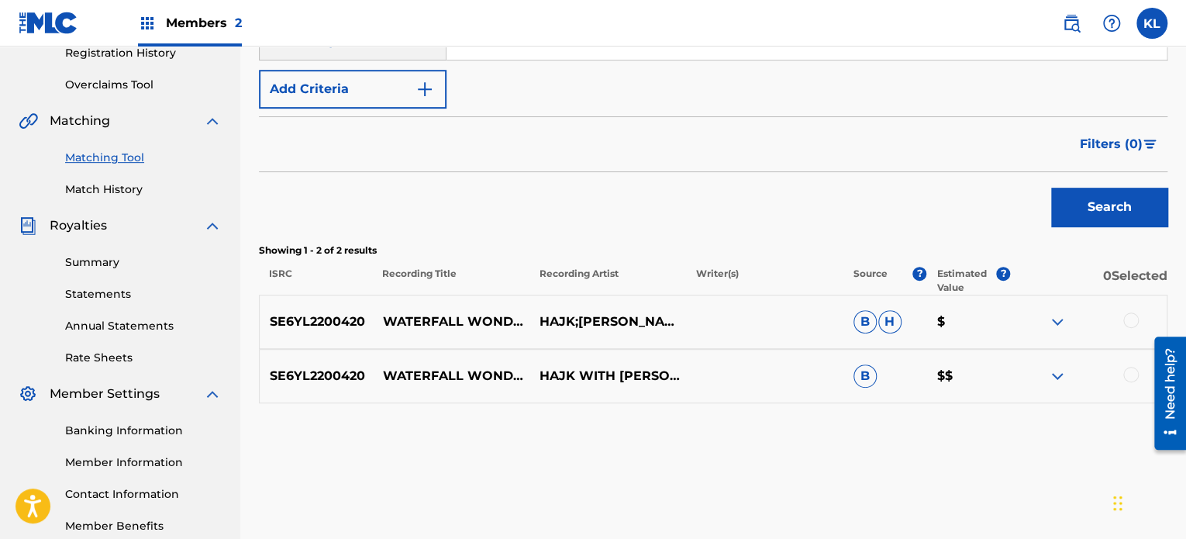
click at [1125, 321] on div at bounding box center [1131, 320] width 16 height 16
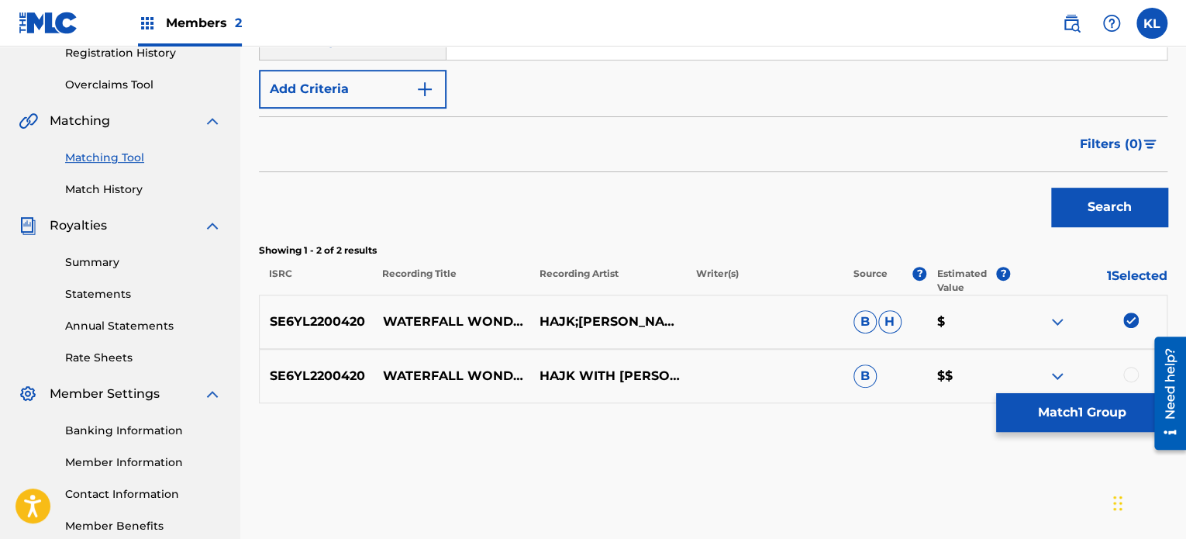
click at [1130, 381] on div at bounding box center [1131, 375] width 16 height 16
click at [1073, 418] on button "Match 2 Groups" at bounding box center [1081, 412] width 171 height 39
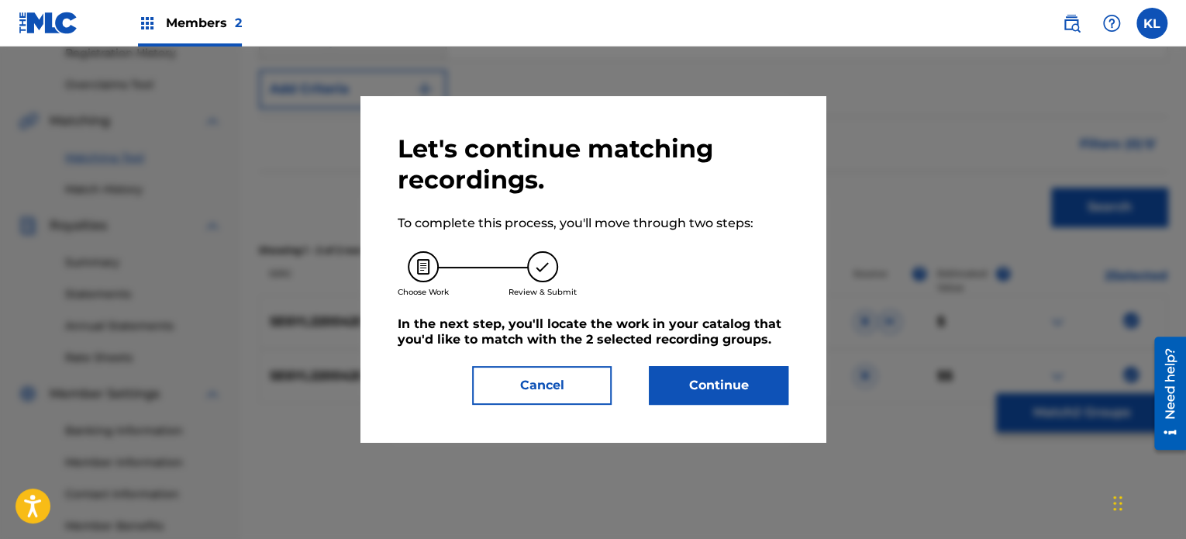
click at [744, 388] on button "Continue" at bounding box center [719, 385] width 140 height 39
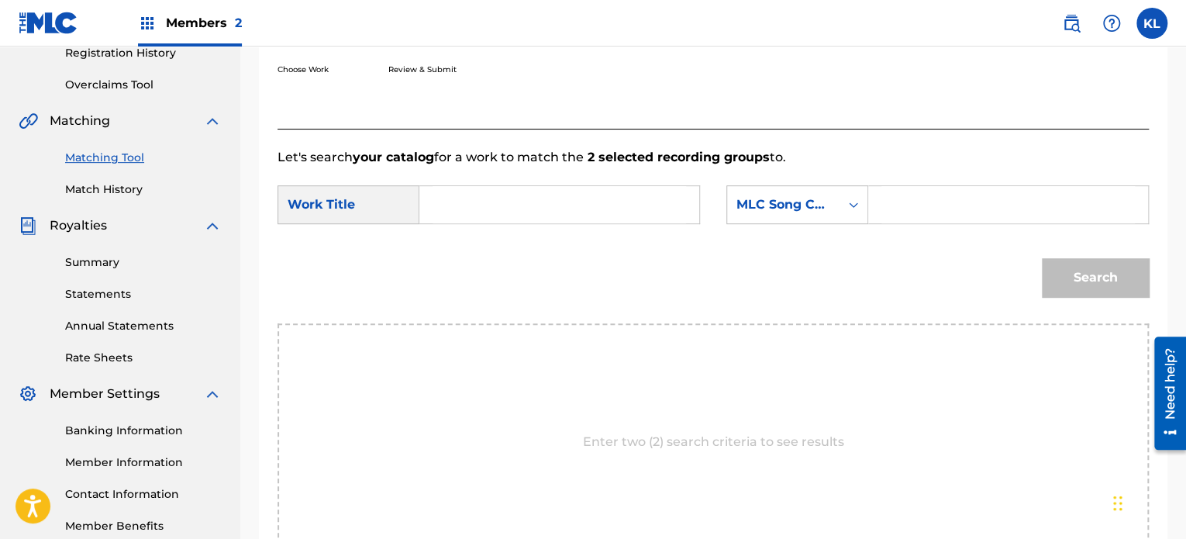
click at [481, 229] on div "SearchWithCriteriae1e31269-af28-4656-bbd7-2e3ba08105e3 Work Title SearchWithCri…" at bounding box center [713, 209] width 871 height 48
paste input "WATERFALL WONDER"
click at [494, 210] on input "Search Form" at bounding box center [560, 204] width 254 height 37
type input "WATERFALL WONDER"
paste input "WC3SJ6"
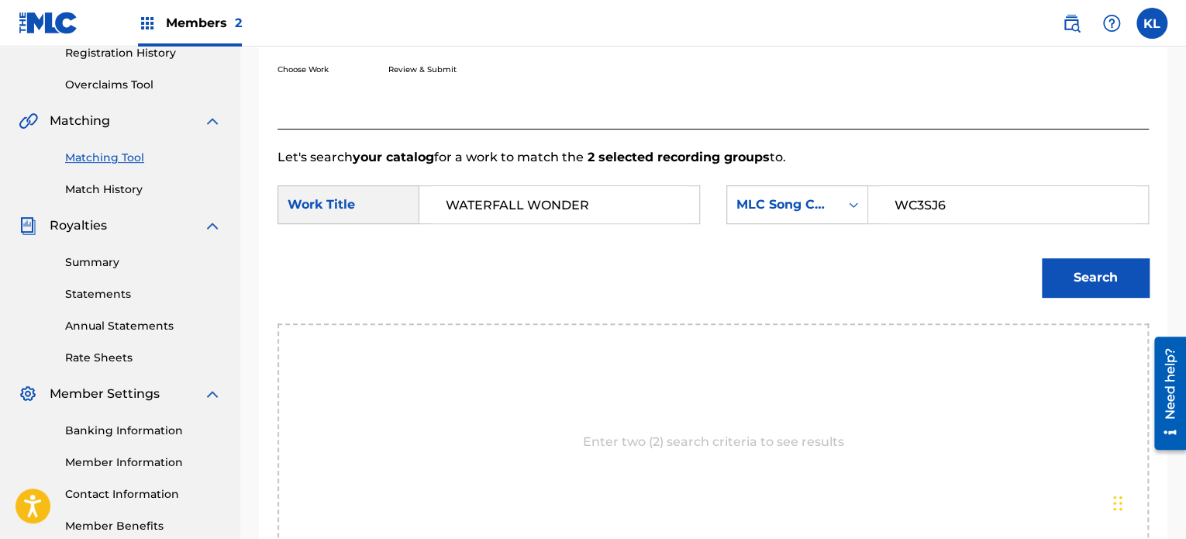
type input "WC3SJ6"
click at [1042, 258] on button "Search" at bounding box center [1095, 277] width 107 height 39
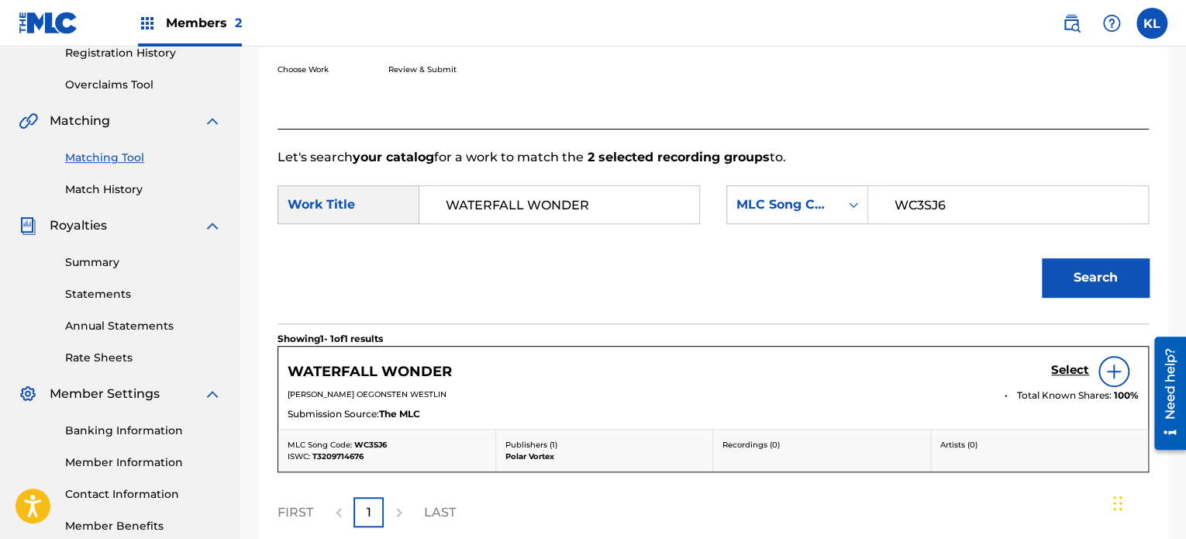
click at [1063, 367] on h5 "Select" at bounding box center [1070, 370] width 38 height 15
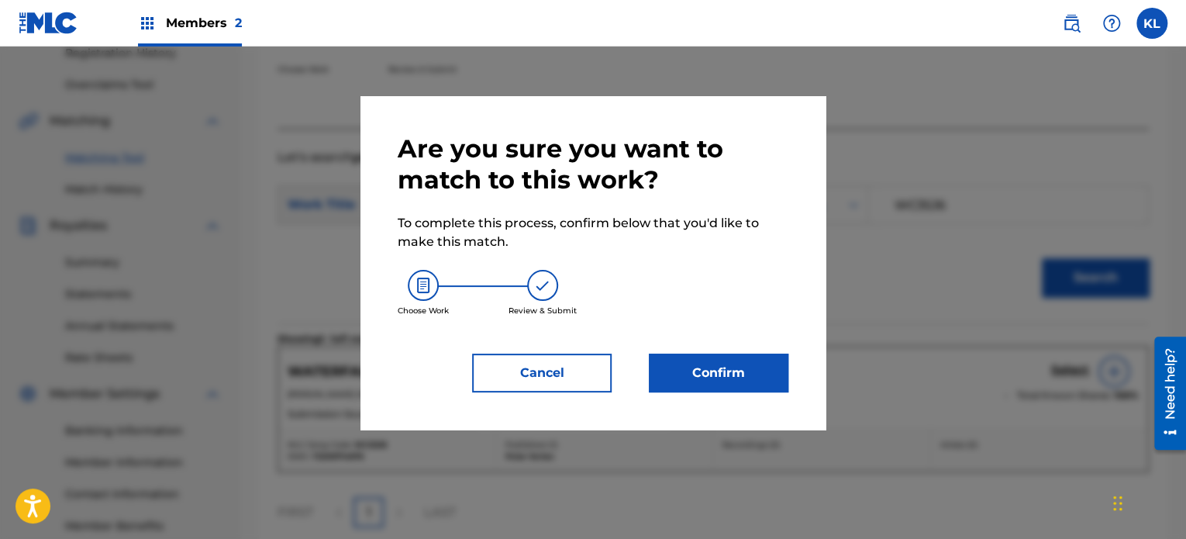
click at [691, 382] on button "Confirm" at bounding box center [719, 373] width 140 height 39
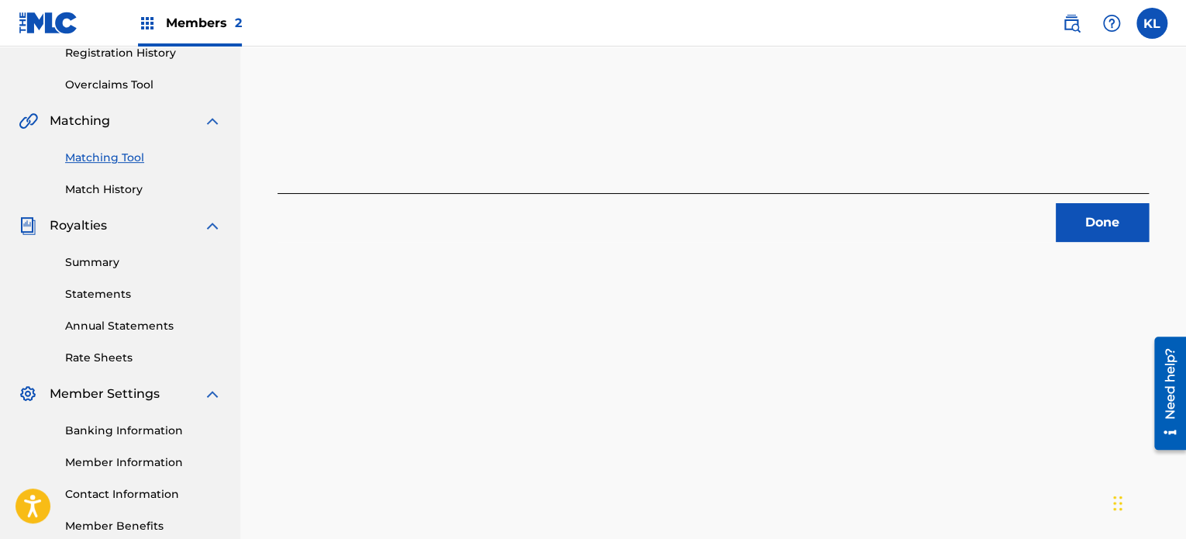
click at [1082, 226] on button "Done" at bounding box center [1102, 222] width 93 height 39
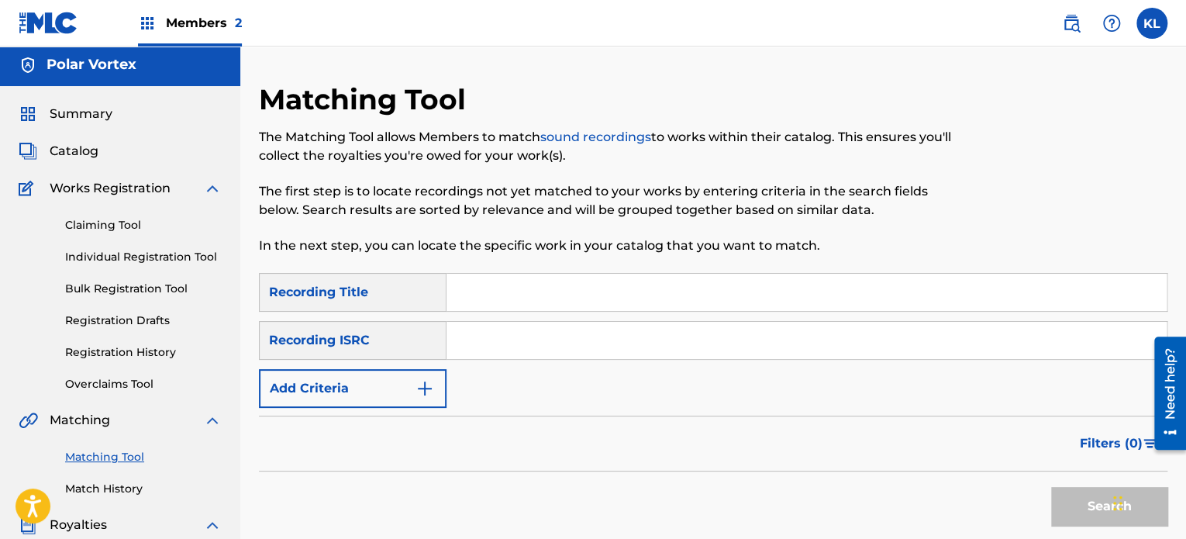
scroll to position [2, 0]
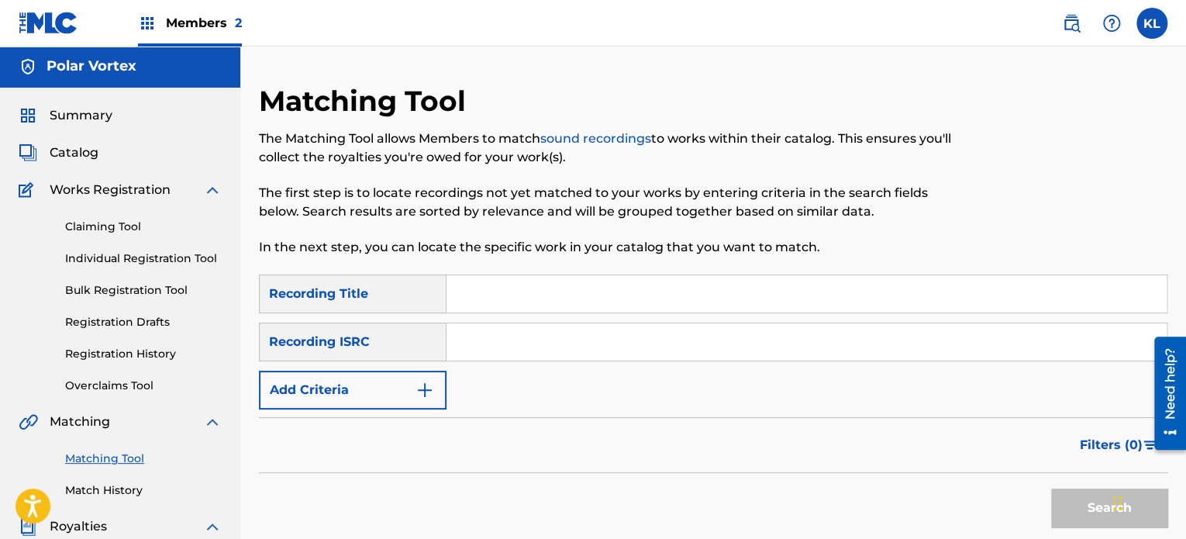
click at [512, 363] on div "SearchWithCriteriaaa2f24ec-9546-445d-a237-55937c918589 Recording Title SearchWi…" at bounding box center [713, 341] width 909 height 135
click at [493, 347] on input "Search Form" at bounding box center [807, 341] width 720 height 37
paste input "SE6YL2402152"
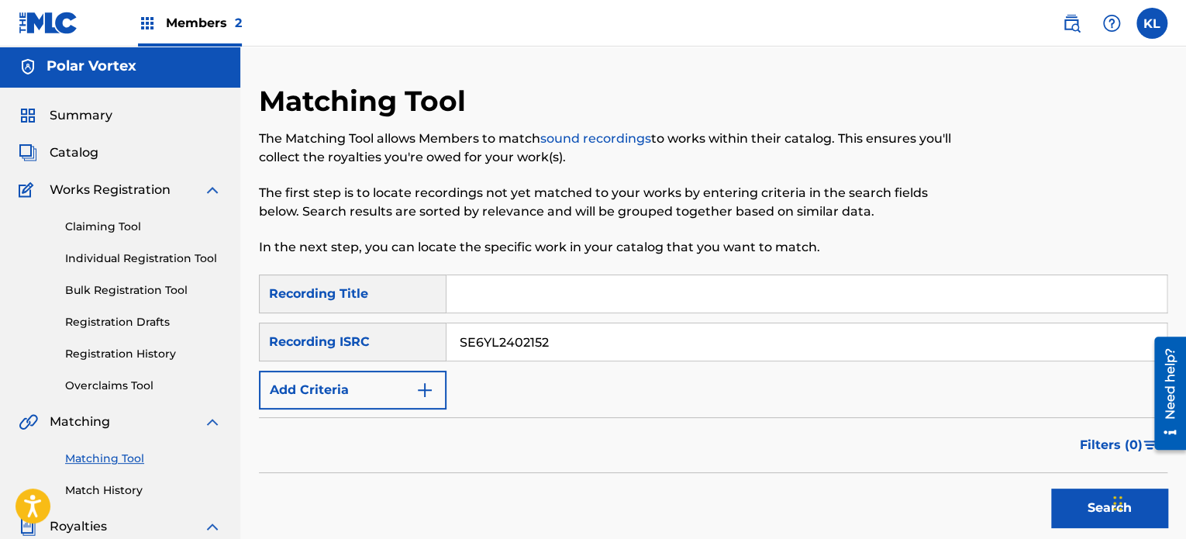
type input "SE6YL2402152"
click at [564, 300] on input "Search Form" at bounding box center [807, 293] width 720 height 37
paste input "ALRIGHT"
type input "ALRIGHT"
click at [1051, 488] on button "Search" at bounding box center [1109, 507] width 116 height 39
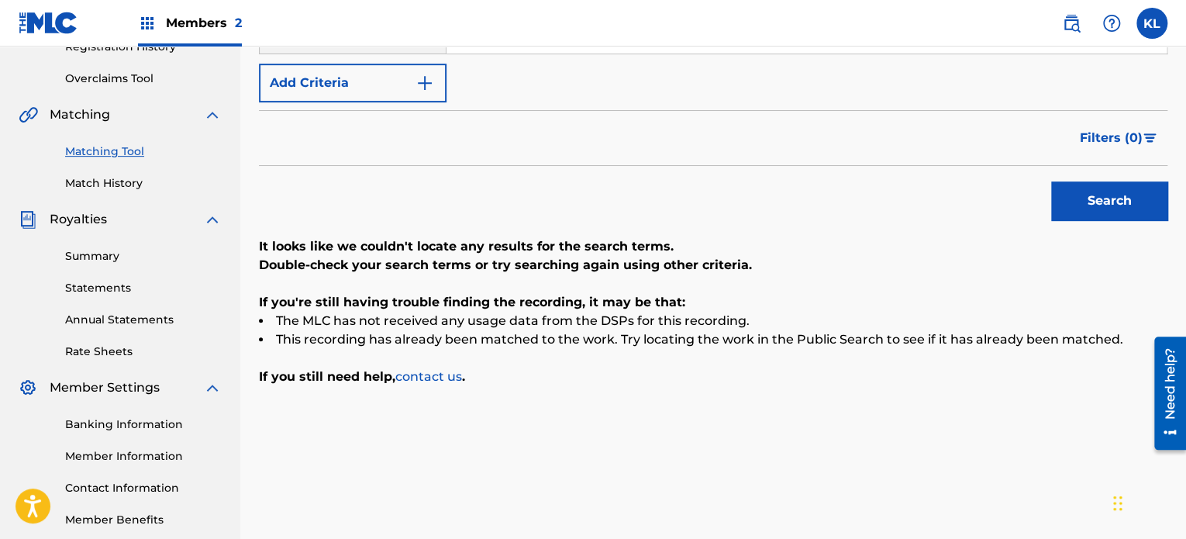
scroll to position [0, 0]
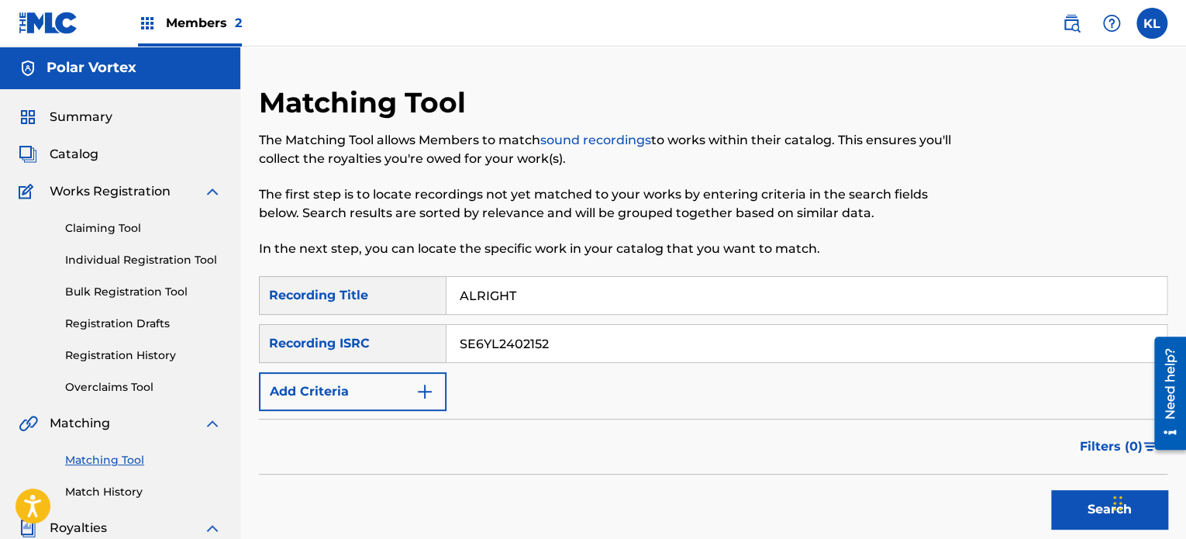
click at [1073, 15] on img at bounding box center [1071, 23] width 19 height 19
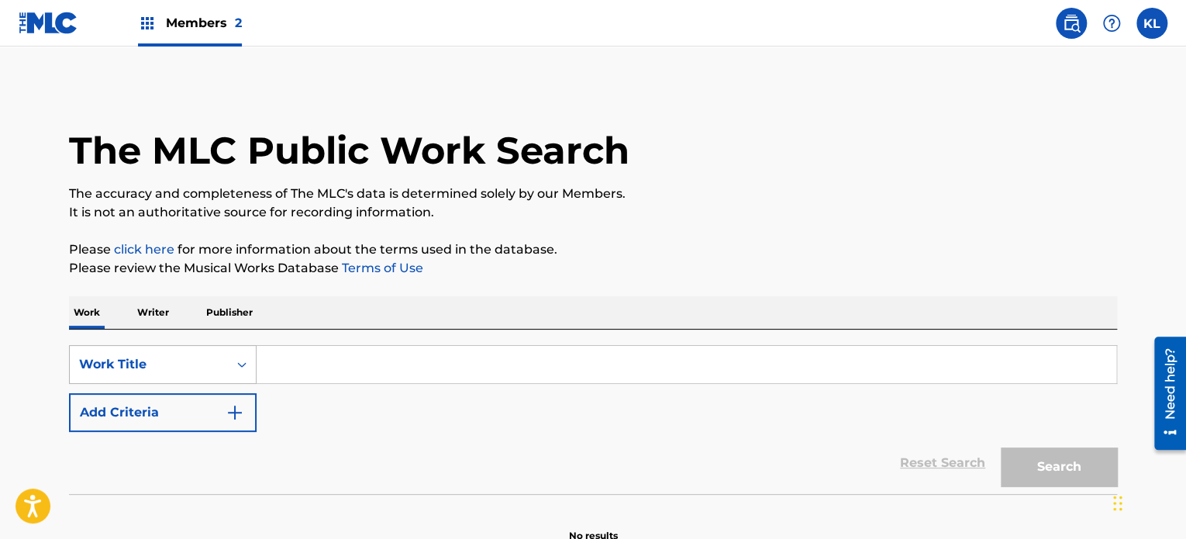
click at [217, 373] on div "Work Title" at bounding box center [163, 364] width 188 height 39
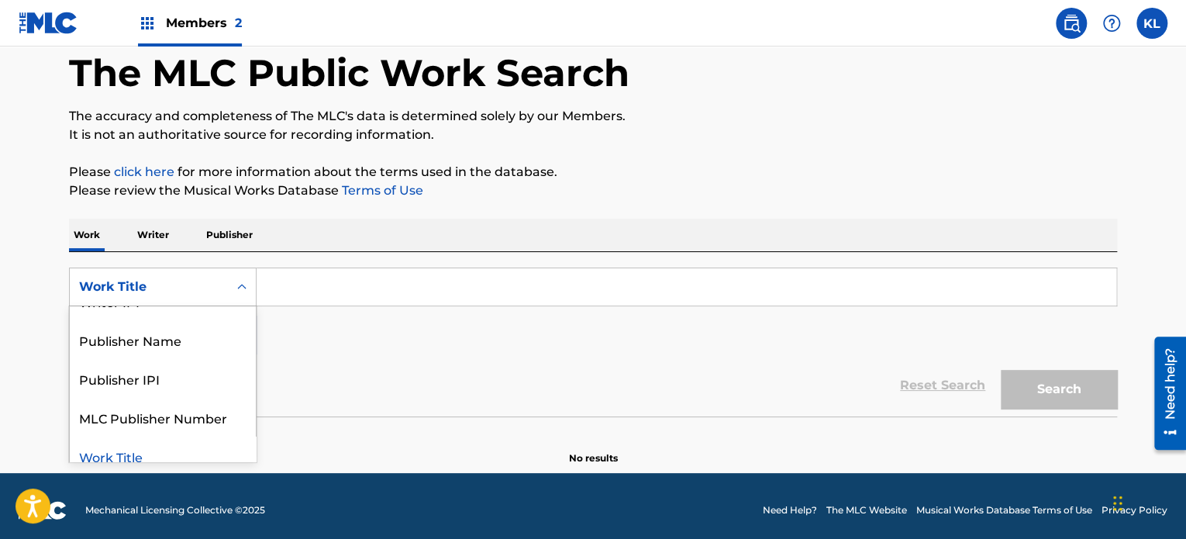
scroll to position [154, 0]
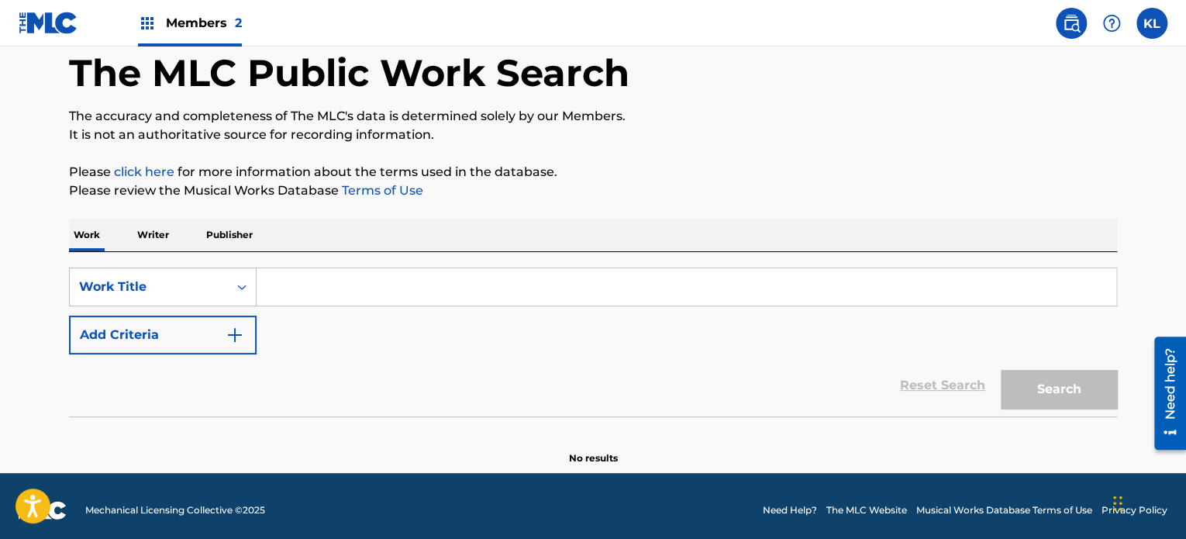
click at [344, 412] on div "Reset Search Search" at bounding box center [593, 385] width 1048 height 62
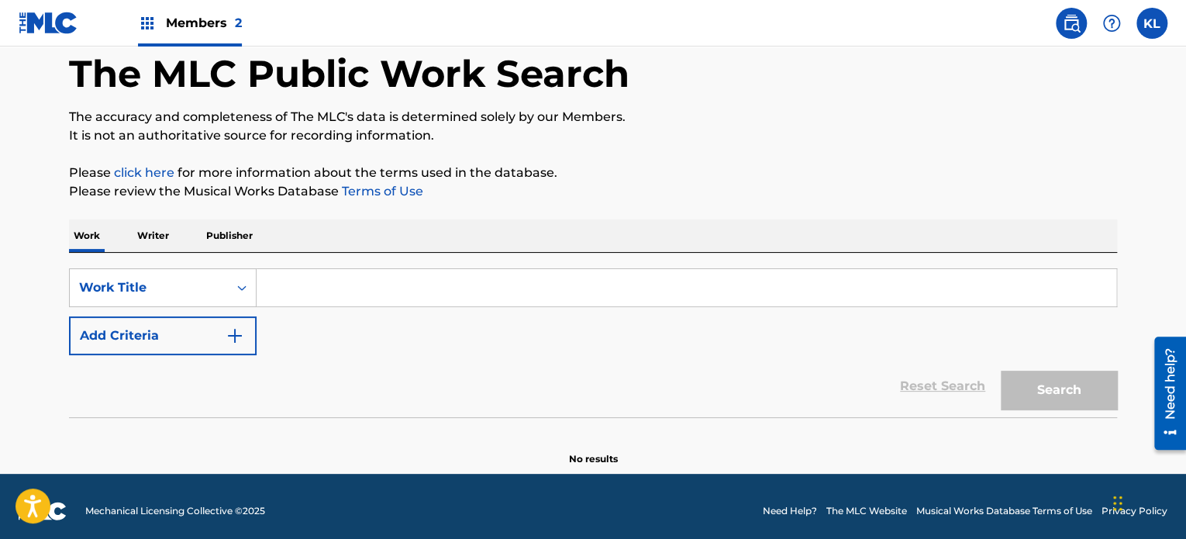
scroll to position [85, 0]
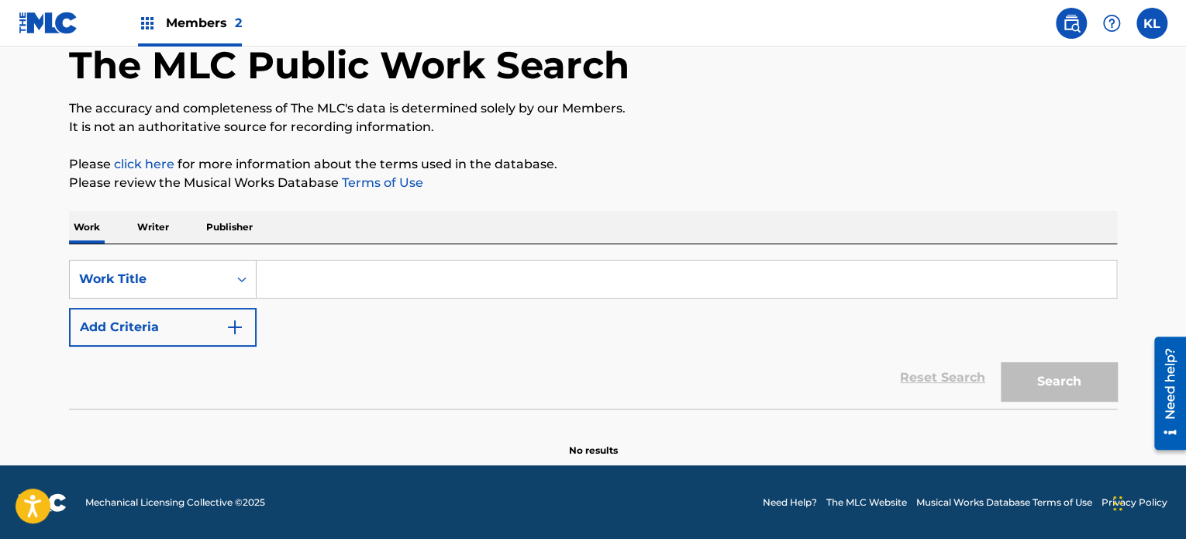
click at [302, 293] on input "Search Form" at bounding box center [687, 278] width 860 height 37
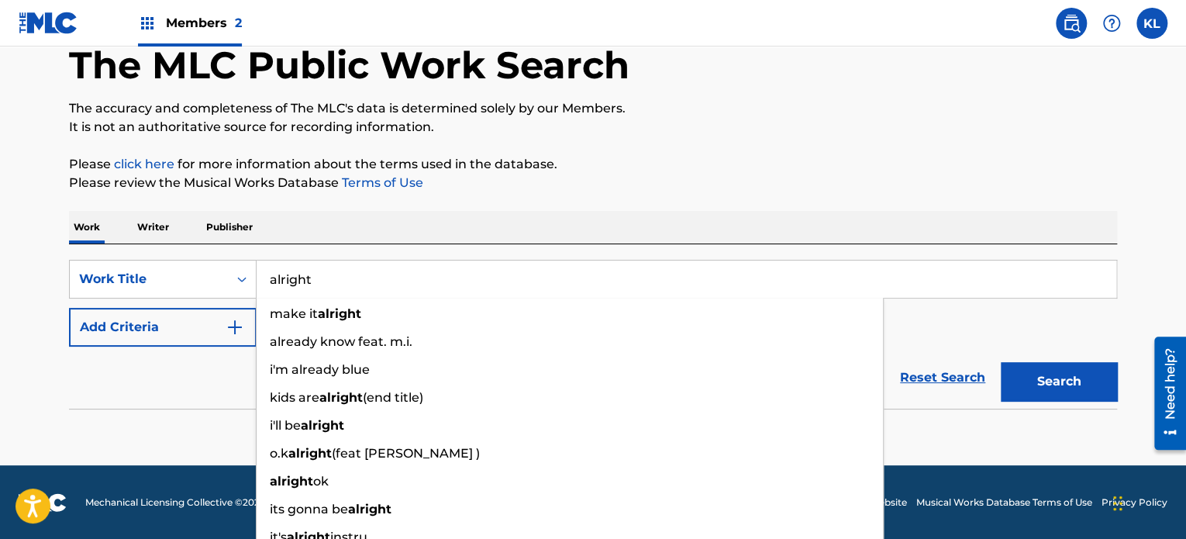
type input "alright"
click at [163, 322] on button "Add Criteria" at bounding box center [163, 327] width 188 height 39
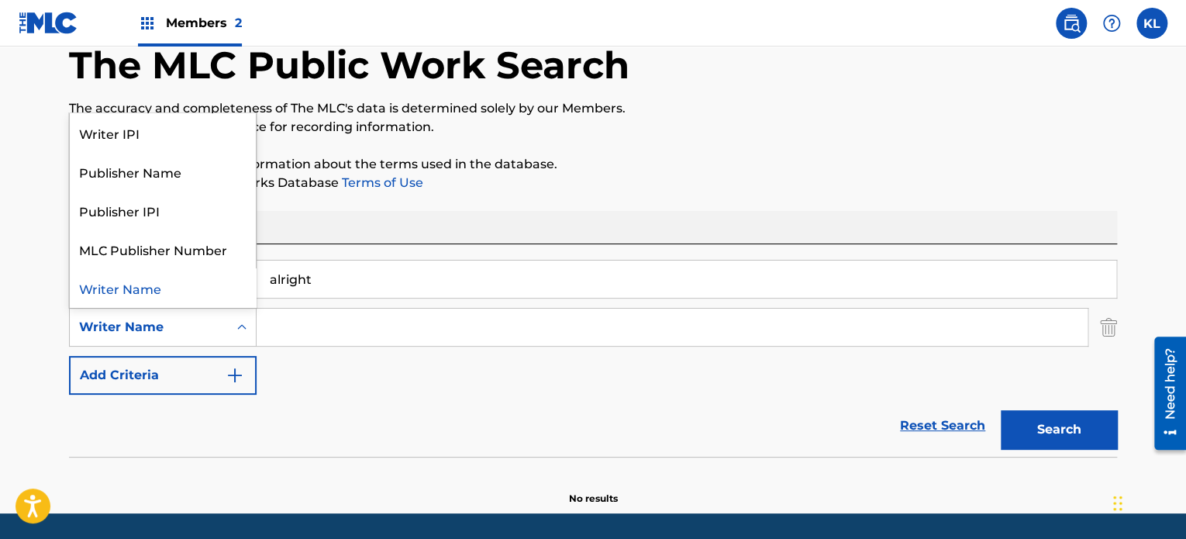
click at [160, 337] on div "Writer Name" at bounding box center [149, 326] width 158 height 29
click at [381, 390] on div "SearchWithCriteriae1e31269-af28-4656-bbd7-2e3ba08105e3 Work Title alright Searc…" at bounding box center [593, 327] width 1048 height 135
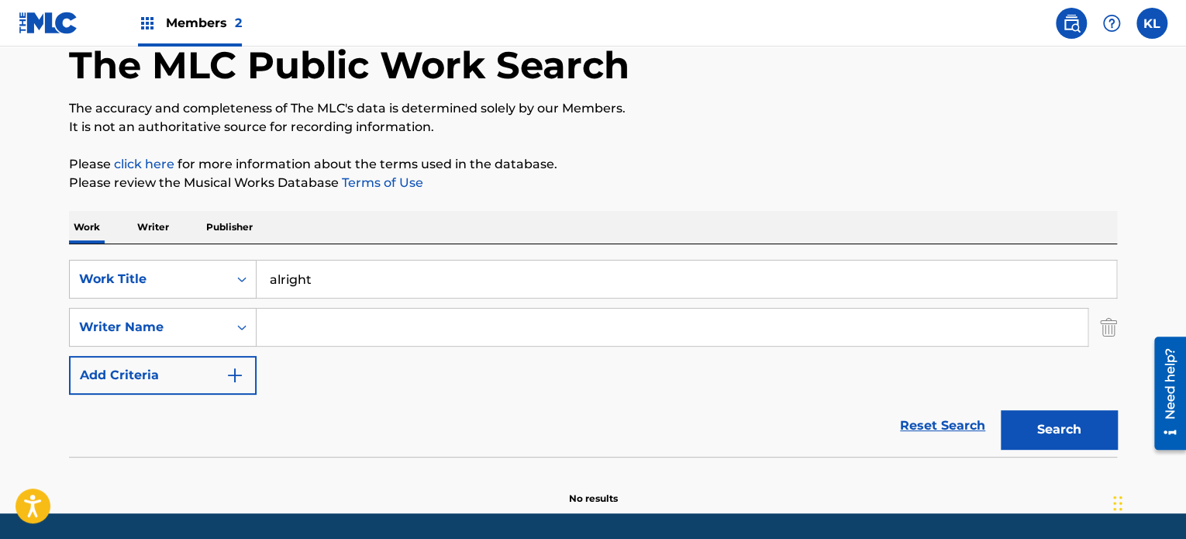
click at [303, 334] on input "Search Form" at bounding box center [672, 327] width 831 height 37
type input "[PERSON_NAME]"
click at [1001, 410] on button "Search" at bounding box center [1059, 429] width 116 height 39
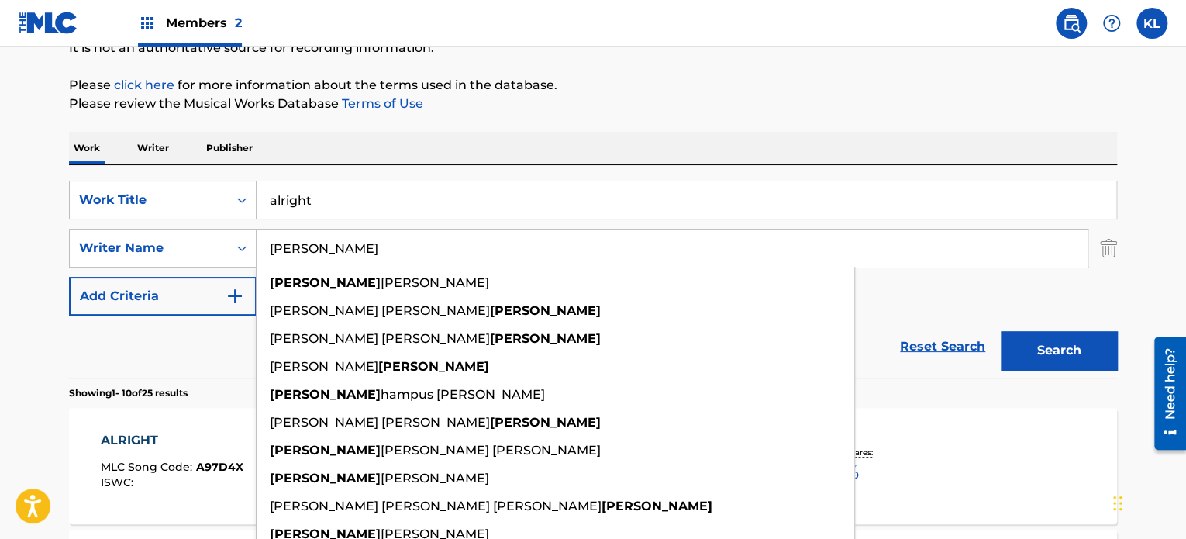
scroll to position [165, 0]
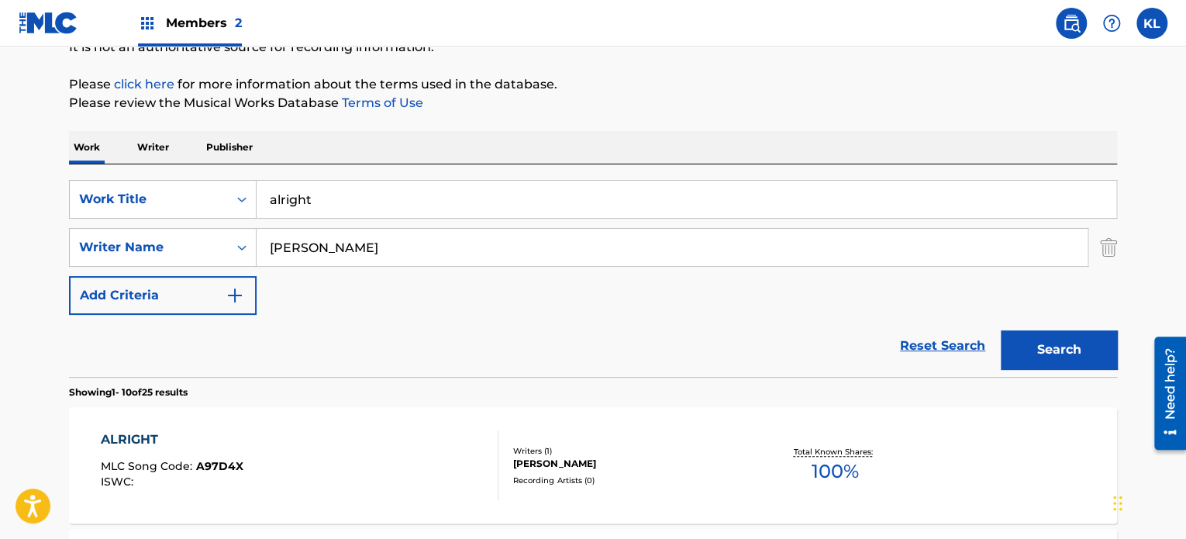
click at [750, 80] on p "Please click here for more information about the terms used in the database." at bounding box center [593, 84] width 1048 height 19
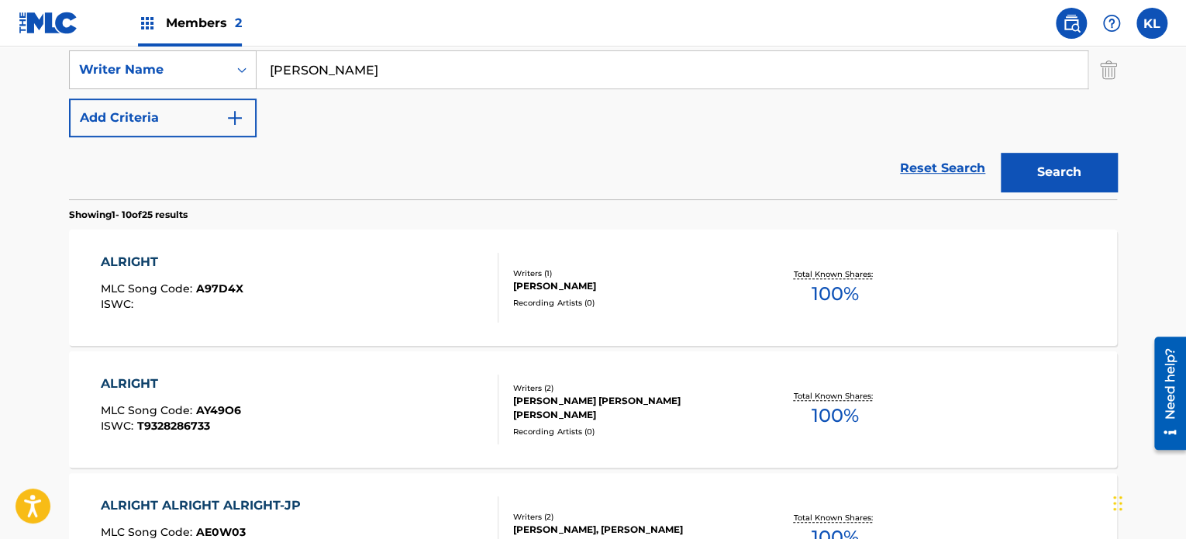
scroll to position [0, 0]
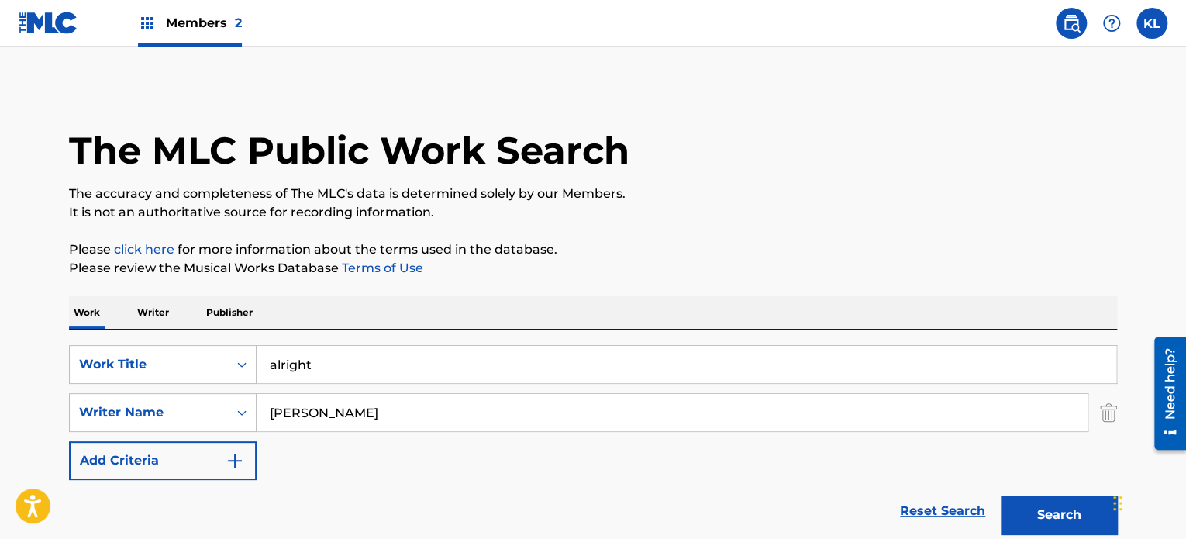
click at [37, 16] on img at bounding box center [49, 23] width 60 height 22
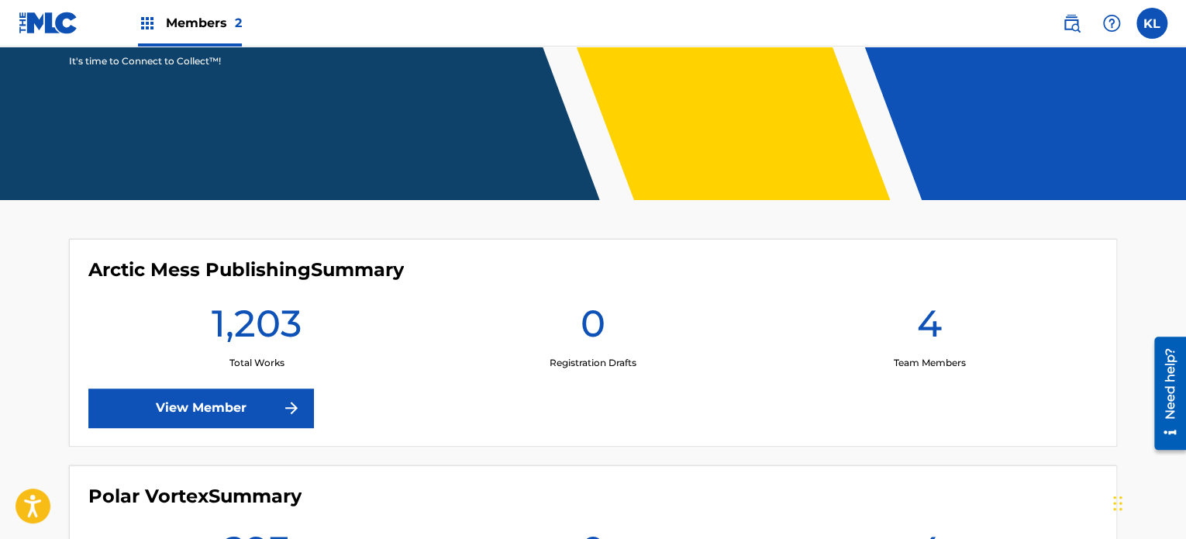
scroll to position [481, 0]
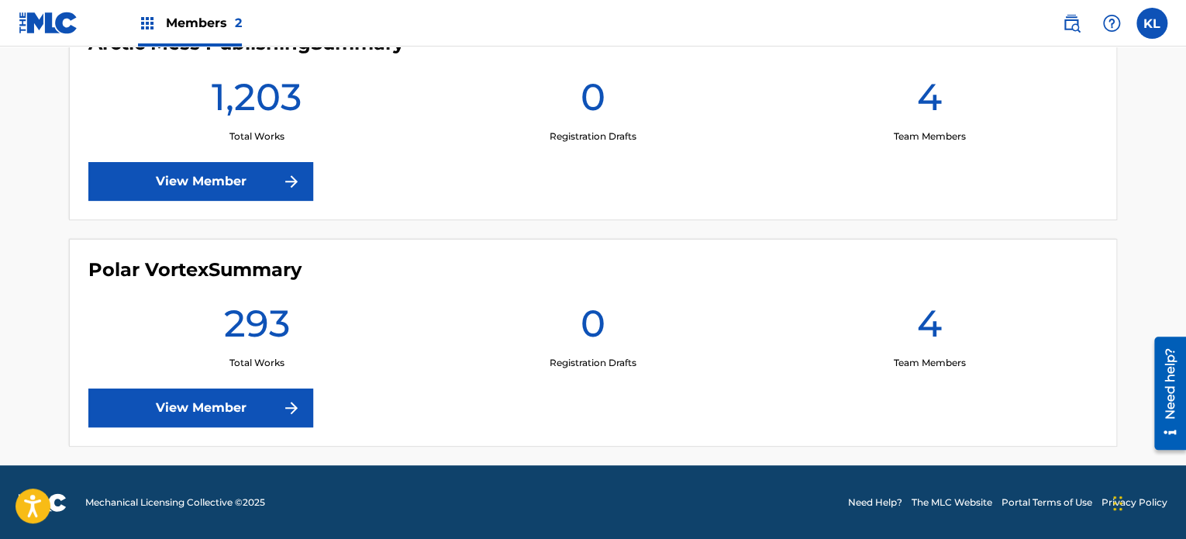
click at [192, 191] on link "View Member" at bounding box center [200, 181] width 225 height 39
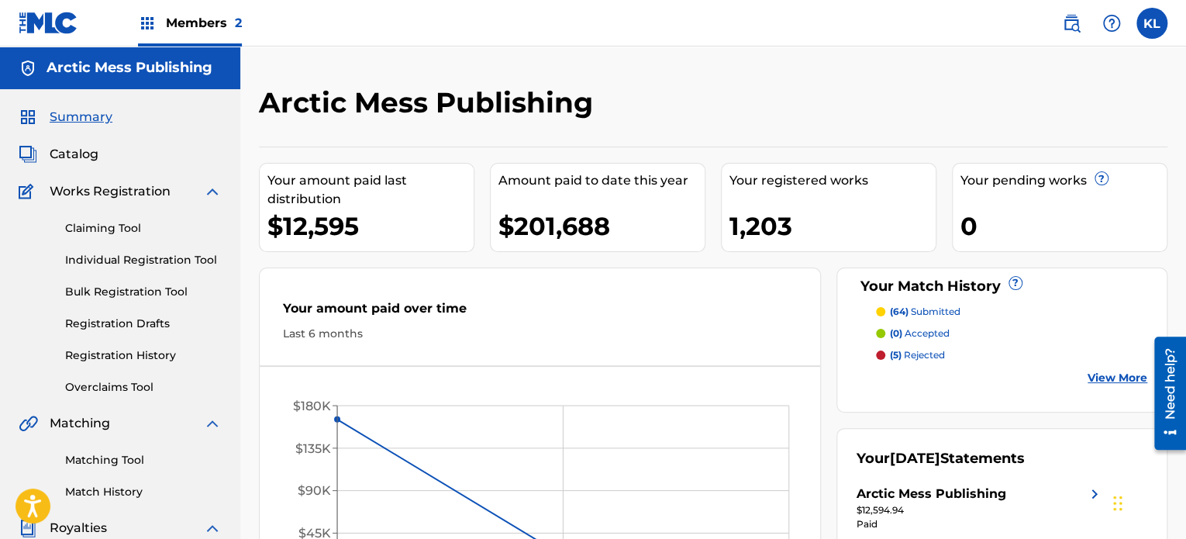
click at [1107, 375] on link "View More" at bounding box center [1118, 378] width 60 height 16
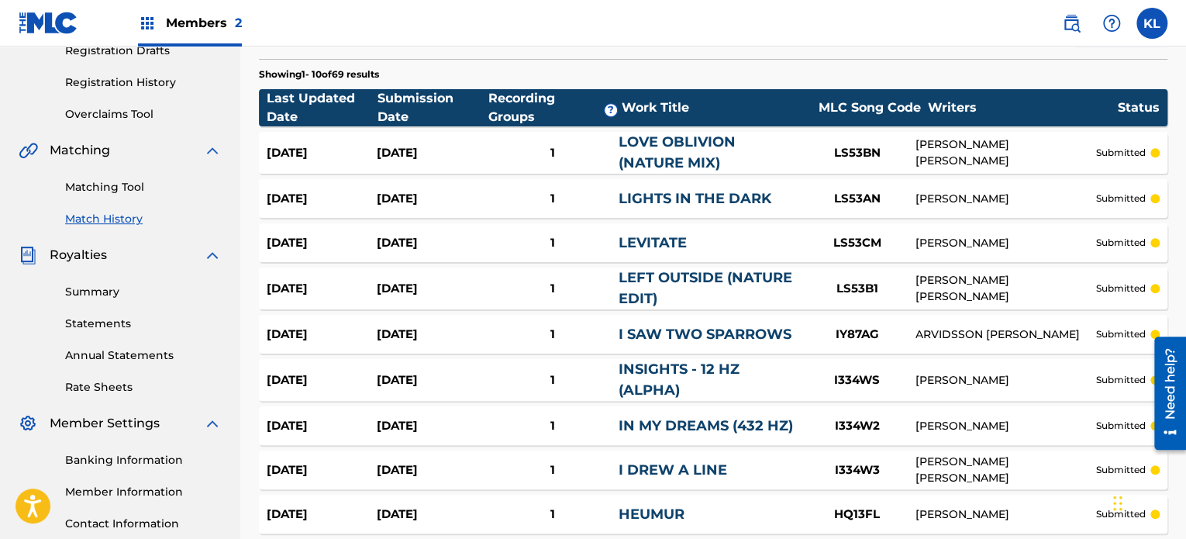
scroll to position [450, 0]
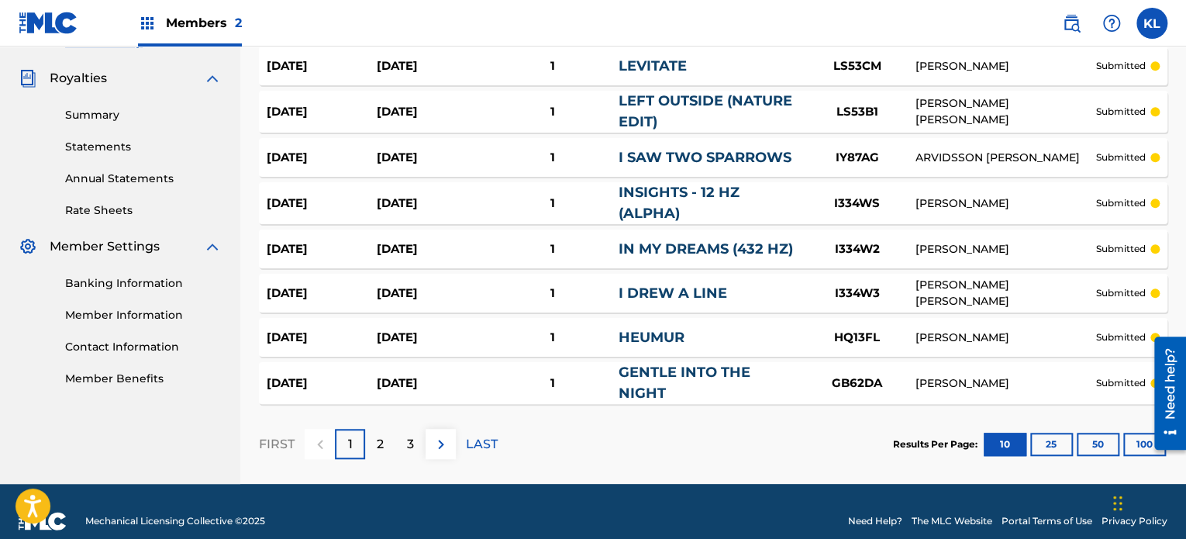
click at [477, 435] on p "LAST" at bounding box center [482, 444] width 32 height 19
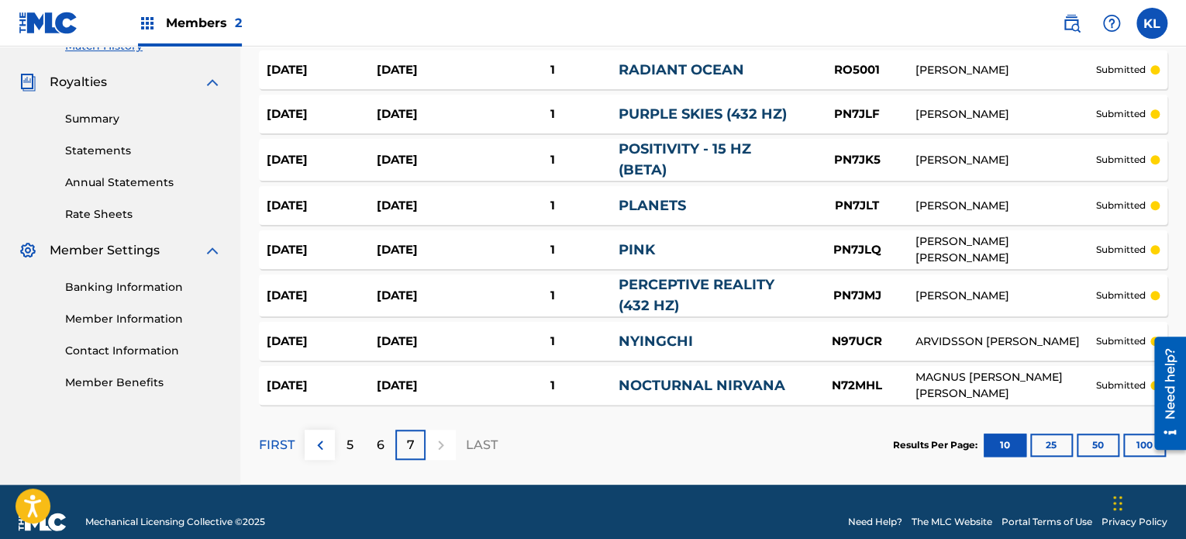
scroll to position [0, 0]
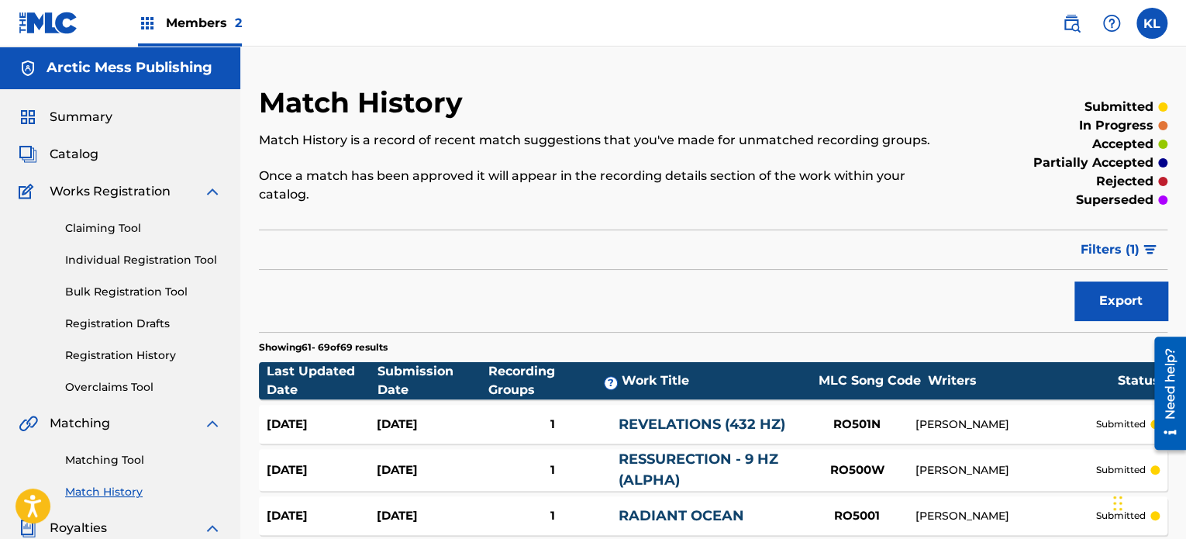
click at [1120, 230] on button "Filters ( 1 )" at bounding box center [1119, 249] width 96 height 39
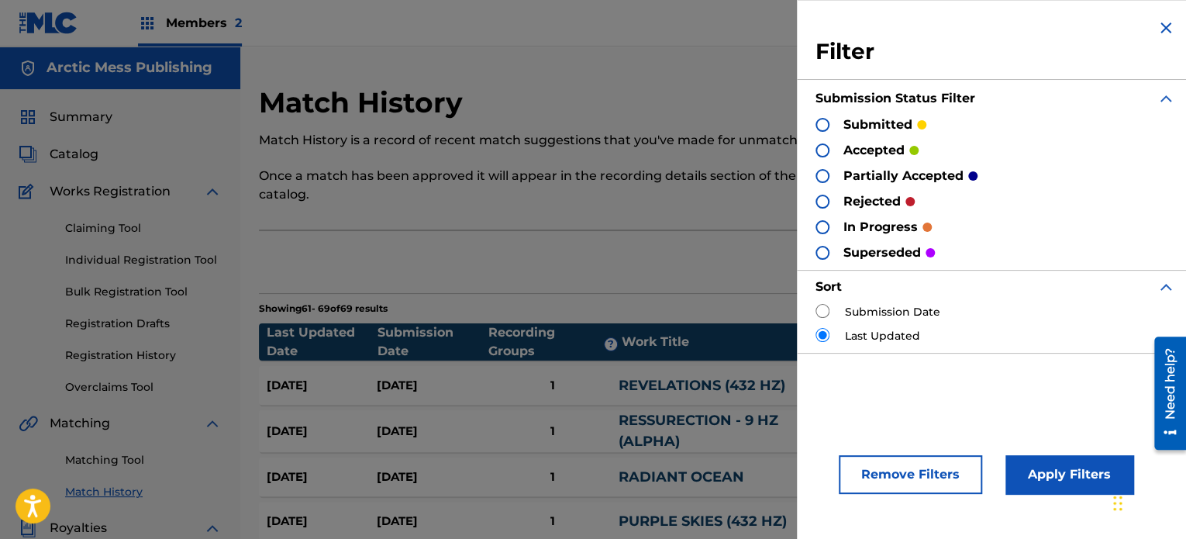
click at [821, 205] on div at bounding box center [823, 202] width 14 height 14
click at [1054, 487] on button "Apply Filters" at bounding box center [1070, 474] width 128 height 39
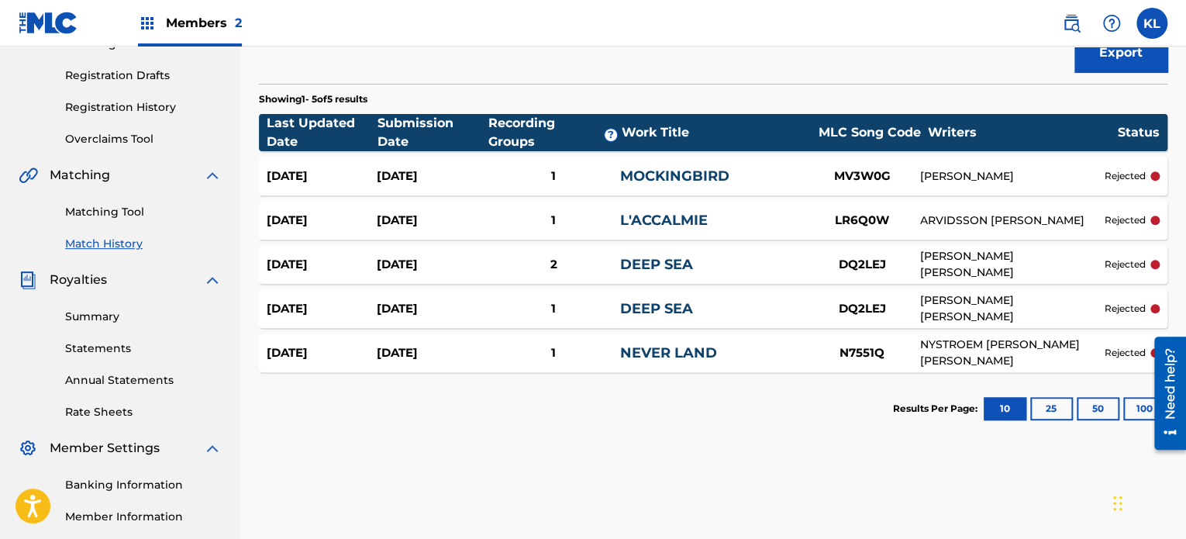
scroll to position [250, 0]
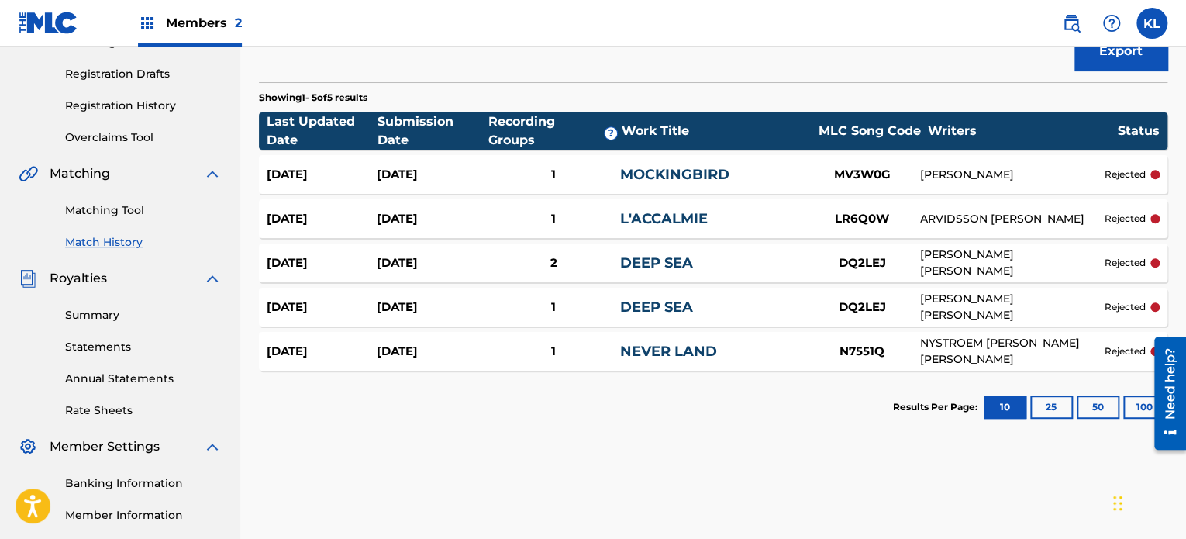
click at [684, 343] on link "NEVER LAND" at bounding box center [667, 351] width 97 height 17
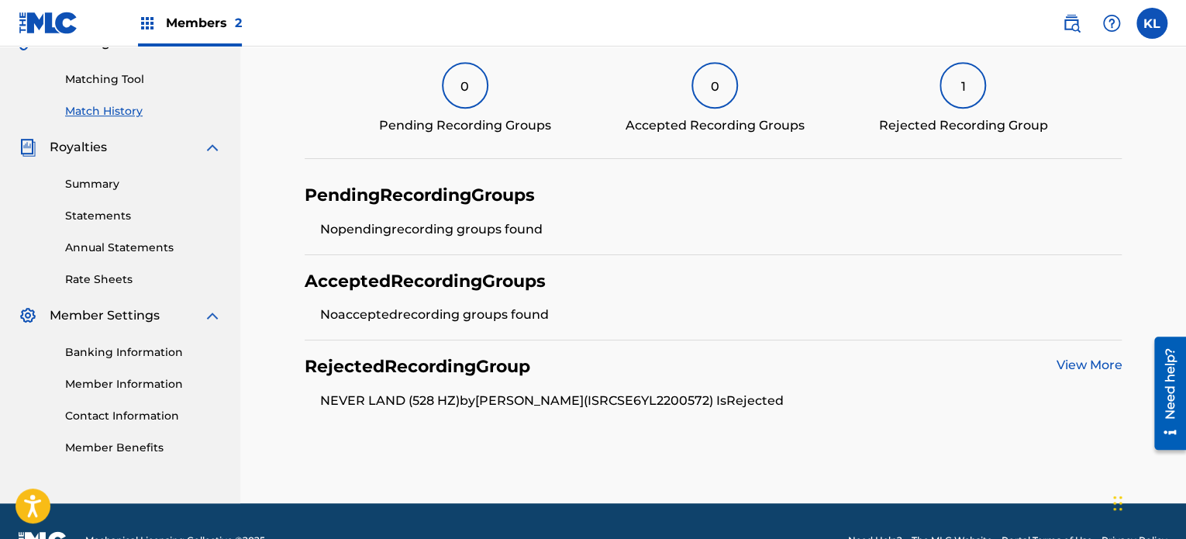
scroll to position [381, 0]
click at [1076, 357] on link "View More" at bounding box center [1089, 364] width 66 height 15
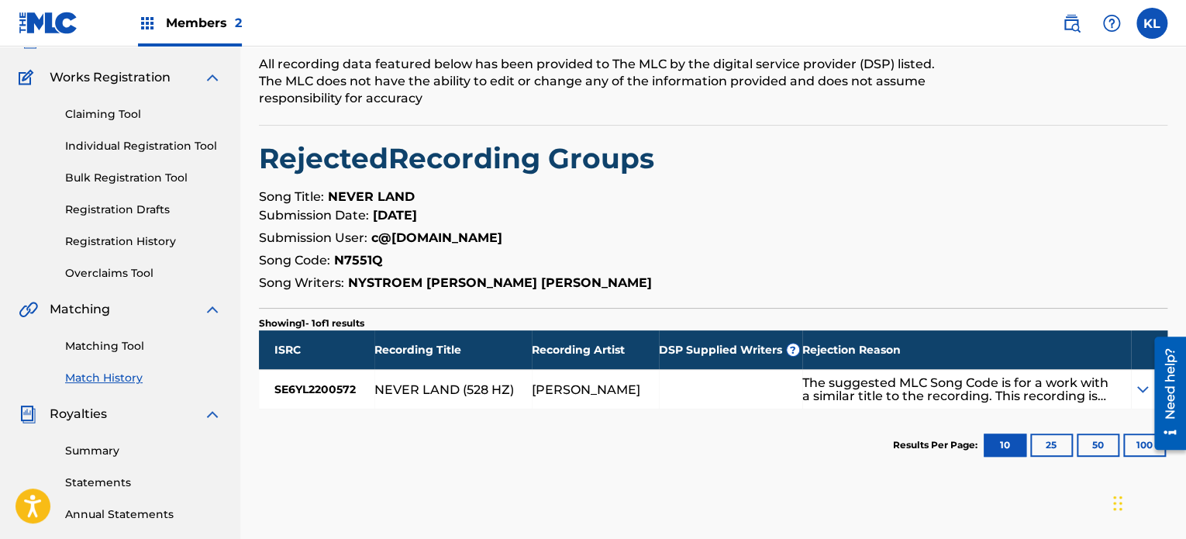
scroll to position [119, 0]
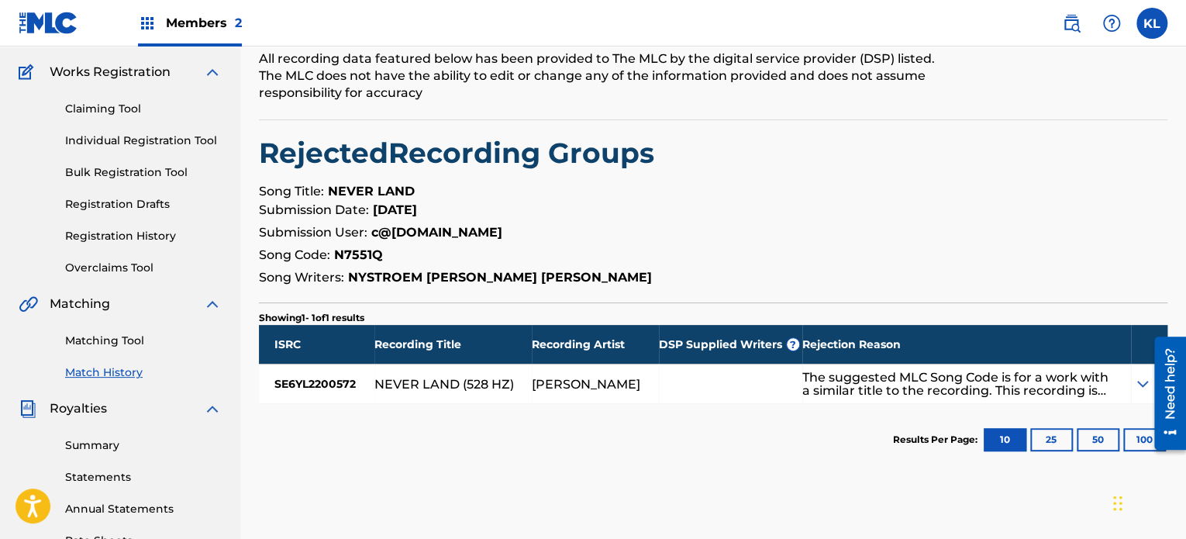
click at [1099, 381] on div "The suggested MLC Song Code is for a work with a similar title to the recording…" at bounding box center [957, 384] width 310 height 26
click at [1137, 381] on img at bounding box center [1142, 383] width 19 height 19
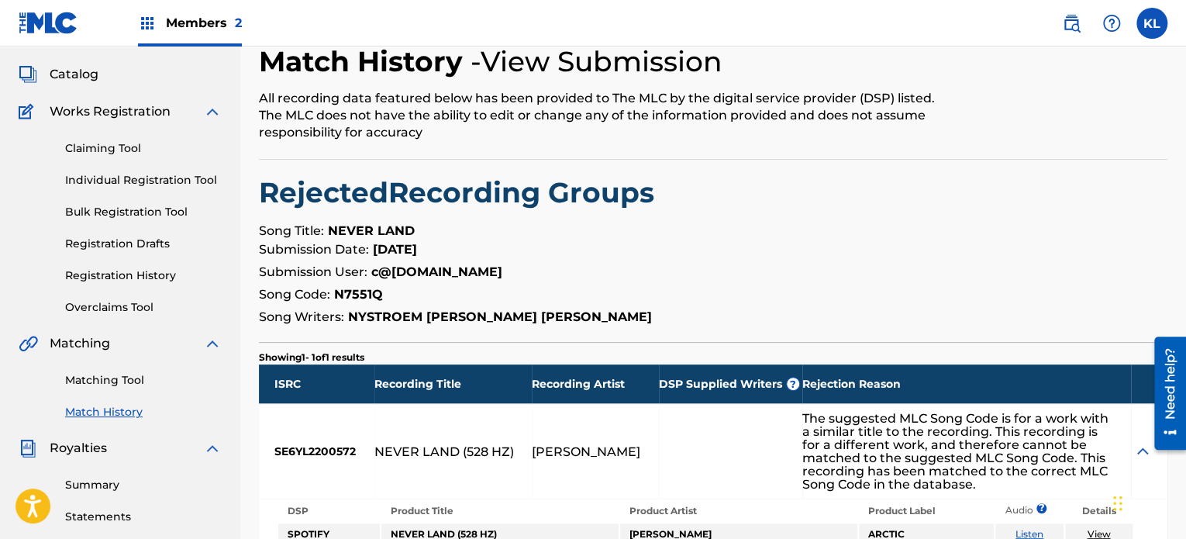
scroll to position [0, 0]
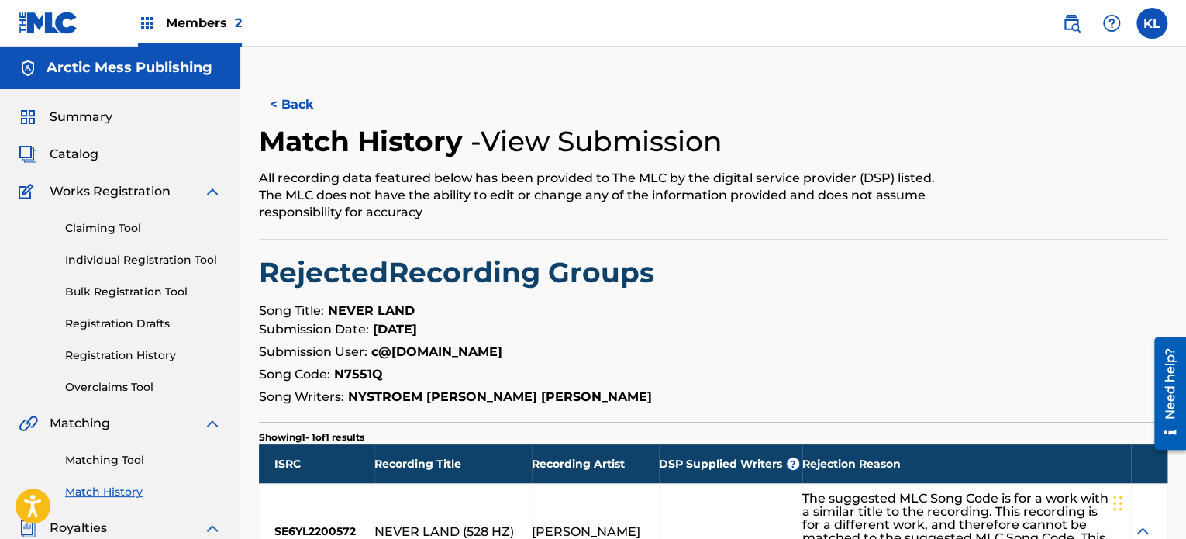
click at [38, 24] on img at bounding box center [49, 23] width 60 height 22
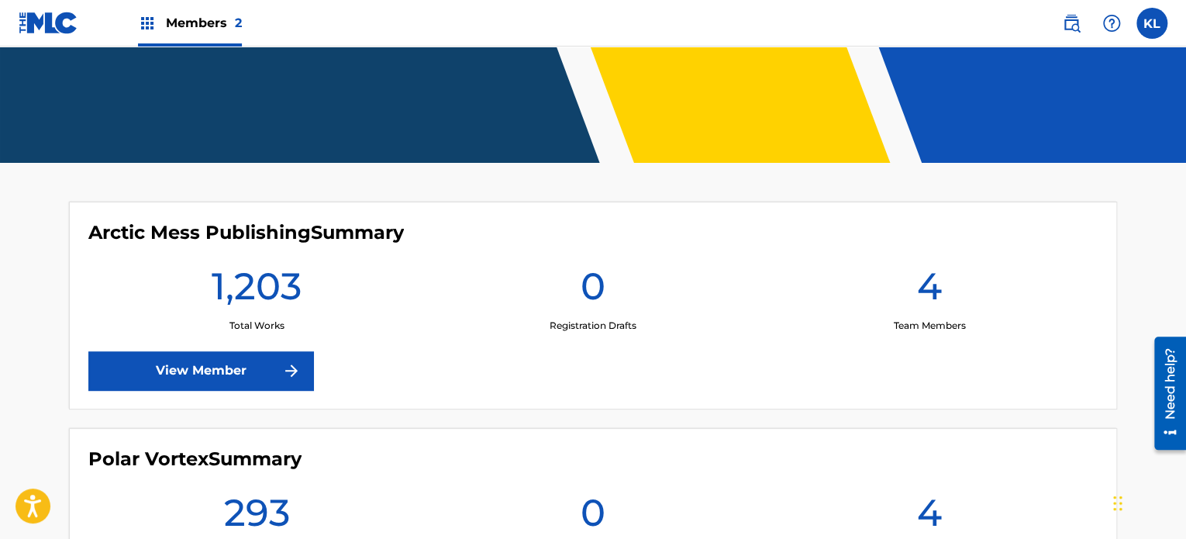
scroll to position [297, 0]
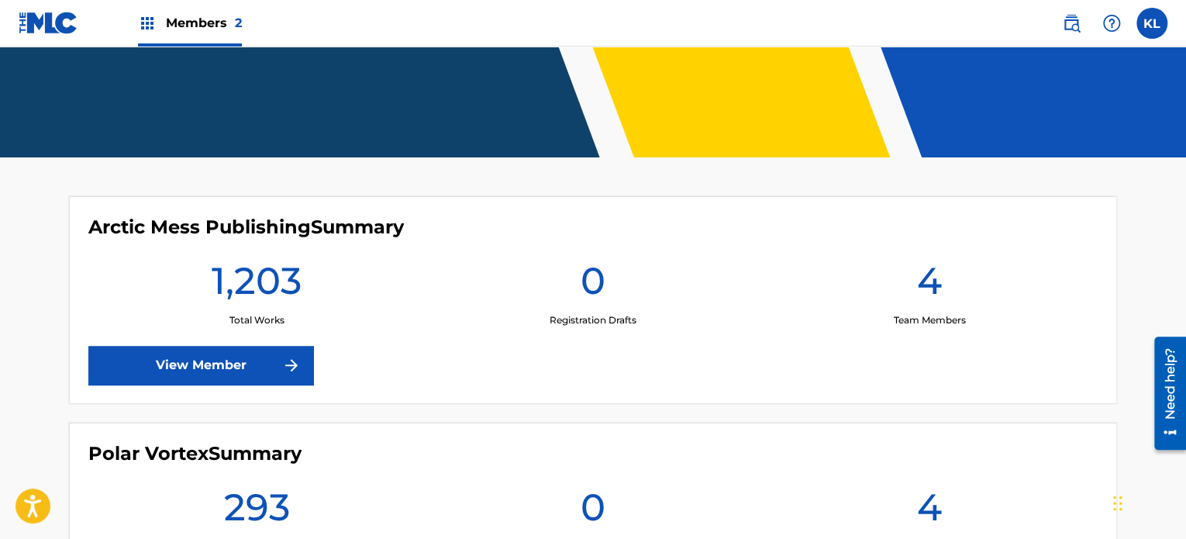
click at [216, 373] on link "View Member" at bounding box center [200, 365] width 225 height 39
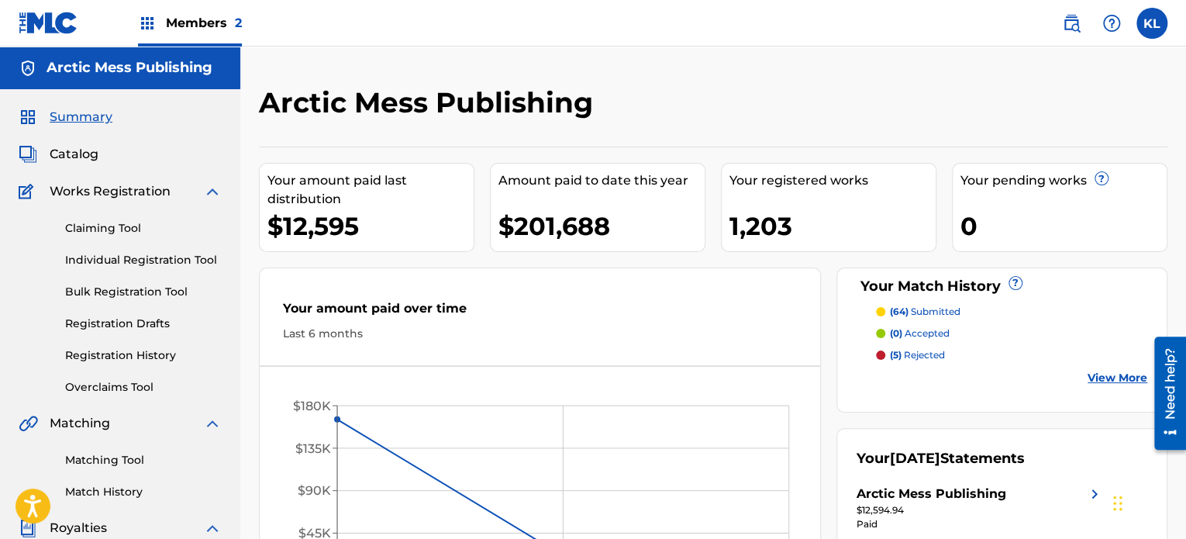
click at [123, 388] on link "Overclaims Tool" at bounding box center [143, 387] width 157 height 16
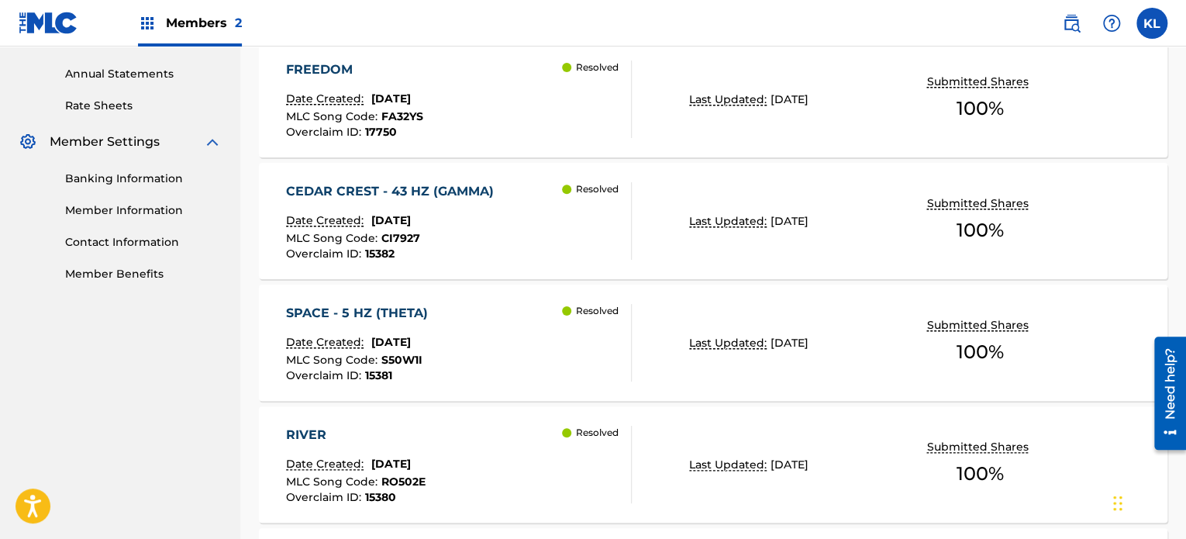
scroll to position [555, 0]
click at [531, 238] on div "CEDAR CREST - 43 HZ (GAMMA) Date Created: [DATE] MLC Song Code : CI7927 Overcla…" at bounding box center [458, 220] width 345 height 78
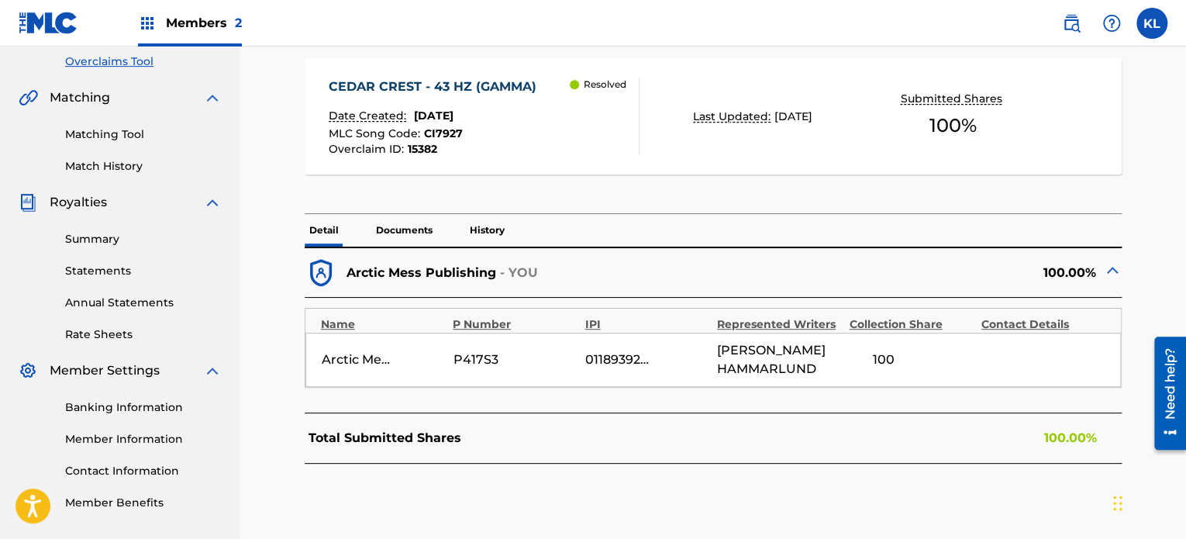
scroll to position [325, 0]
click at [494, 231] on p "History" at bounding box center [487, 231] width 44 height 33
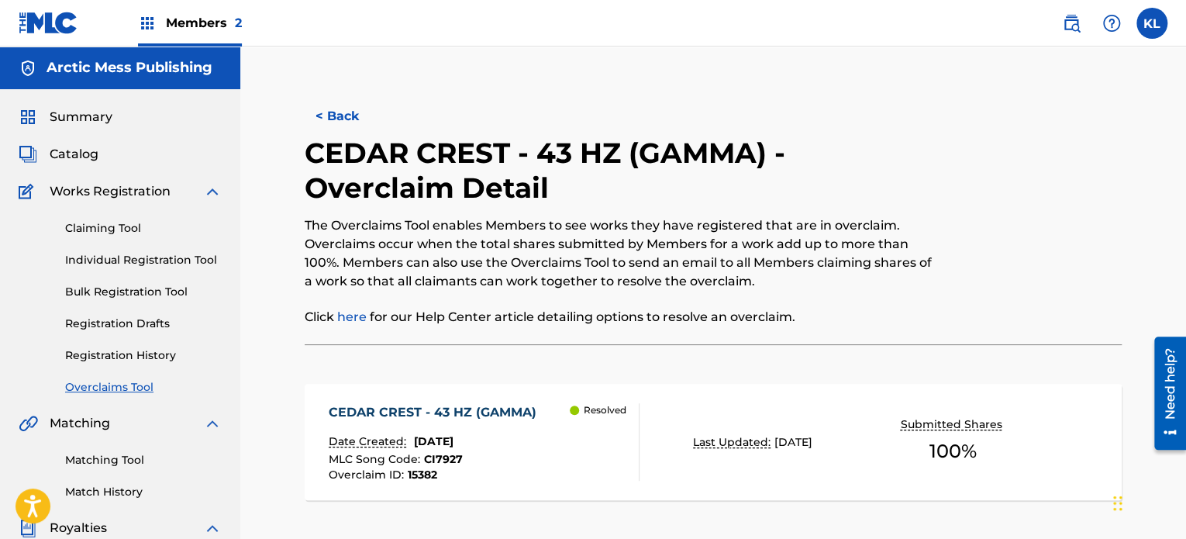
click at [337, 120] on button "< Back" at bounding box center [351, 116] width 93 height 39
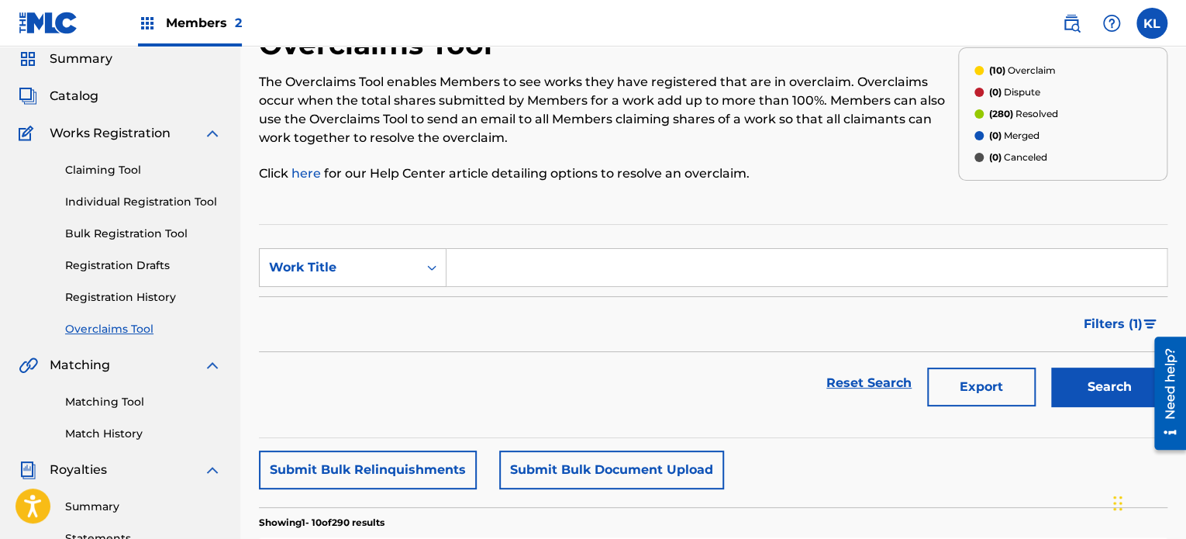
scroll to position [28, 0]
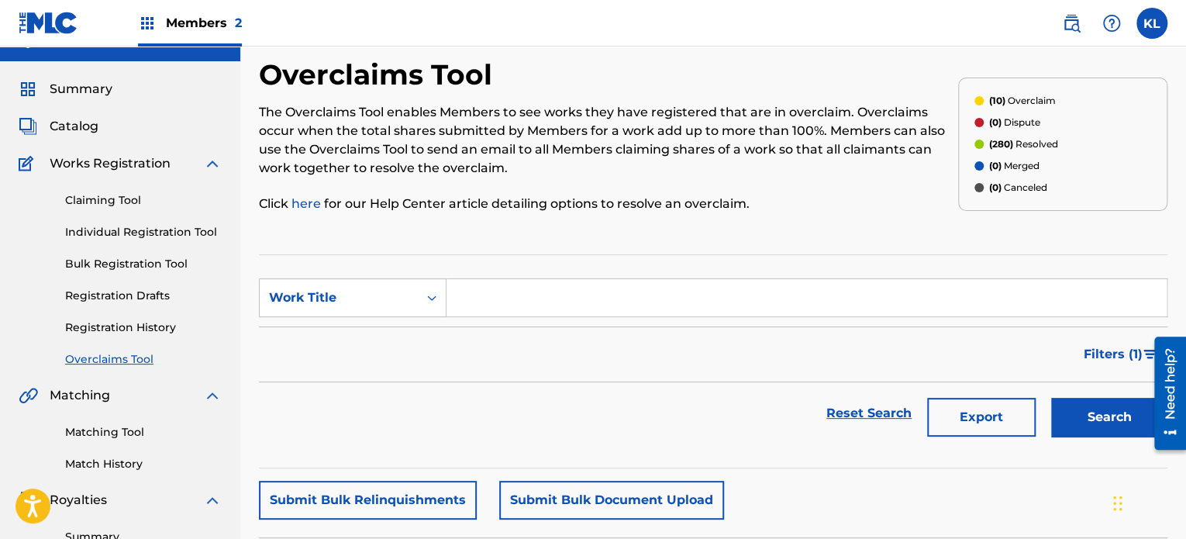
click at [1093, 357] on span "Filters ( 1 )" at bounding box center [1113, 354] width 59 height 19
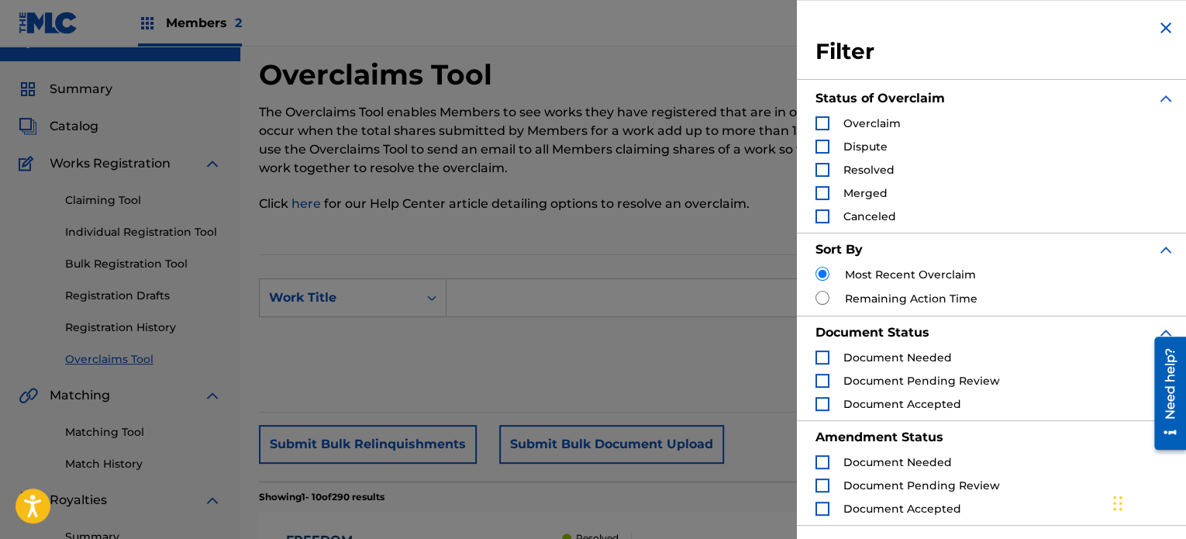
click at [816, 116] on div "Search Form" at bounding box center [823, 123] width 14 height 14
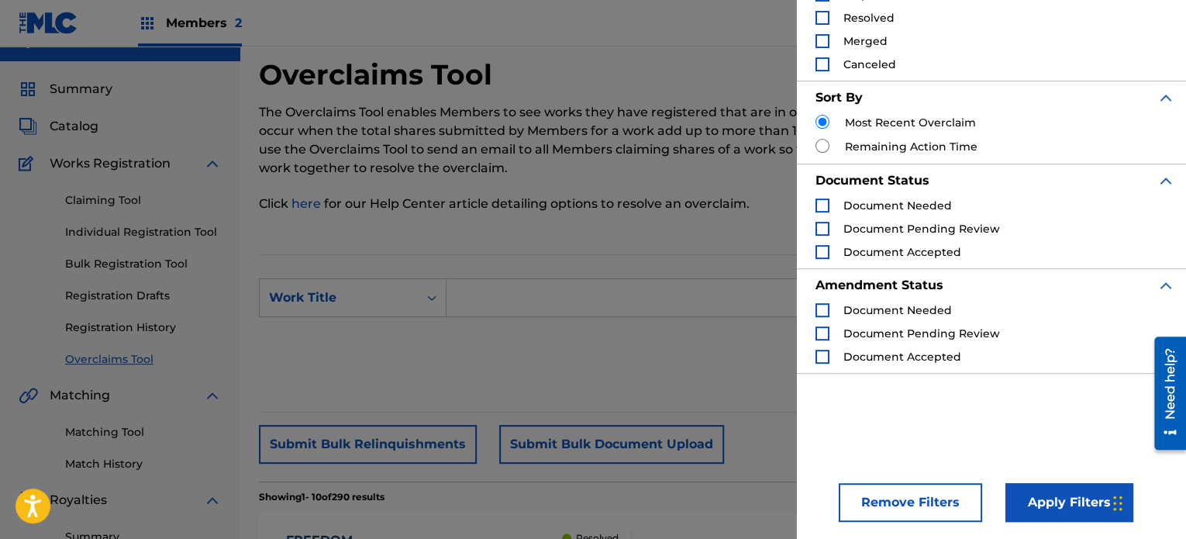
click at [1063, 510] on button "Apply Filters" at bounding box center [1070, 502] width 128 height 39
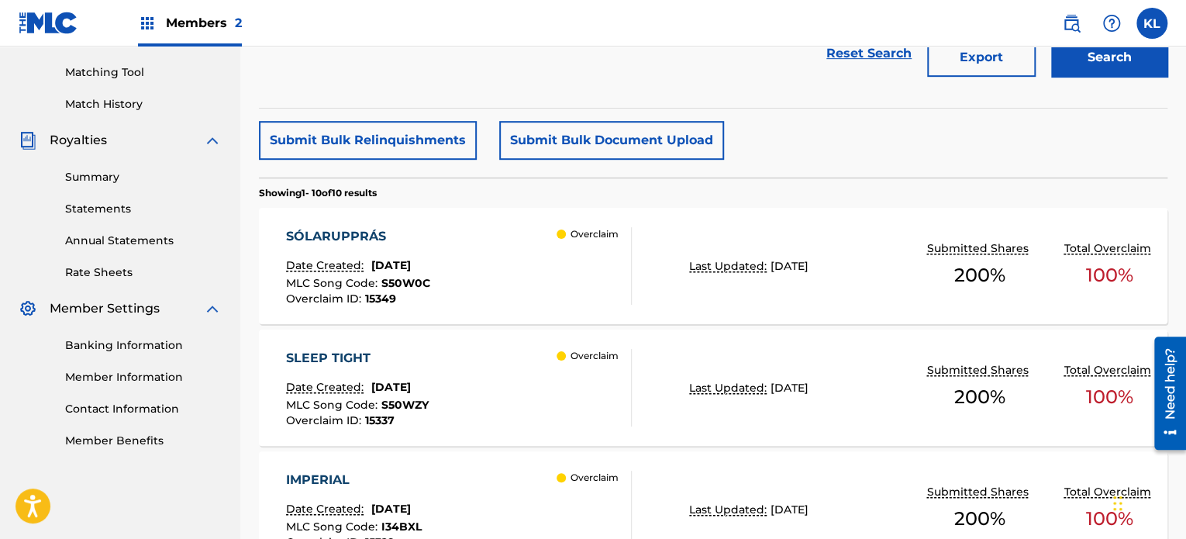
scroll to position [385, 0]
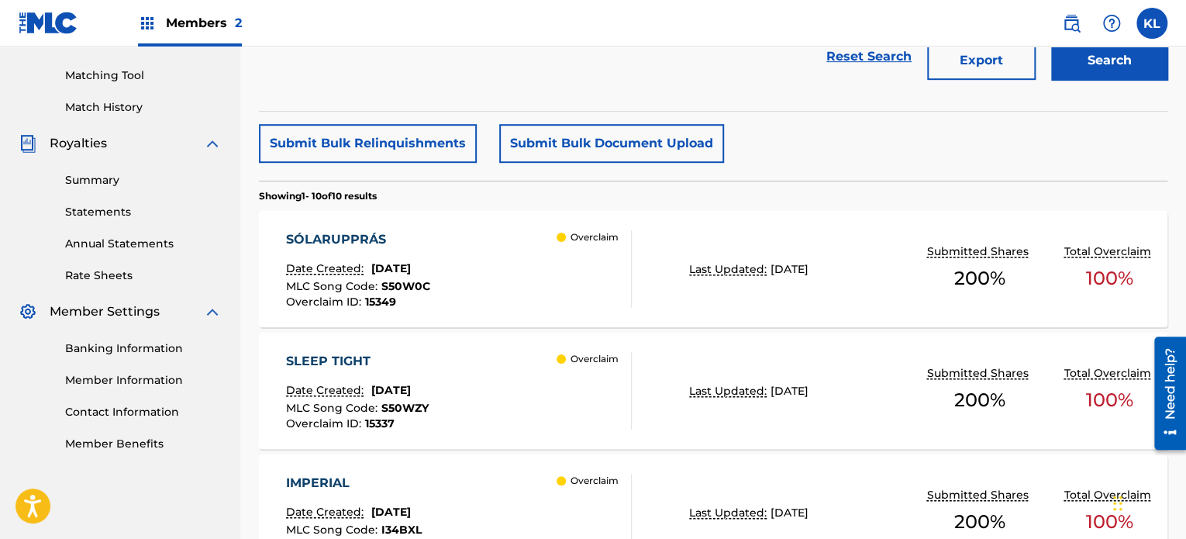
click at [497, 267] on div "SÓLARUPPRÁS Date Created: [DATE] MLC Song Code : S50W0C Overclaim ID : 15349 Ov…" at bounding box center [458, 269] width 345 height 78
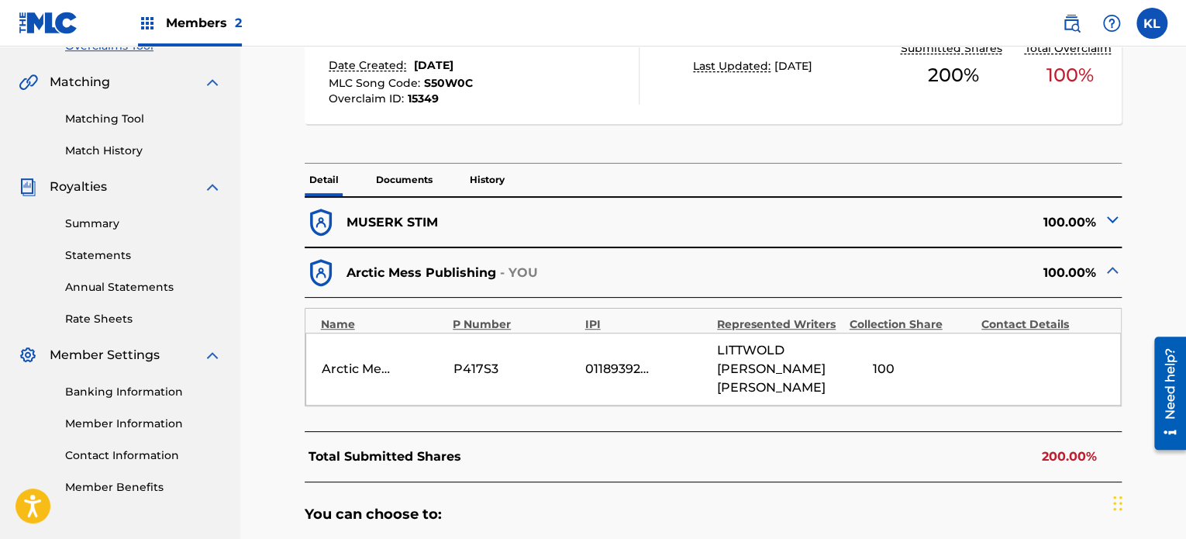
scroll to position [343, 0]
click at [1105, 217] on img at bounding box center [1112, 218] width 19 height 19
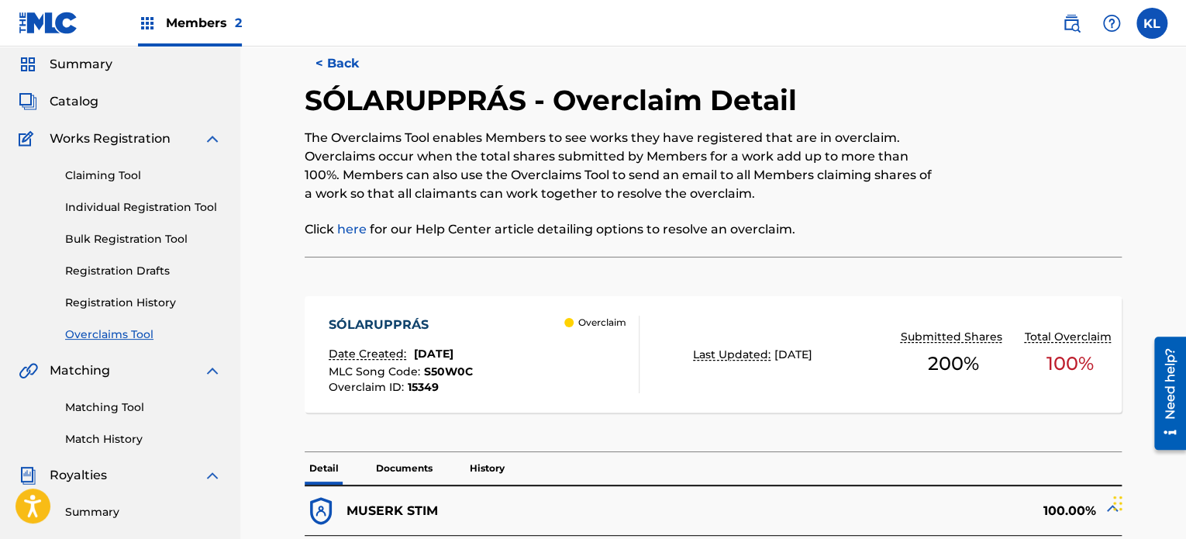
scroll to position [0, 0]
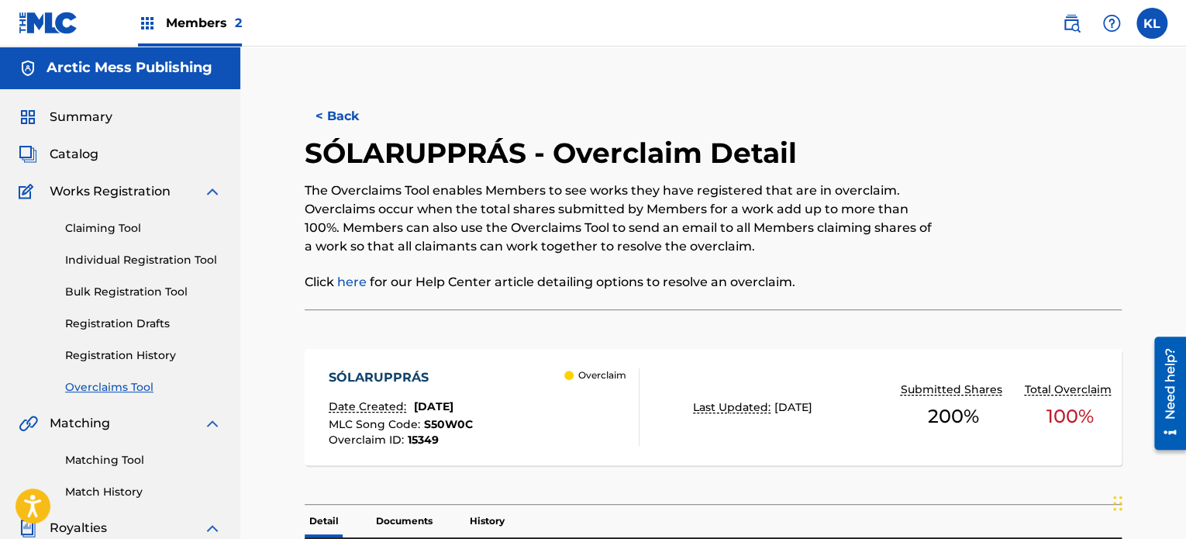
click at [341, 114] on button "< Back" at bounding box center [351, 116] width 93 height 39
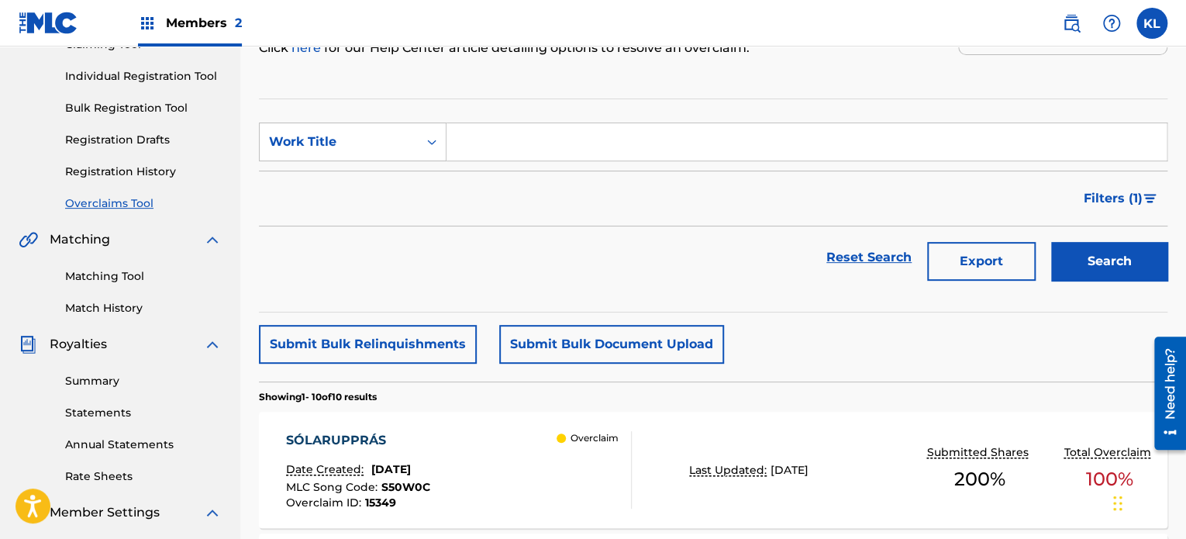
scroll to position [185, 0]
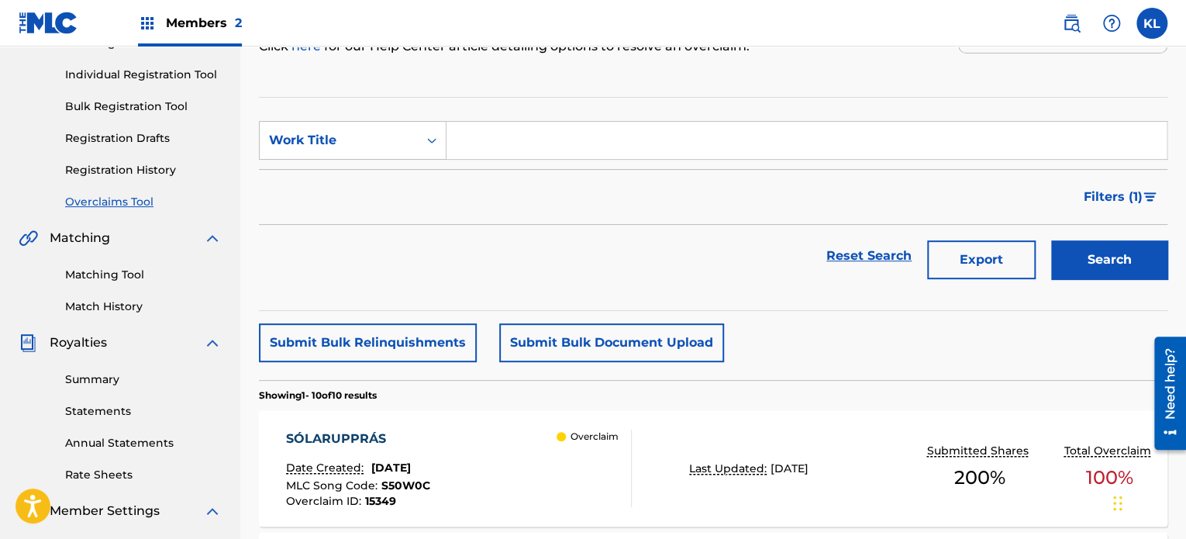
click at [971, 270] on button "Export" at bounding box center [981, 259] width 109 height 39
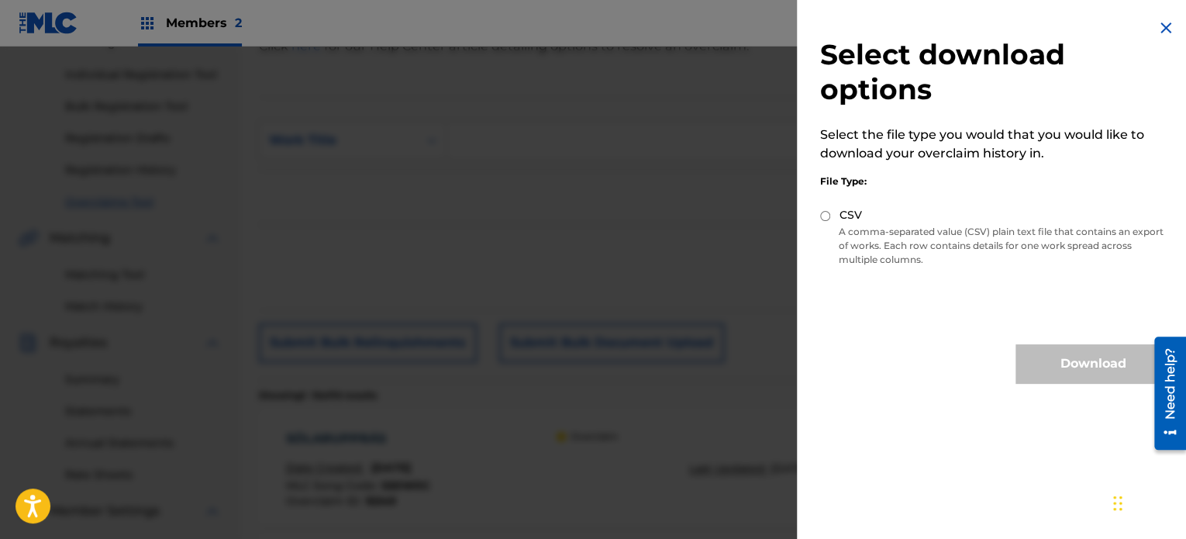
click at [878, 231] on p "A comma-separated value (CSV) plain text file that contains an export of works.…" at bounding box center [995, 246] width 350 height 42
click at [820, 216] on input "CSV" at bounding box center [825, 216] width 10 height 10
radio input "true"
click at [1090, 367] on button "Download" at bounding box center [1093, 363] width 155 height 39
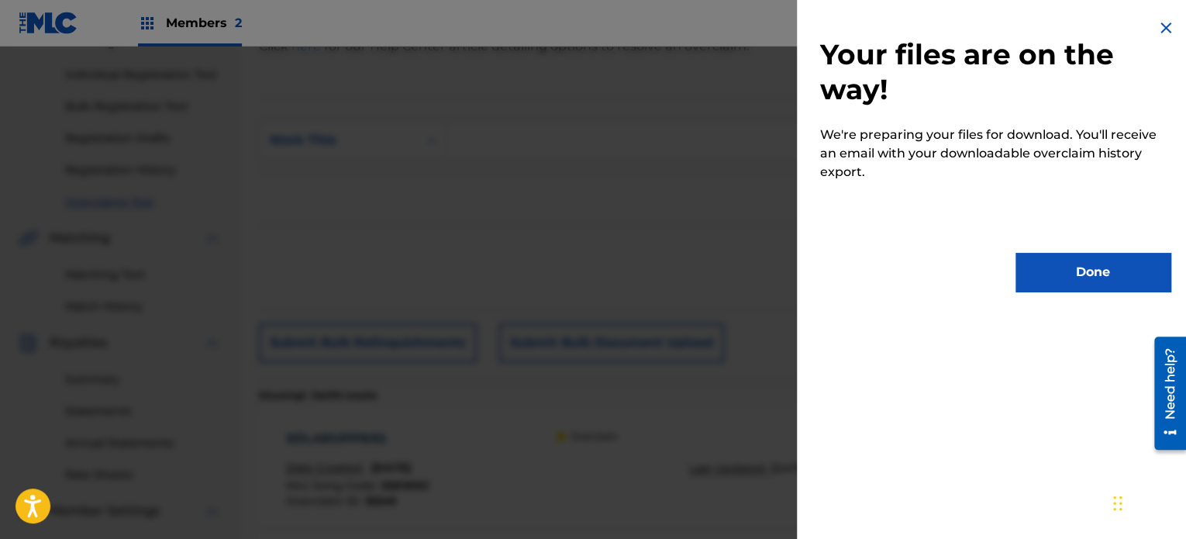
click at [1054, 274] on button "Done" at bounding box center [1093, 272] width 155 height 39
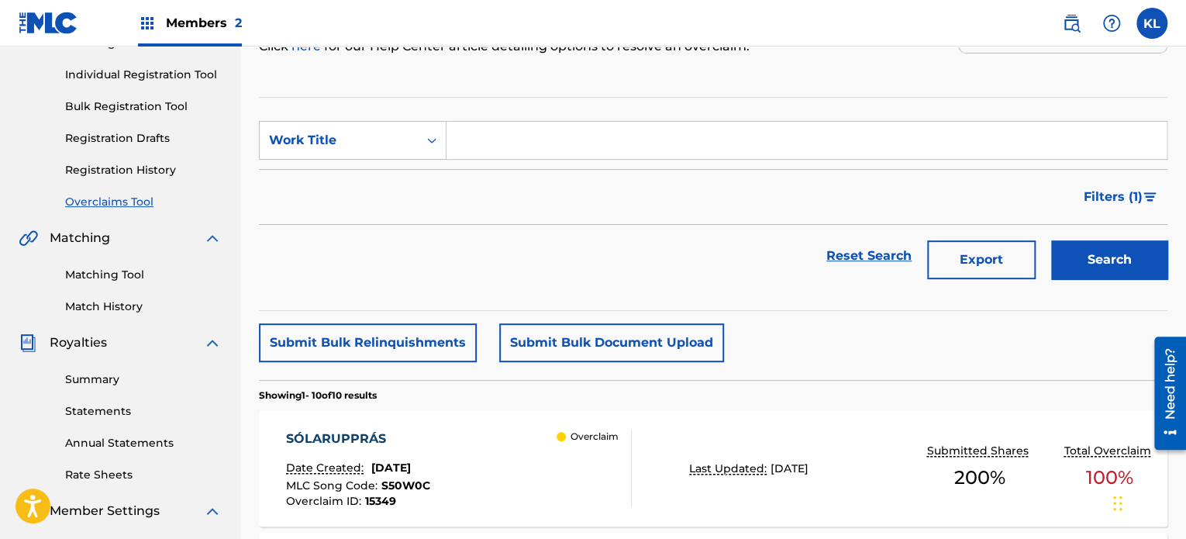
scroll to position [0, 0]
